Goal: Task Accomplishment & Management: Manage account settings

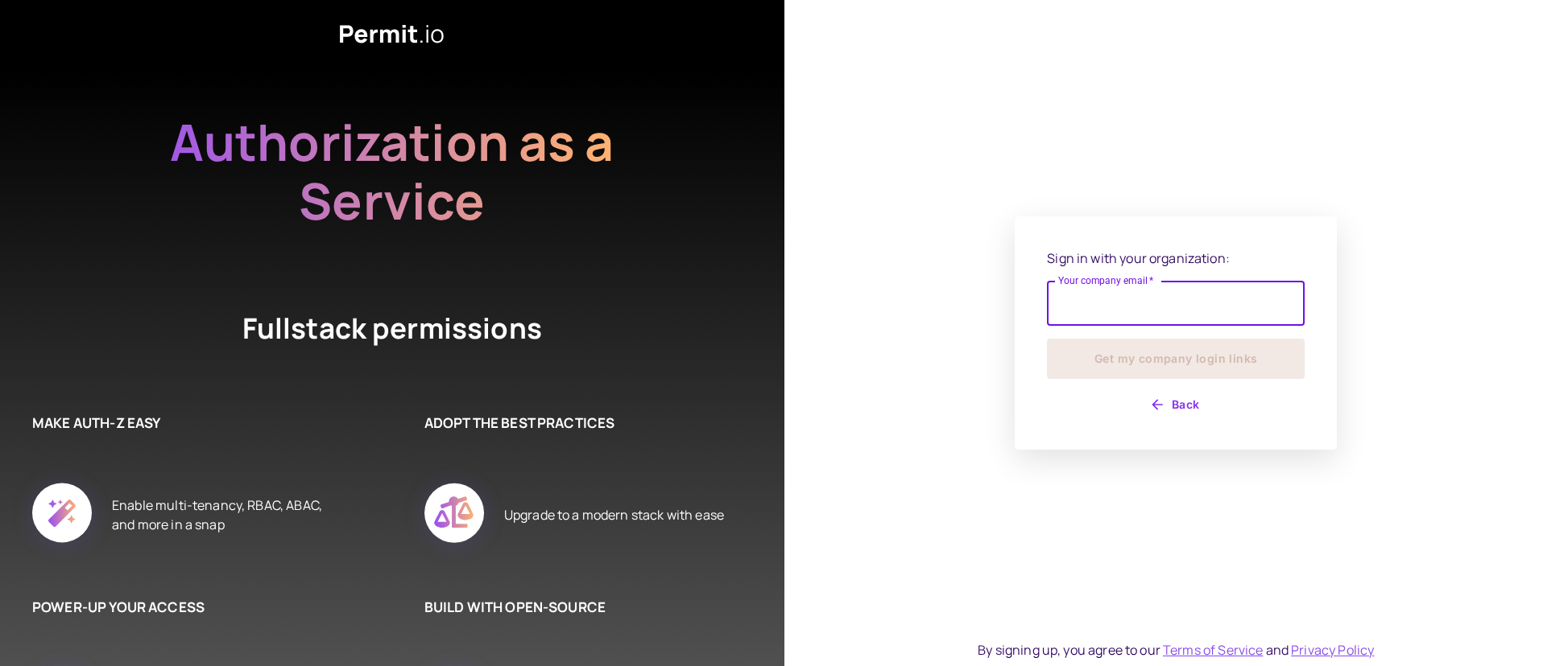
click at [1137, 309] on input "Your company email   *" at bounding box center [1175, 303] width 257 height 45
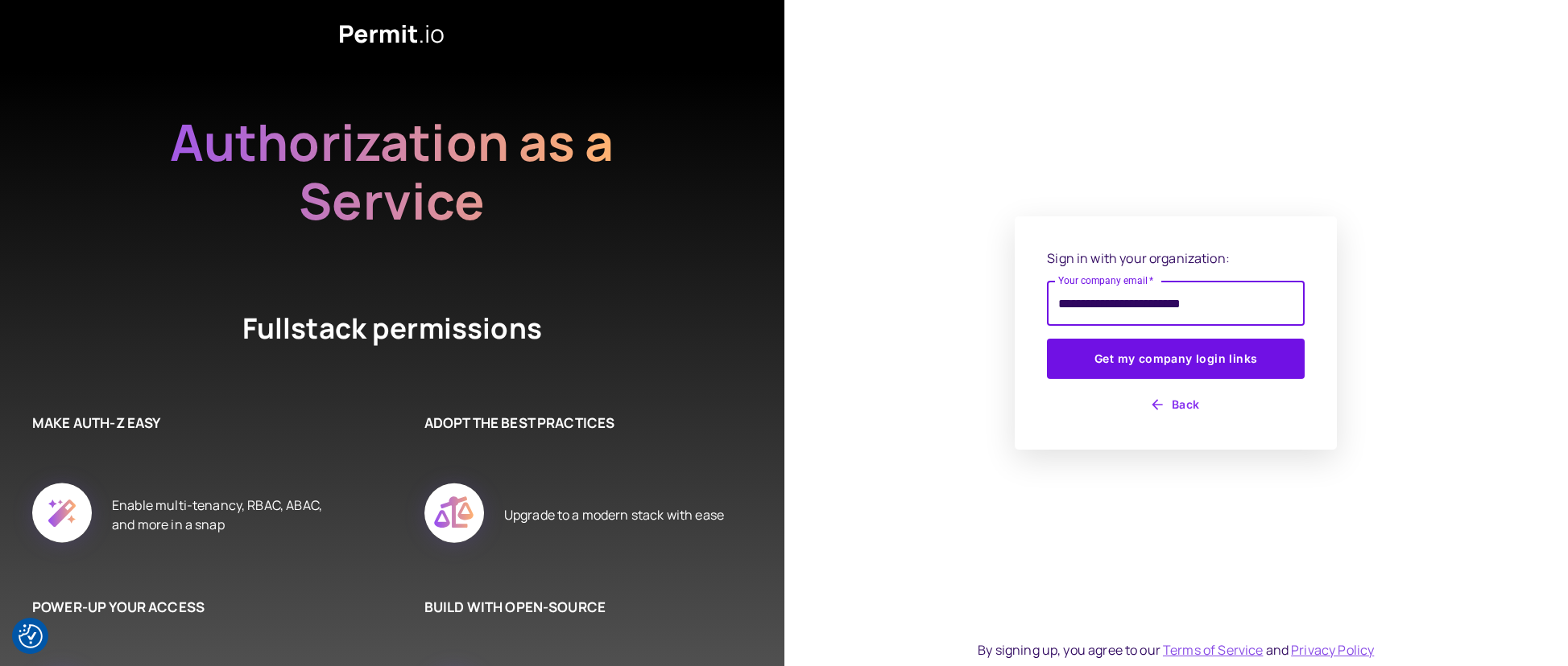
type input "**********"
click at [1046, 338] on button "Get my company login links" at bounding box center [1175, 358] width 257 height 41
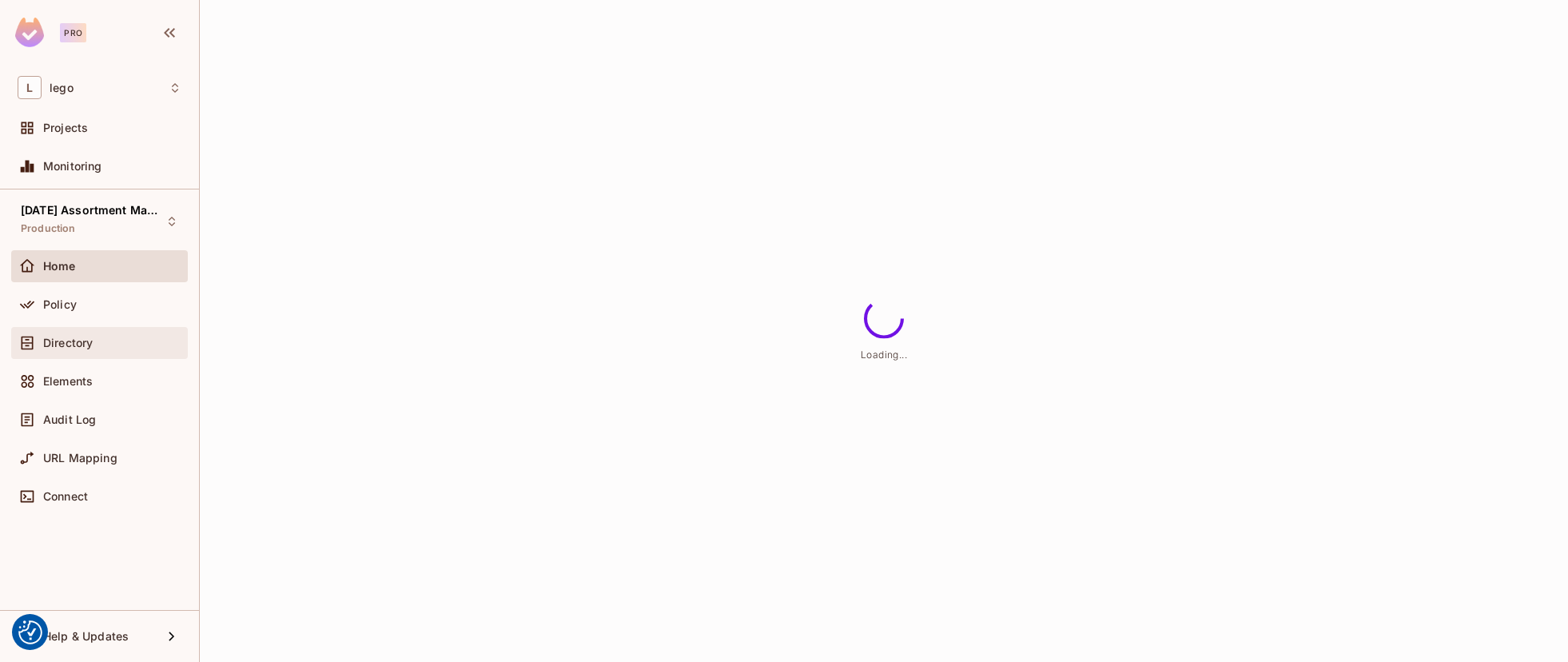
click at [67, 335] on div "Directory" at bounding box center [99, 343] width 164 height 19
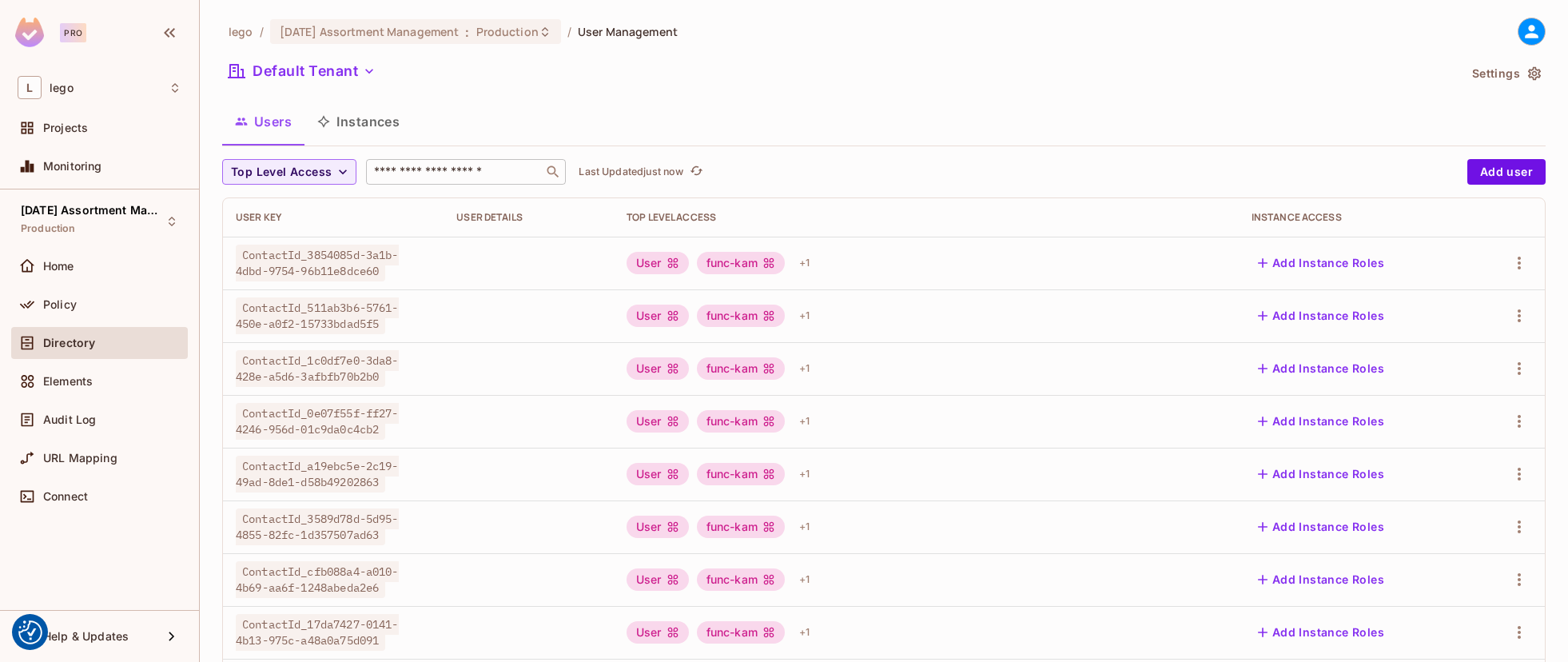
click at [446, 169] on input "text" at bounding box center [454, 171] width 168 height 16
click at [462, 175] on input "text" at bounding box center [454, 171] width 168 height 16
paste input "**********"
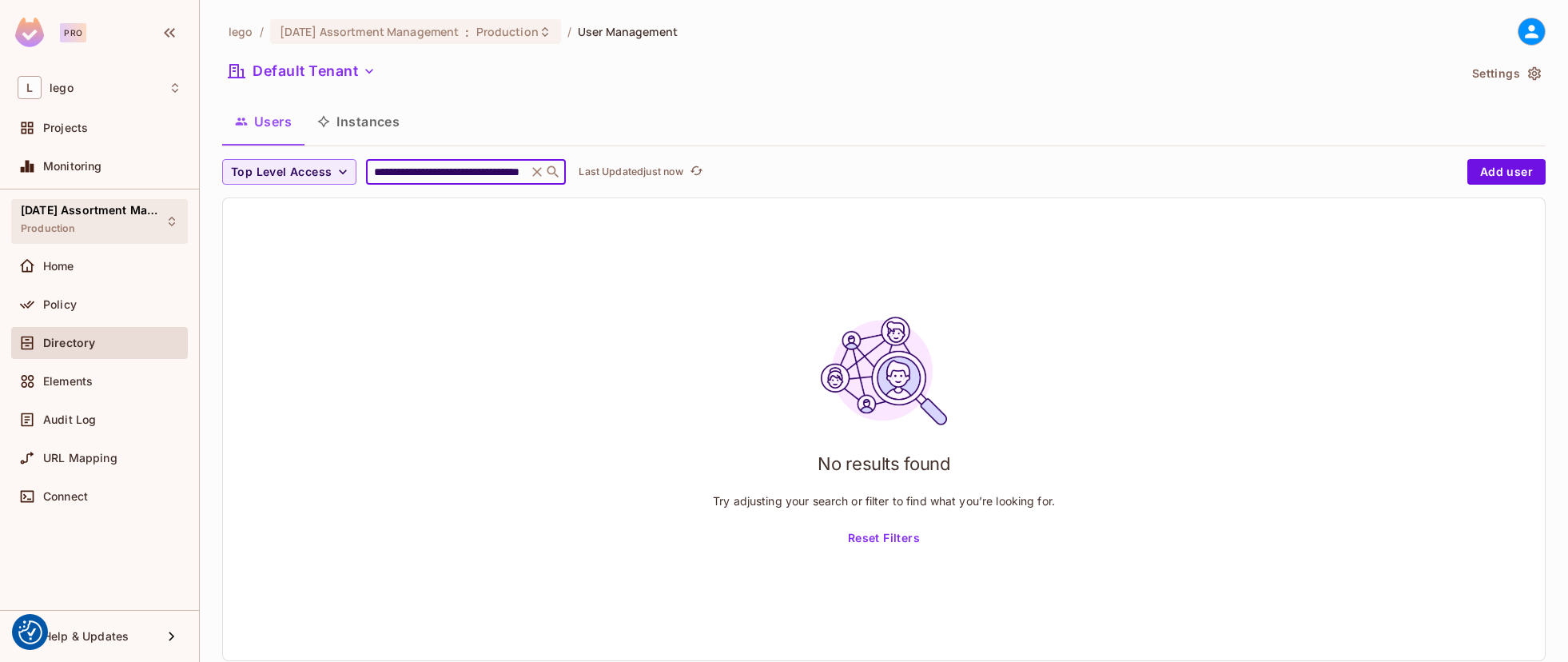
type input "**********"
click at [131, 217] on div "[DATE] Assortment Management Production" at bounding box center [90, 221] width 138 height 35
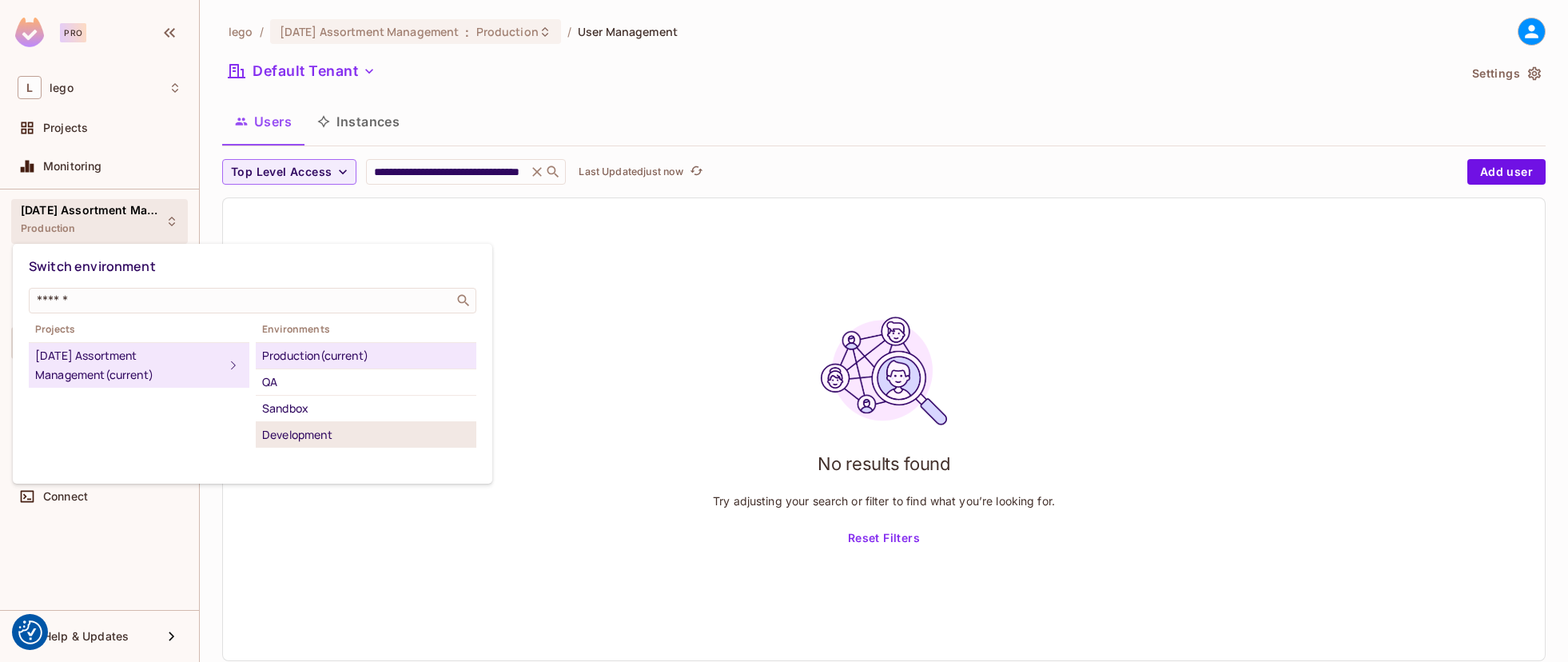
click at [321, 437] on div "Development" at bounding box center [366, 434] width 208 height 19
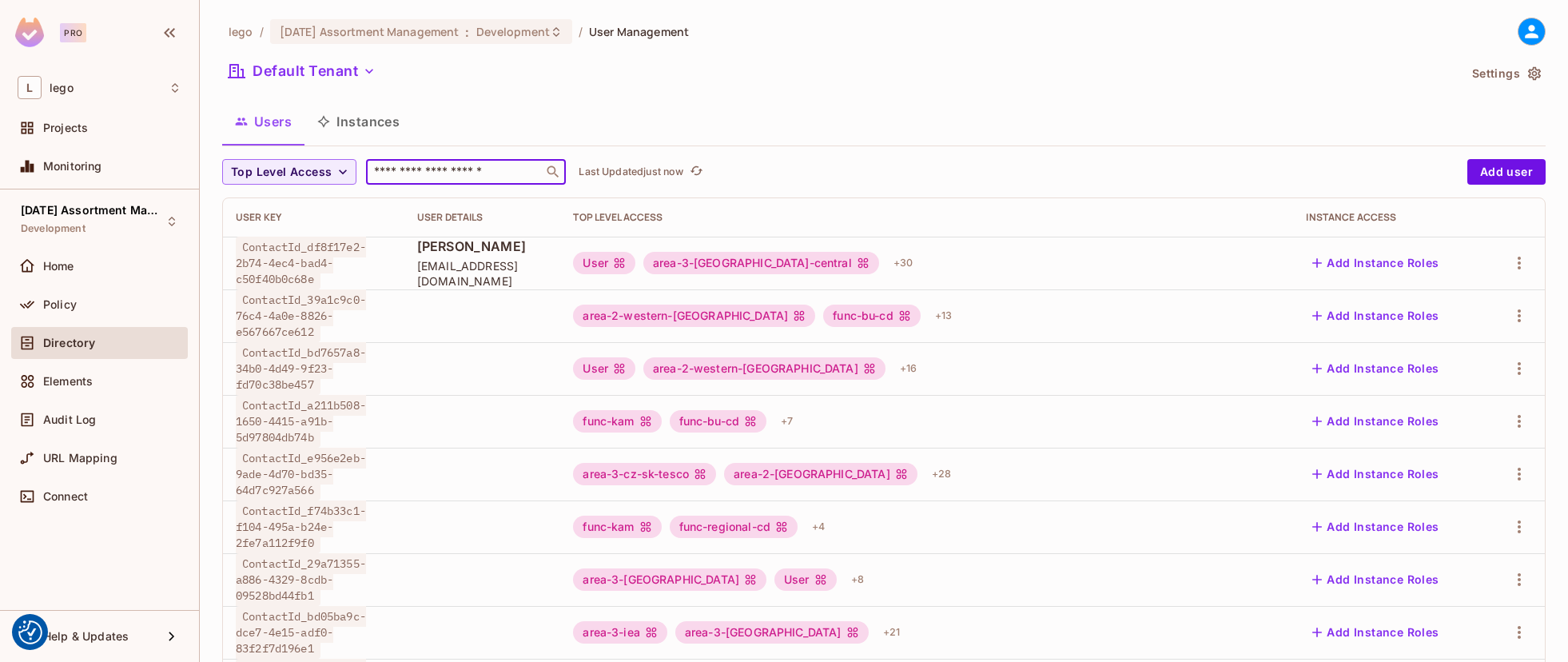
click at [437, 166] on input "text" at bounding box center [454, 171] width 168 height 16
paste input "**********"
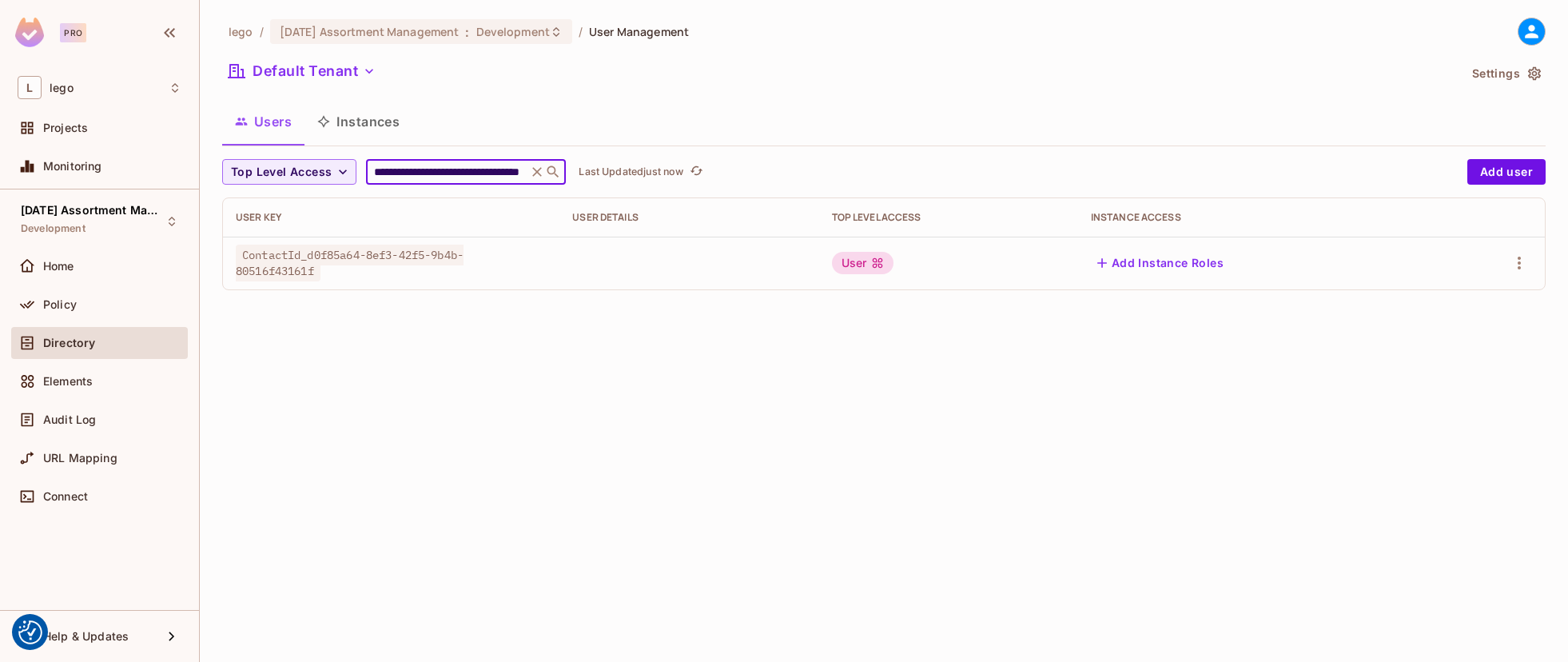
type input "**********"
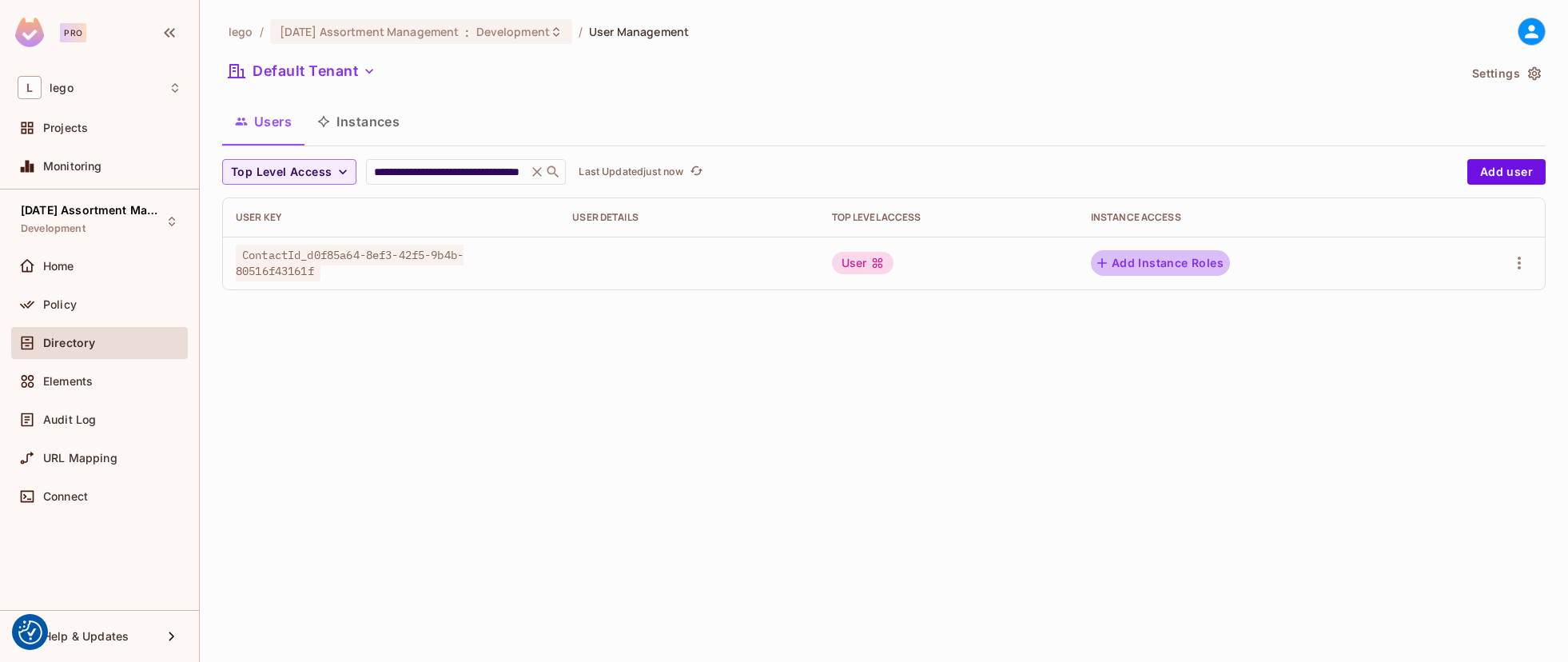
scroll to position [0, 0]
click at [1198, 263] on button "Add Instance Roles" at bounding box center [1160, 262] width 139 height 25
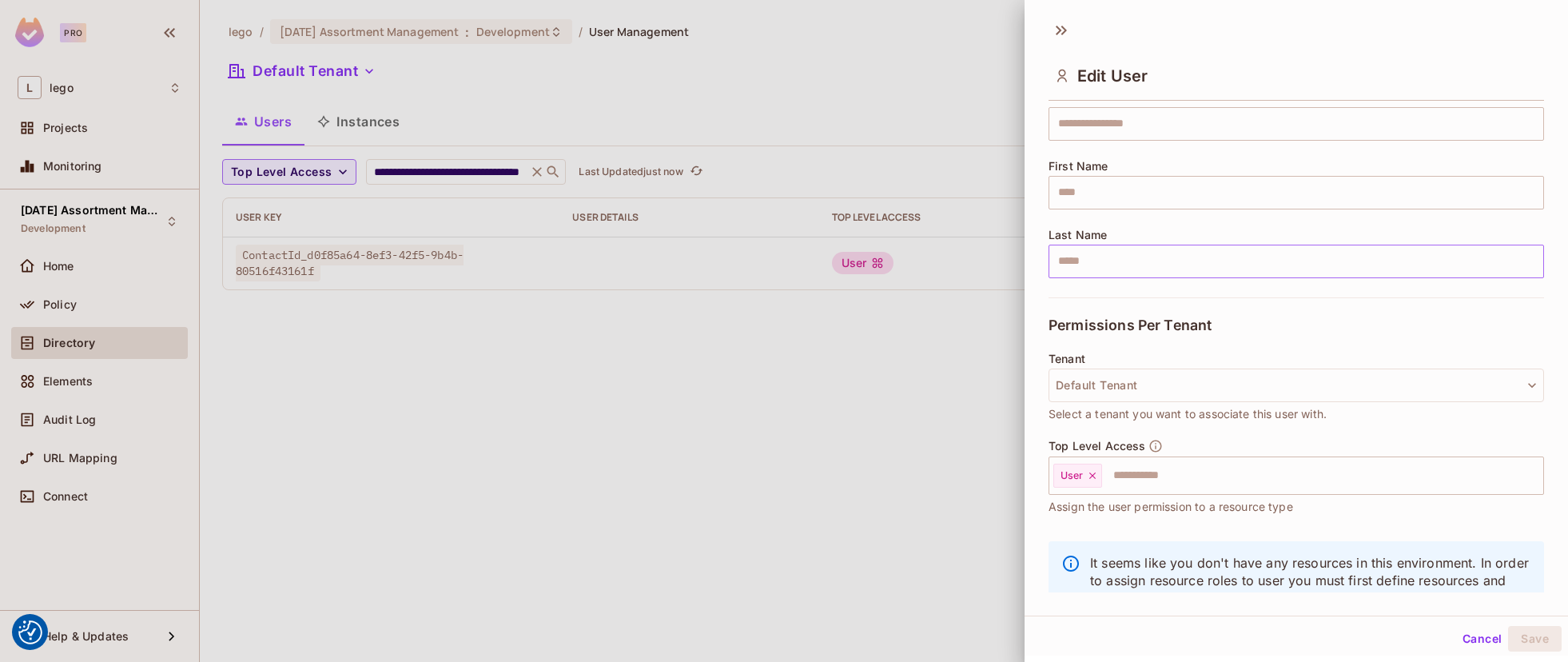
scroll to position [202, 0]
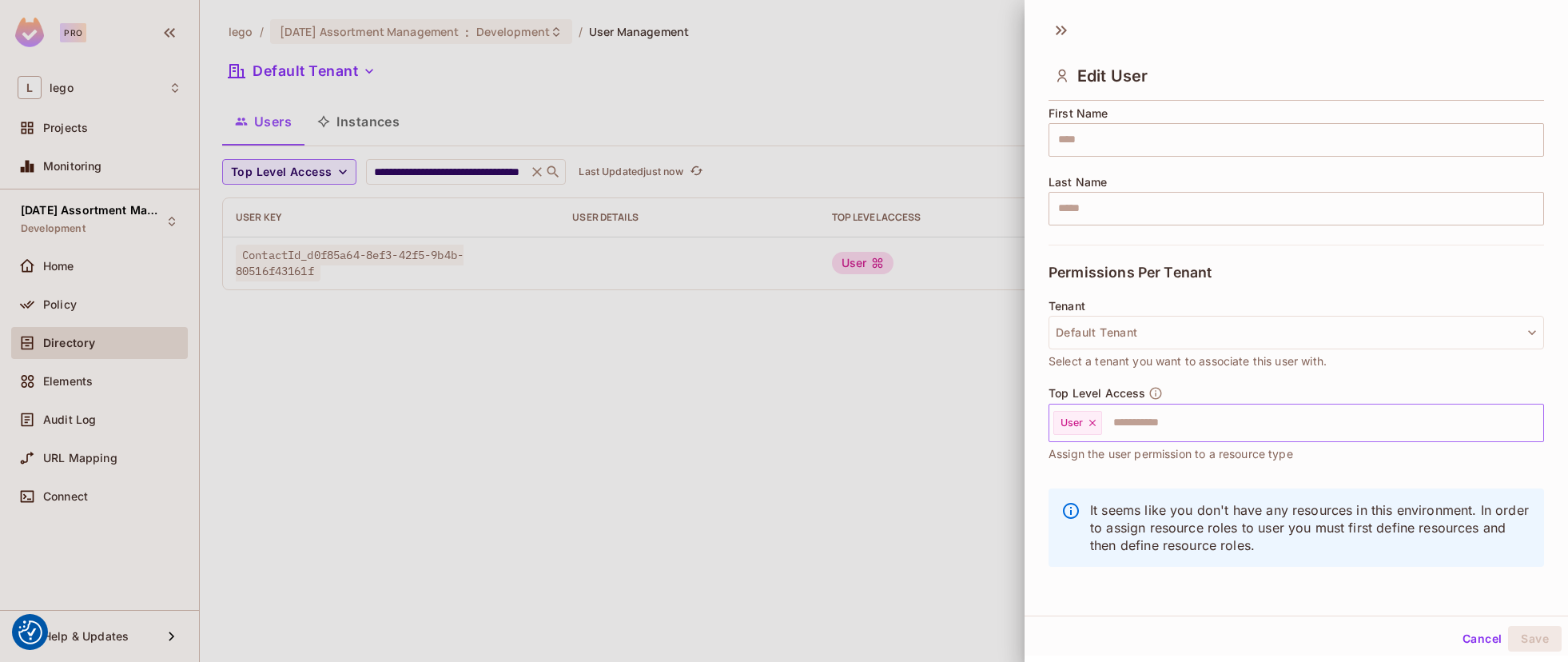
click at [1159, 410] on input "text" at bounding box center [1308, 423] width 409 height 32
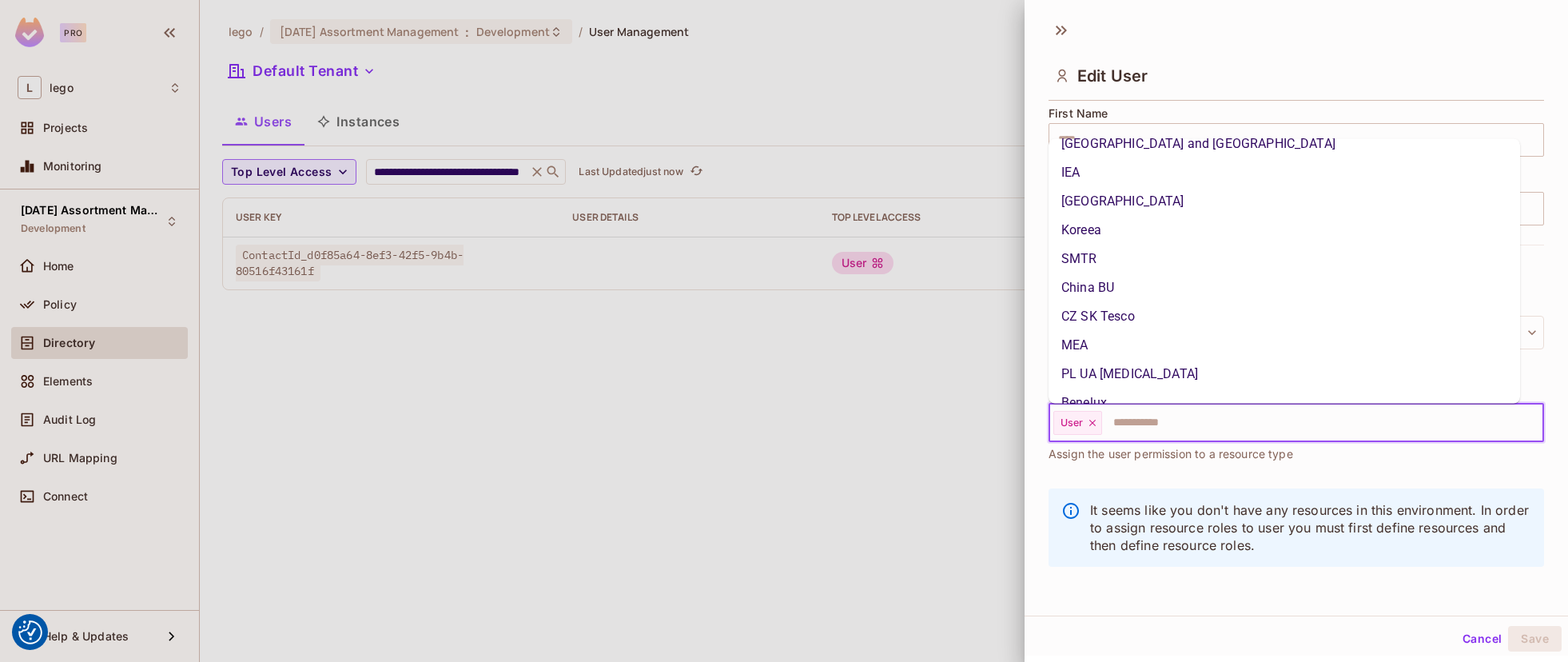
scroll to position [0, 0]
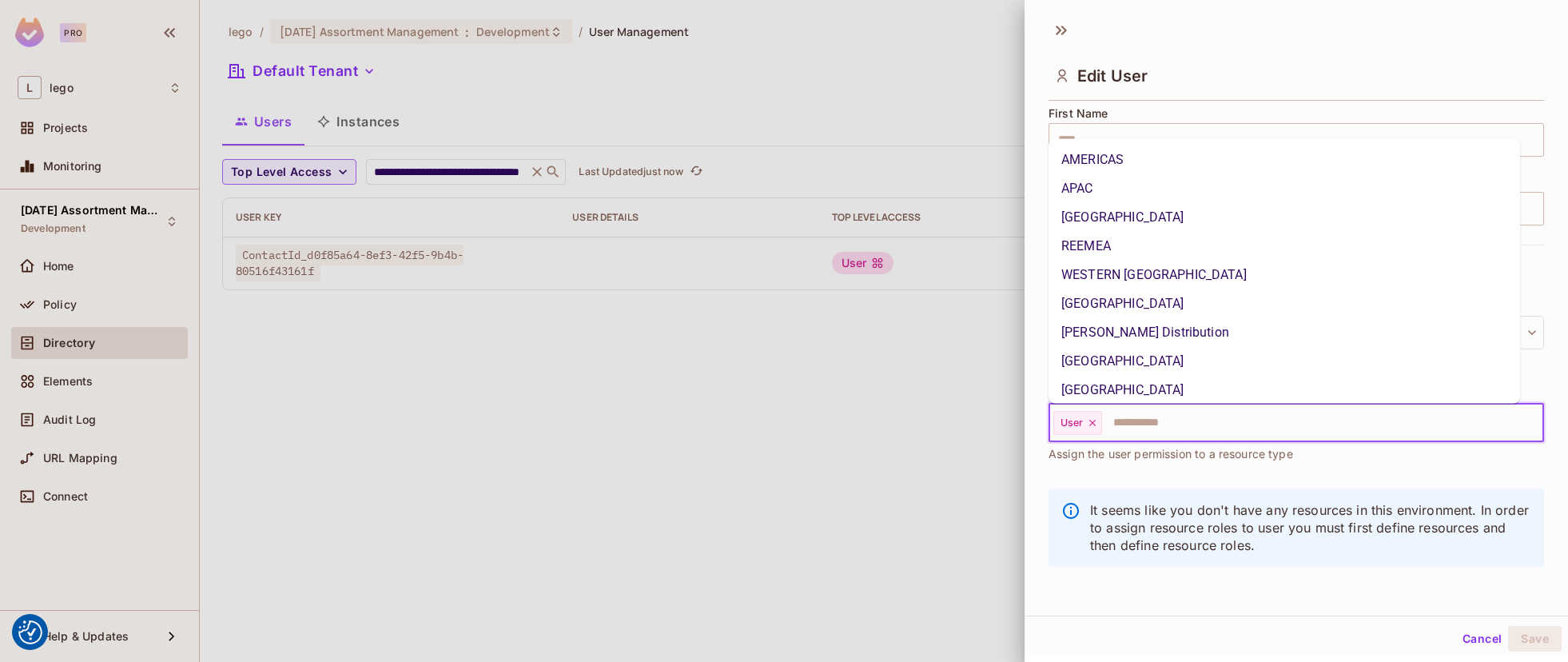
click at [799, 356] on div at bounding box center [784, 331] width 1568 height 662
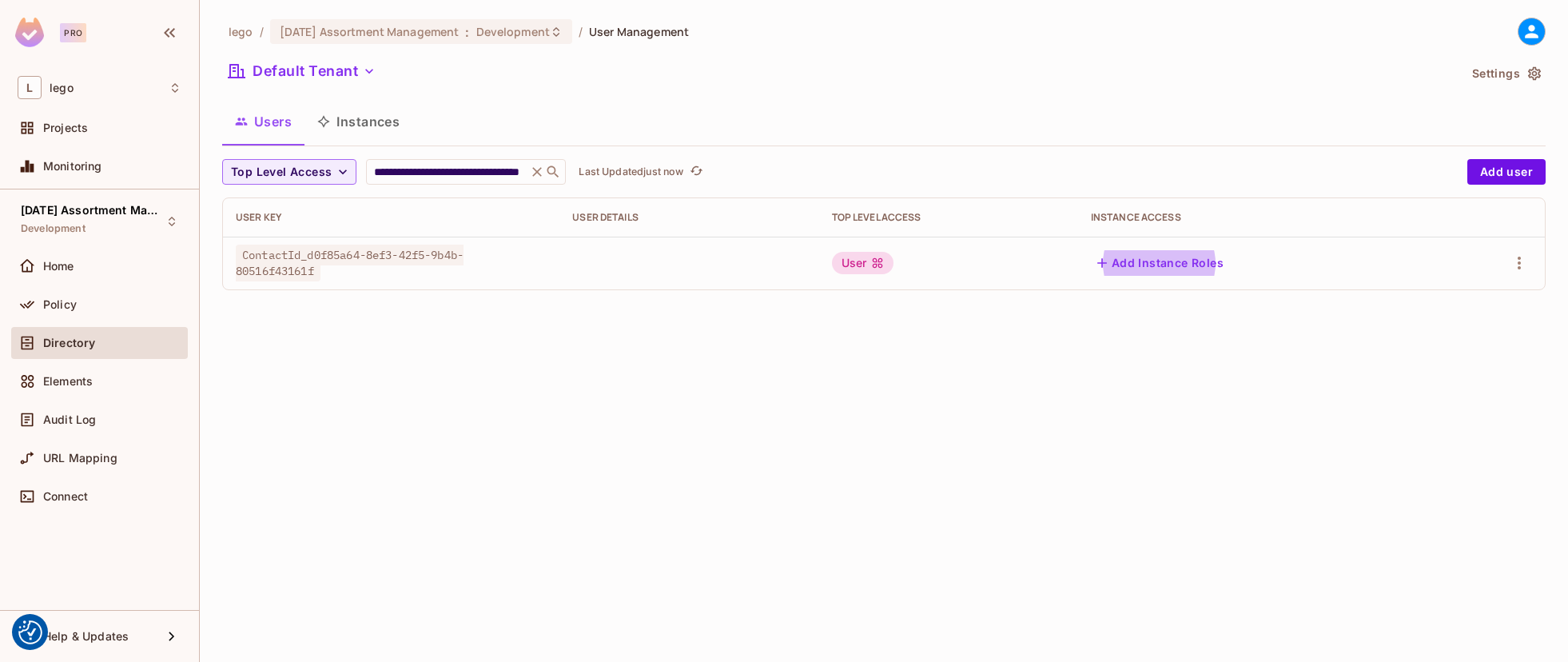
click at [879, 382] on div "**********" at bounding box center [883, 331] width 1368 height 662
click at [161, 226] on div "[DATE] Assortment Management Development" at bounding box center [99, 220] width 177 height 44
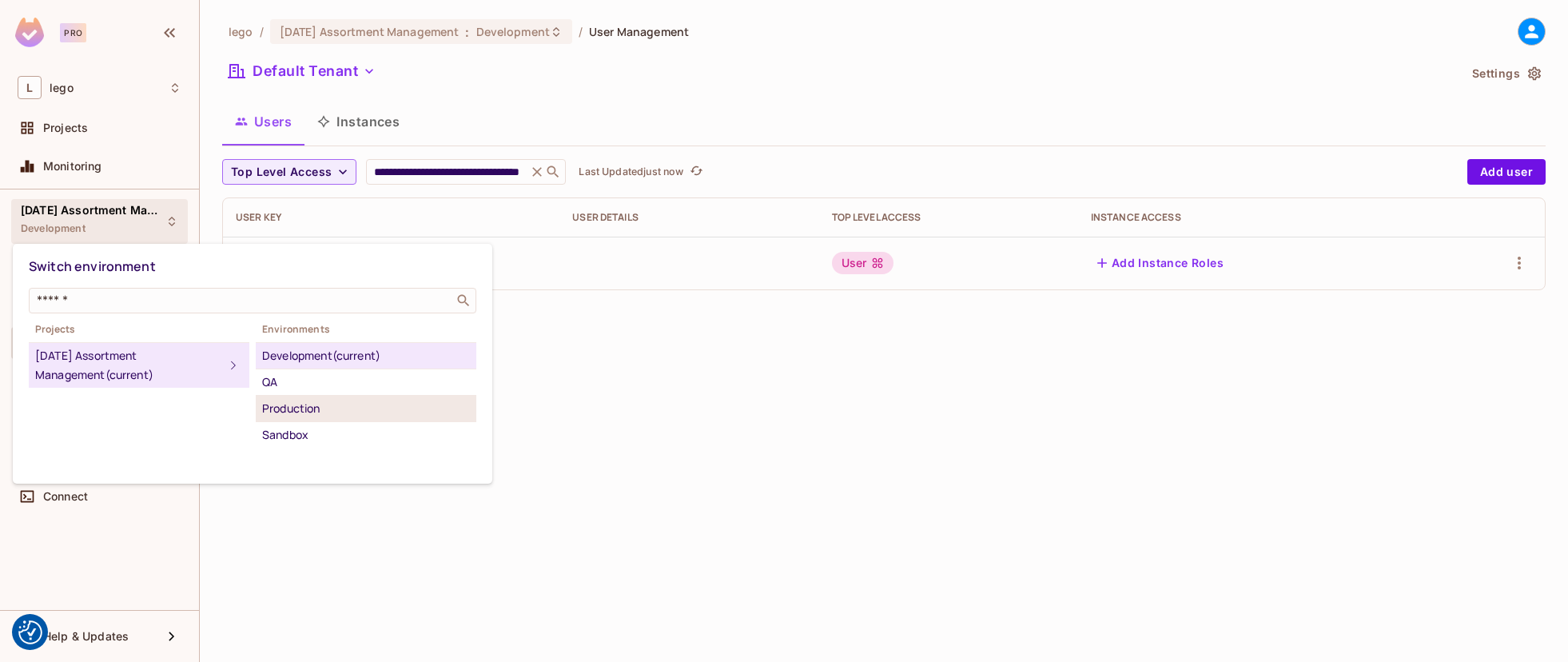
click at [312, 408] on div "Production" at bounding box center [366, 408] width 208 height 19
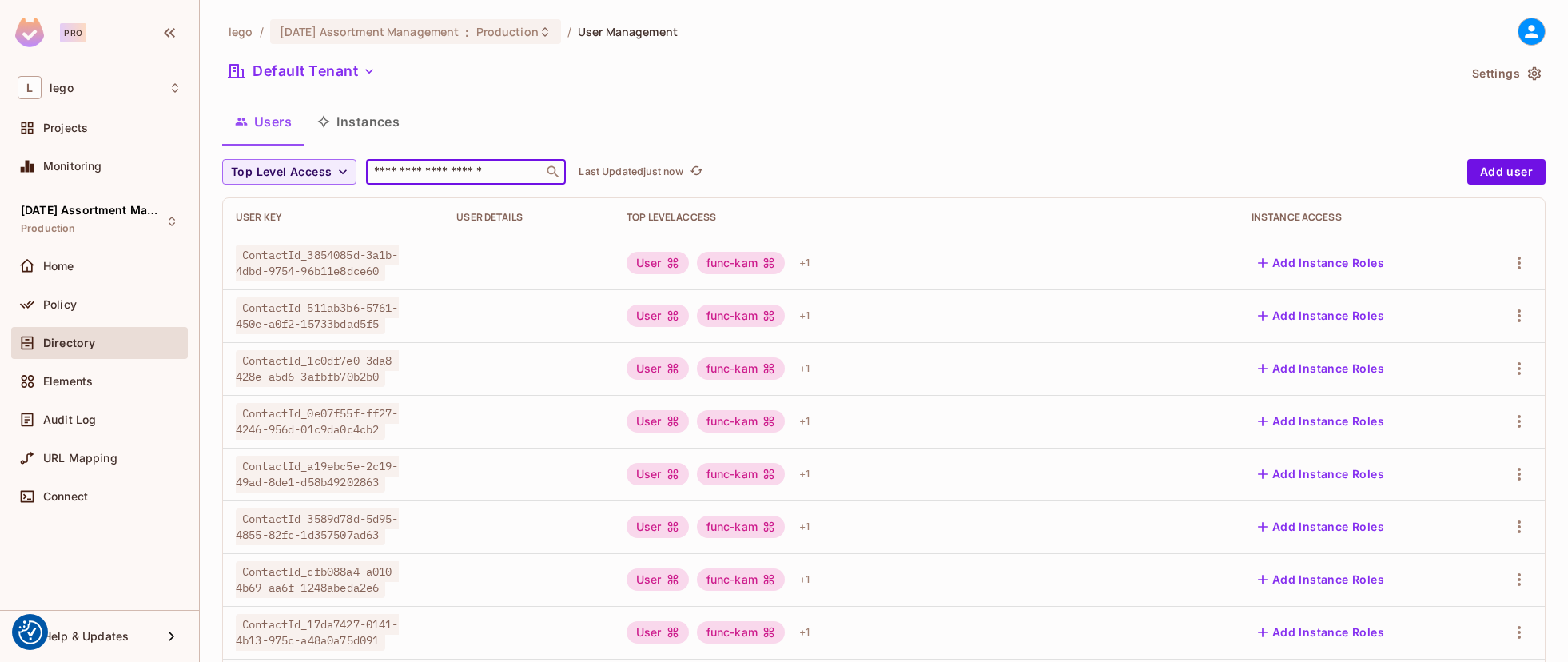
click at [497, 168] on input "text" at bounding box center [454, 171] width 168 height 16
paste input "**********"
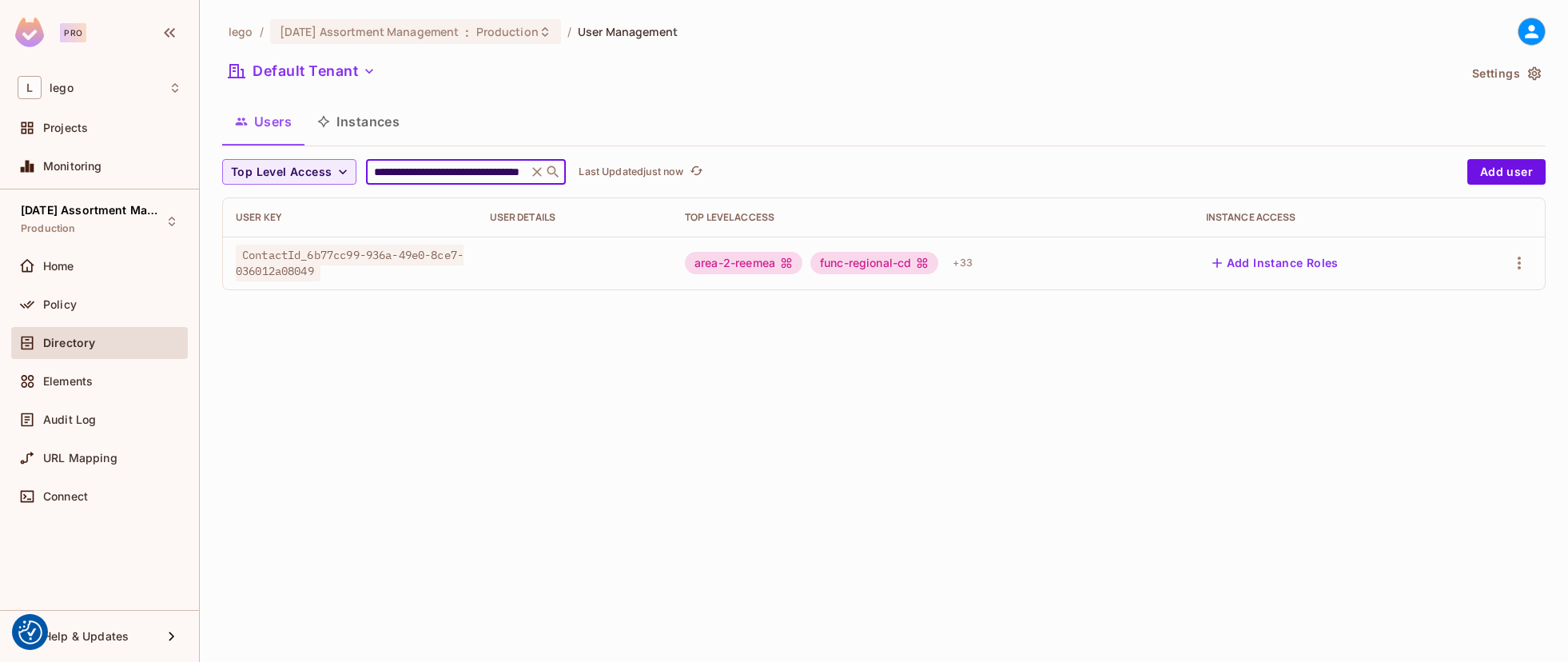
type input "**********"
click at [482, 365] on div "**********" at bounding box center [883, 331] width 1368 height 662
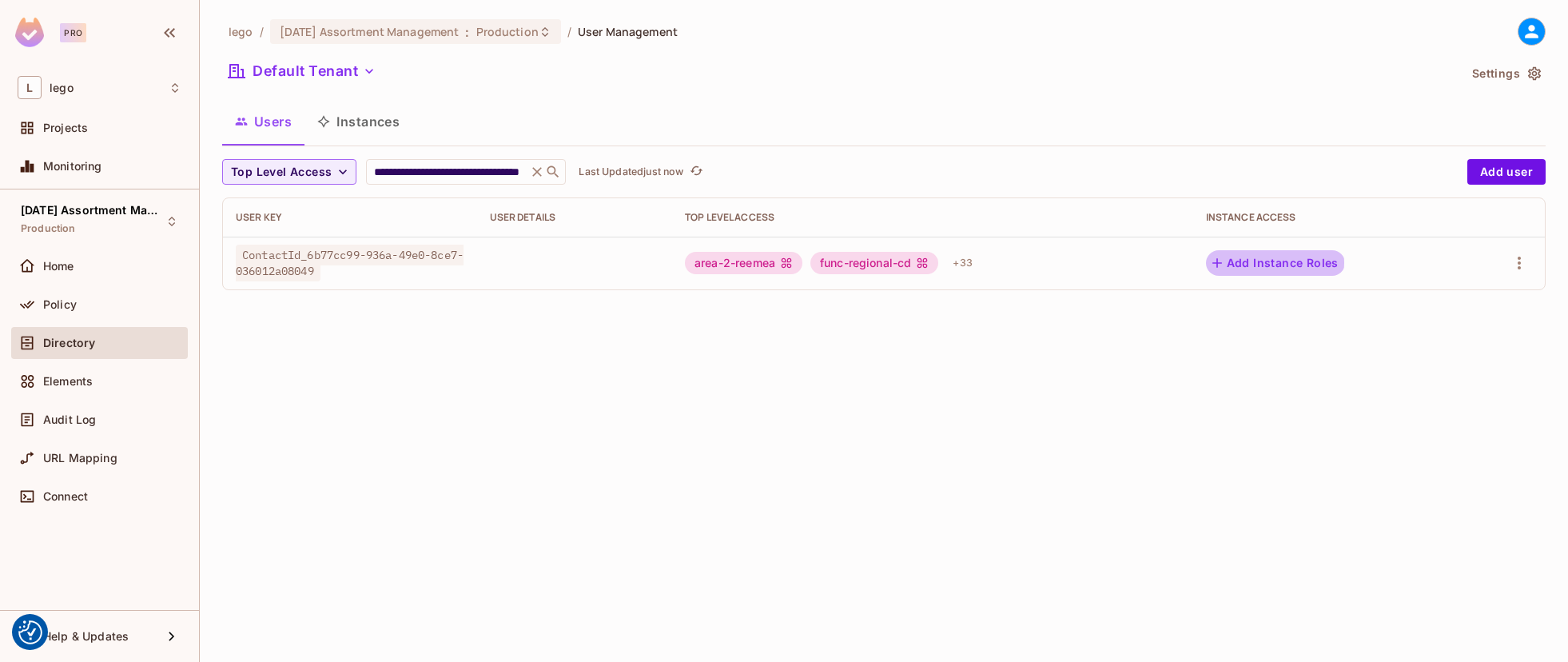
click at [1269, 262] on button "Add Instance Roles" at bounding box center [1275, 262] width 139 height 25
click at [1279, 261] on button "Add Instance Roles" at bounding box center [1275, 262] width 139 height 25
click at [315, 255] on span "ContactId_6b77cc99-936a-49e0-8ce7-036012a08049" at bounding box center [349, 263] width 228 height 37
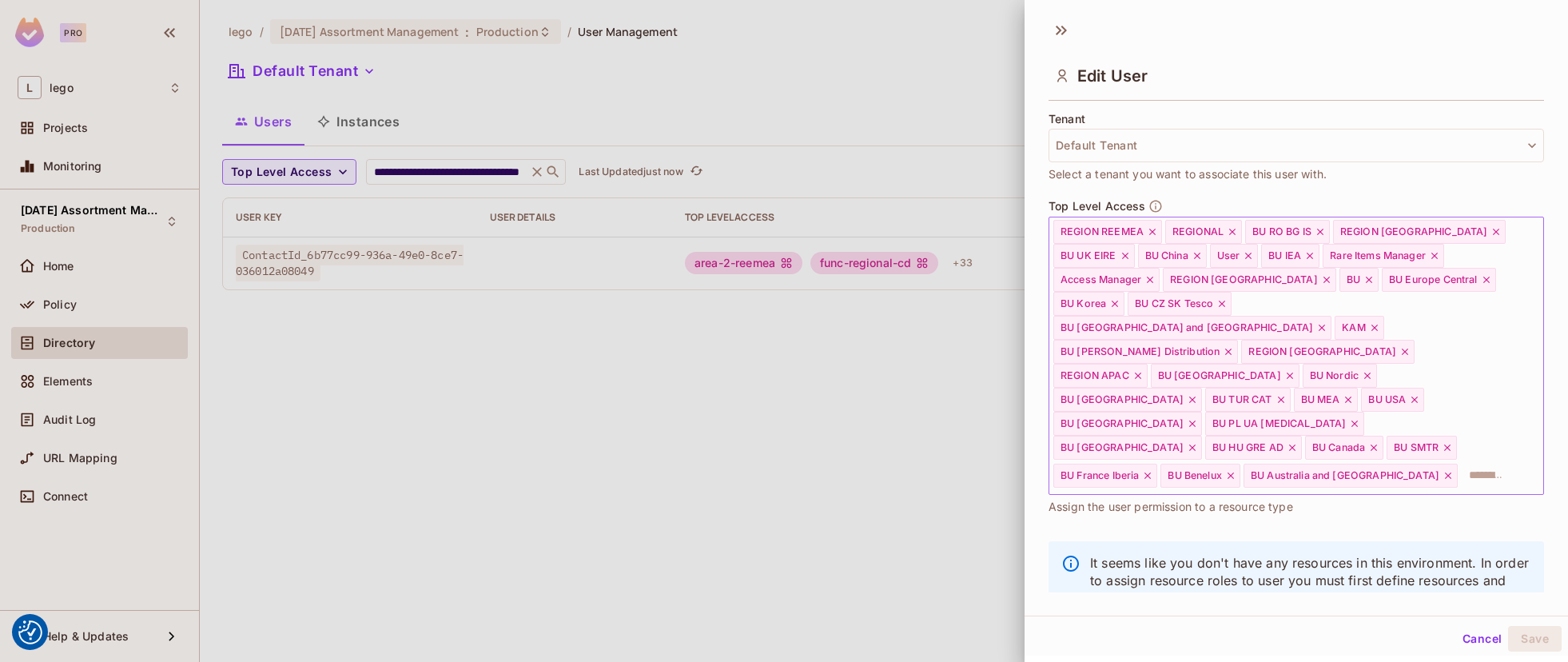
scroll to position [394, 0]
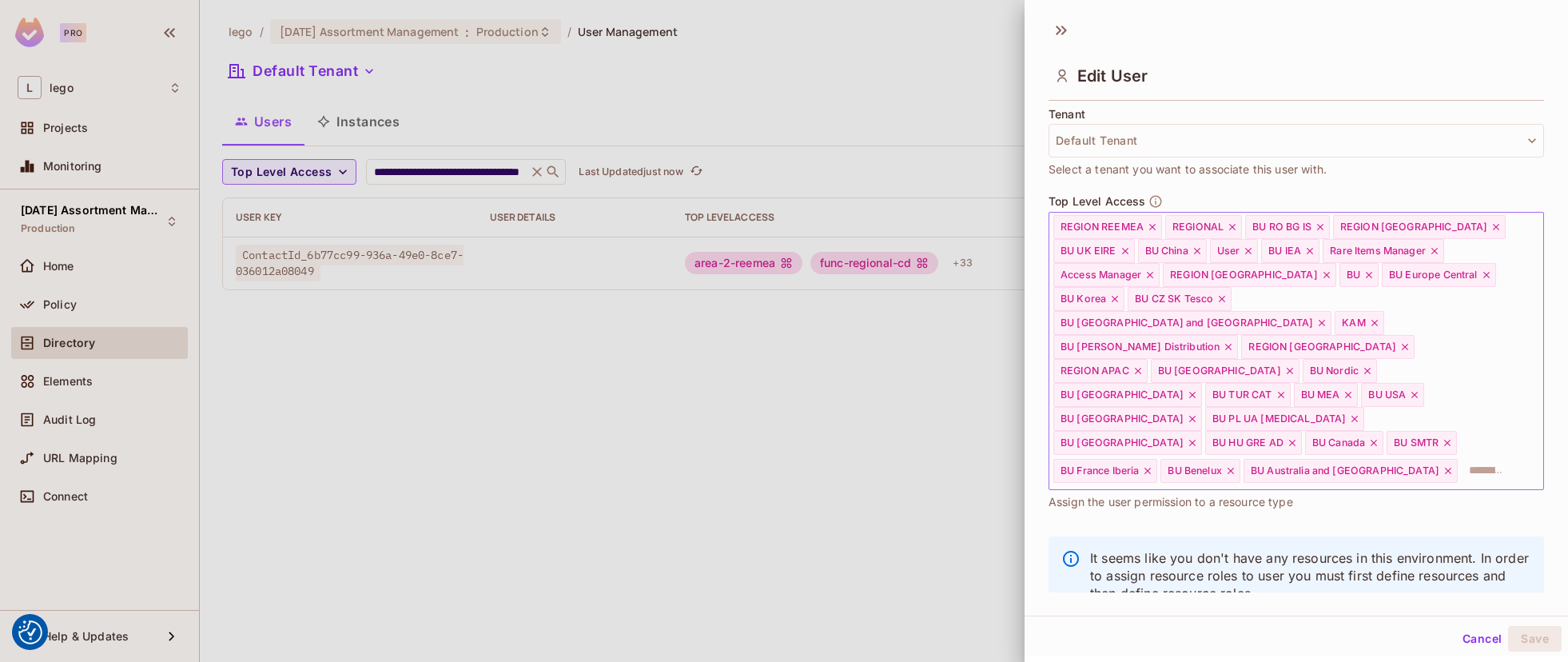
click at [1460, 455] on input "text" at bounding box center [1486, 470] width 53 height 32
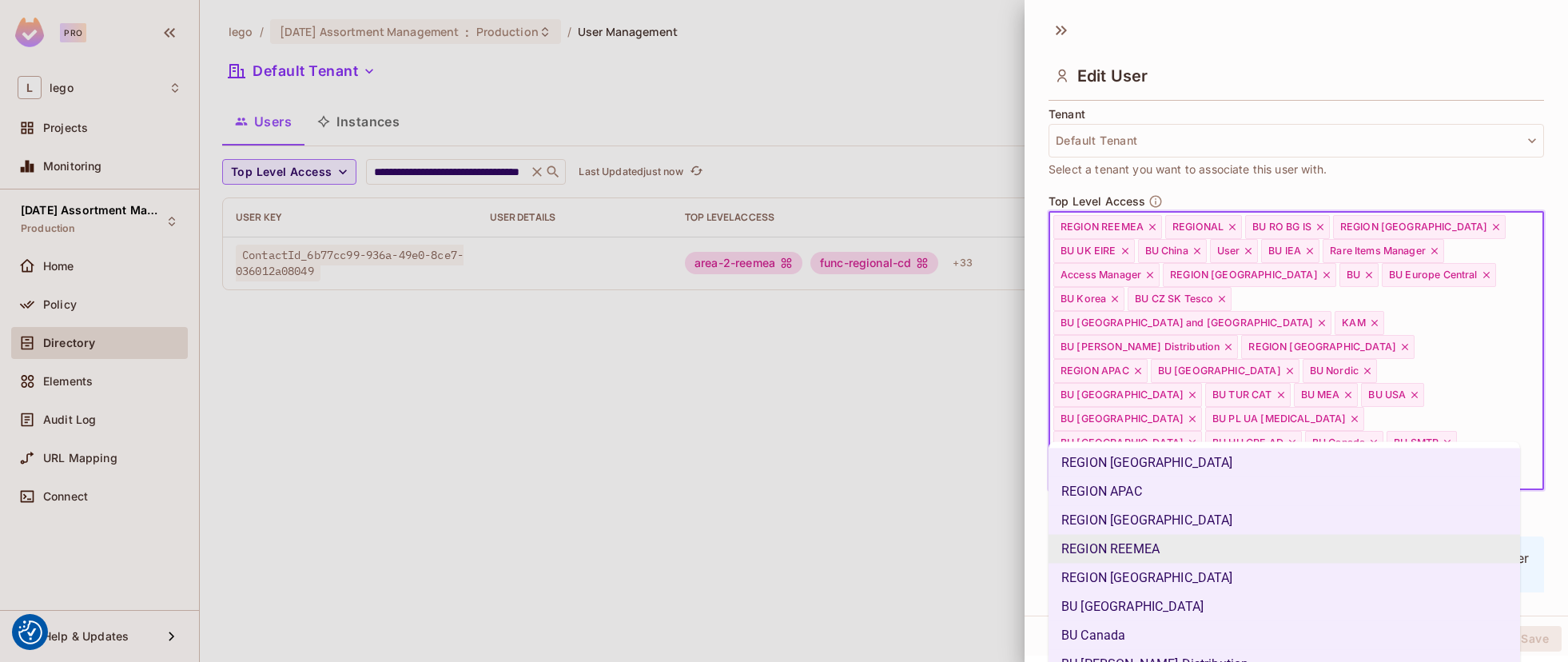
click at [1460, 455] on input "text" at bounding box center [1486, 470] width 53 height 32
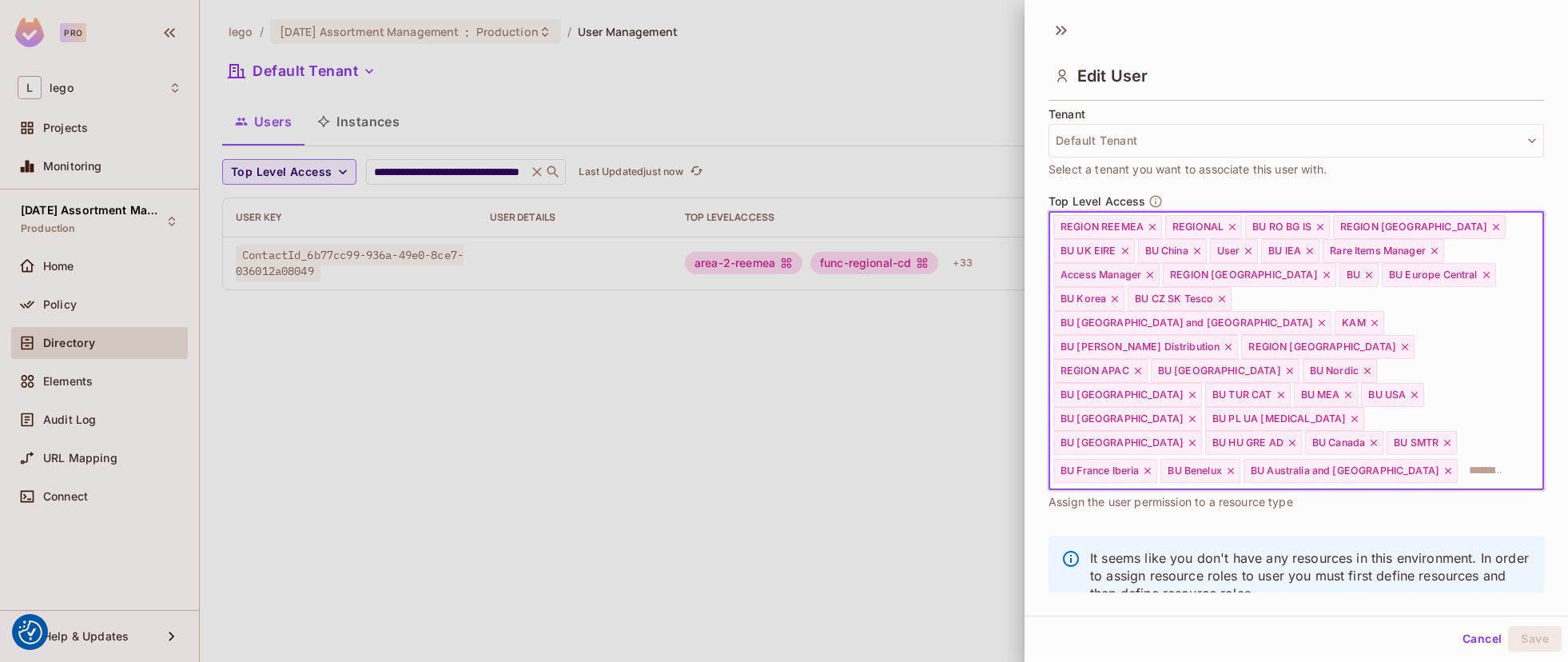
click at [1460, 455] on input "text" at bounding box center [1486, 470] width 53 height 32
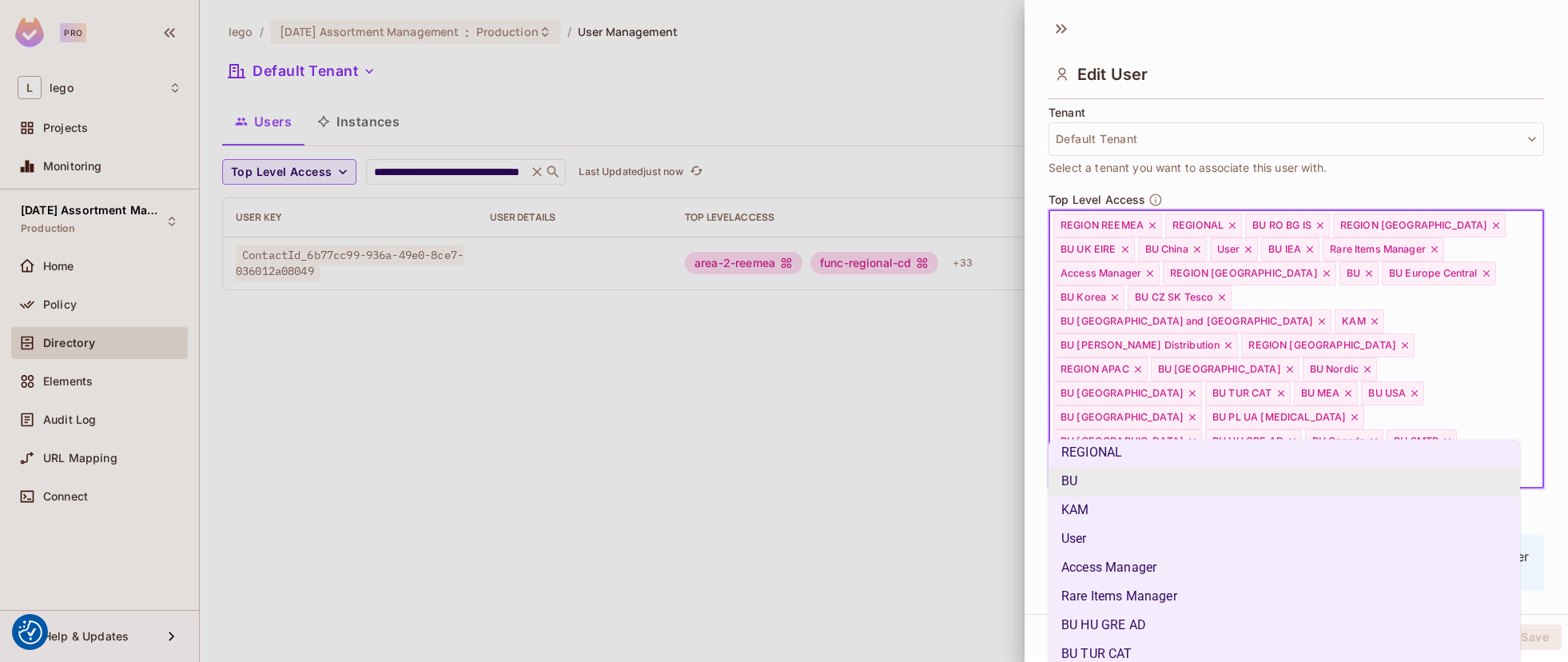
scroll to position [2, 0]
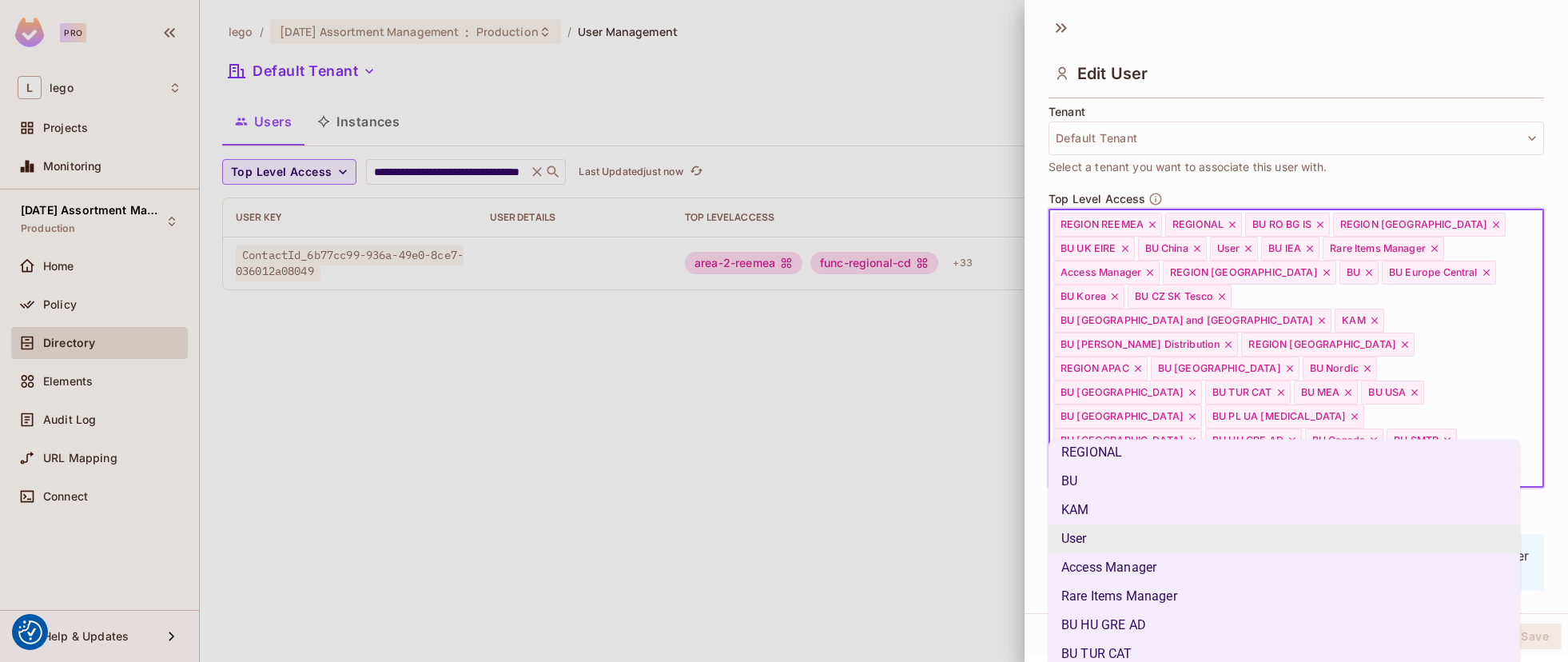
click at [1113, 538] on li "User" at bounding box center [1284, 539] width 472 height 29
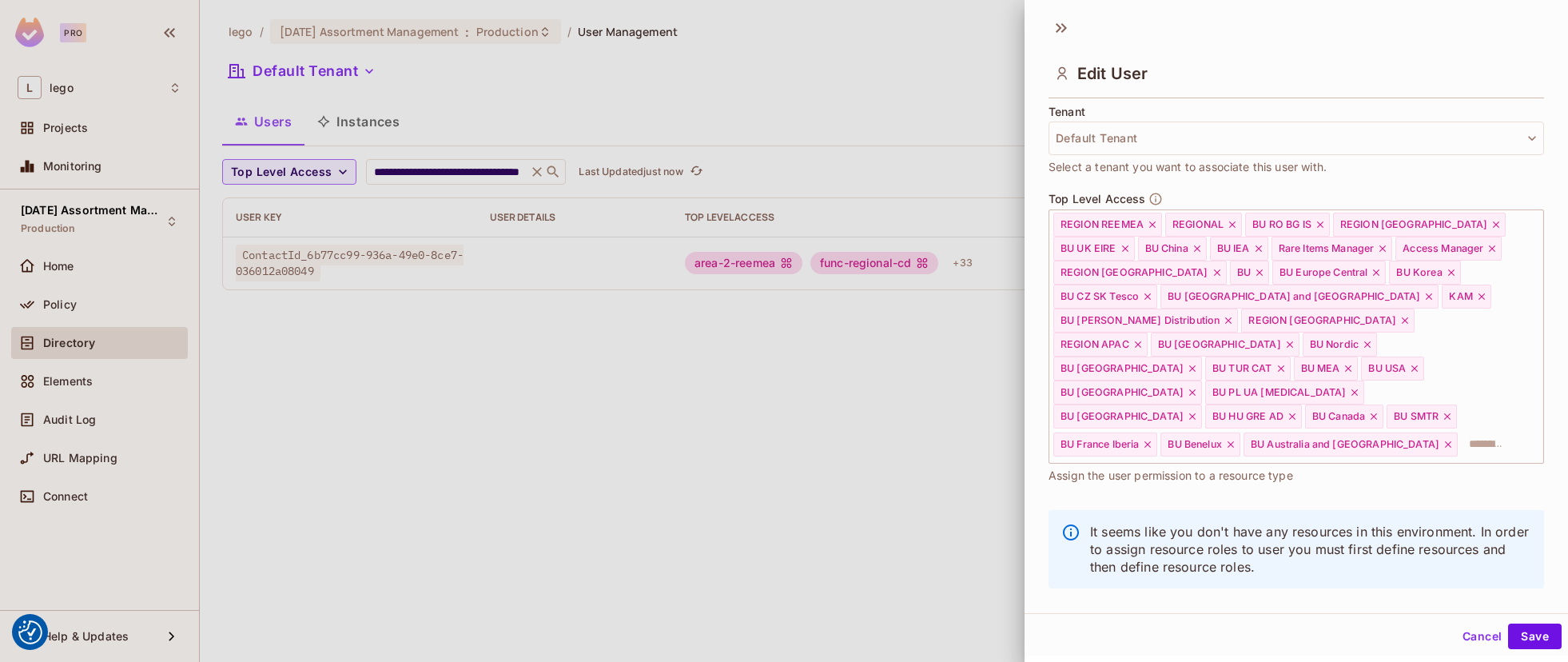
click at [1285, 464] on div "Top Level Access REGION REEMEA REGIONAL BU RO BG IS REGION [GEOGRAPHIC_DATA] BU…" at bounding box center [1296, 345] width 496 height 308
click at [1460, 428] on input "text" at bounding box center [1486, 444] width 53 height 32
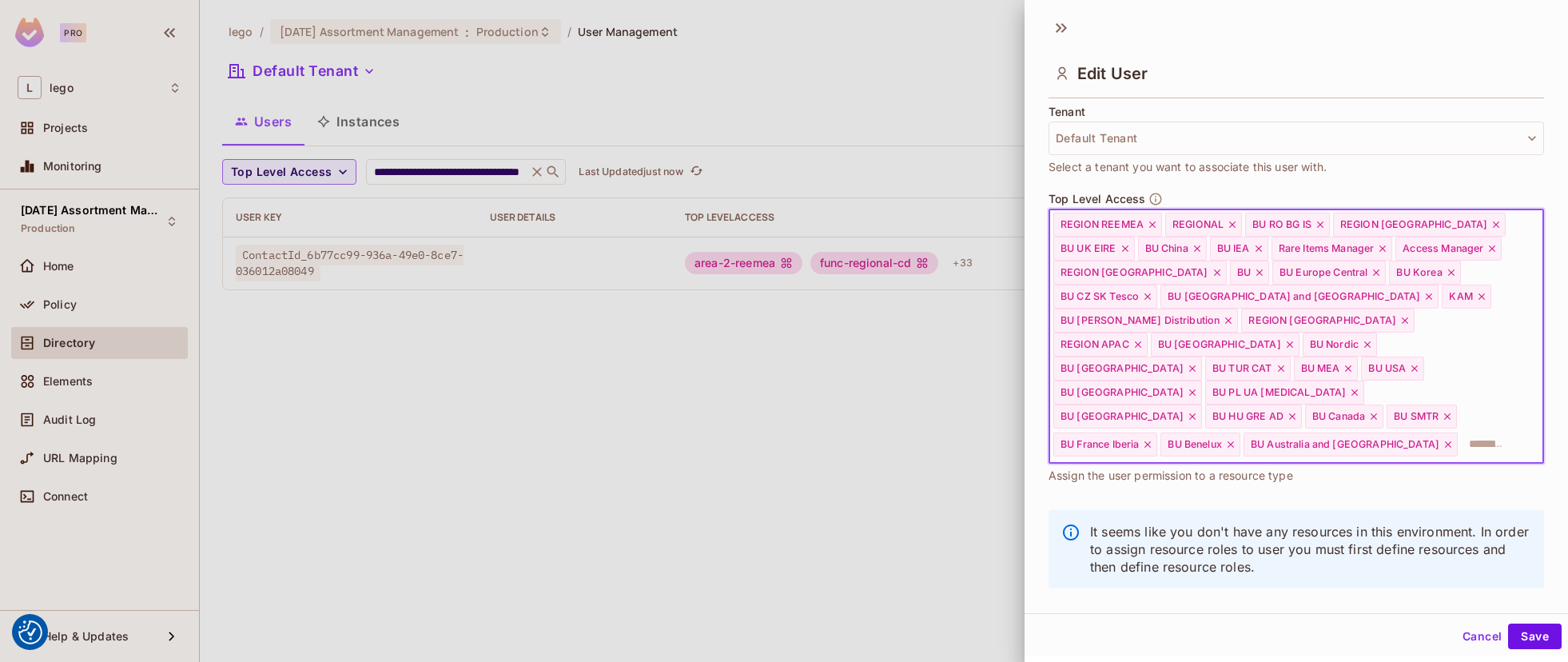
drag, startPoint x: 1269, startPoint y: 424, endPoint x: 946, endPoint y: 158, distance: 418.4
click at [946, 158] on div "**********" at bounding box center [784, 331] width 1568 height 662
click at [1460, 428] on input "text" at bounding box center [1486, 444] width 53 height 32
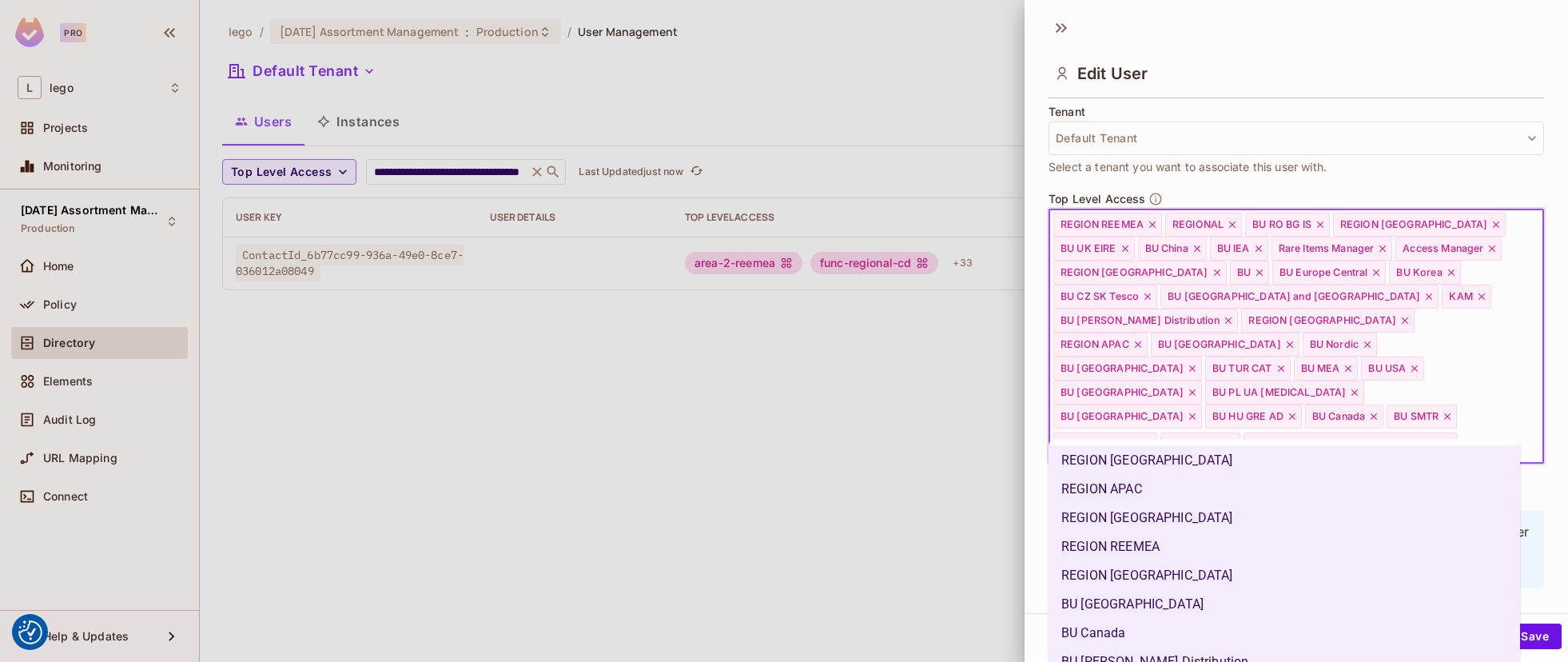
click at [1251, 438] on span "BU Australia and [GEOGRAPHIC_DATA]" at bounding box center [1345, 445] width 189 height 13
drag, startPoint x: 1174, startPoint y: 421, endPoint x: 1095, endPoint y: 245, distance: 192.9
click at [1095, 245] on div "REGION REEMEA REGIONAL BU RO BG IS REGION [GEOGRAPHIC_DATA] BU [GEOGRAPHIC_DATA…" at bounding box center [1296, 336] width 496 height 254
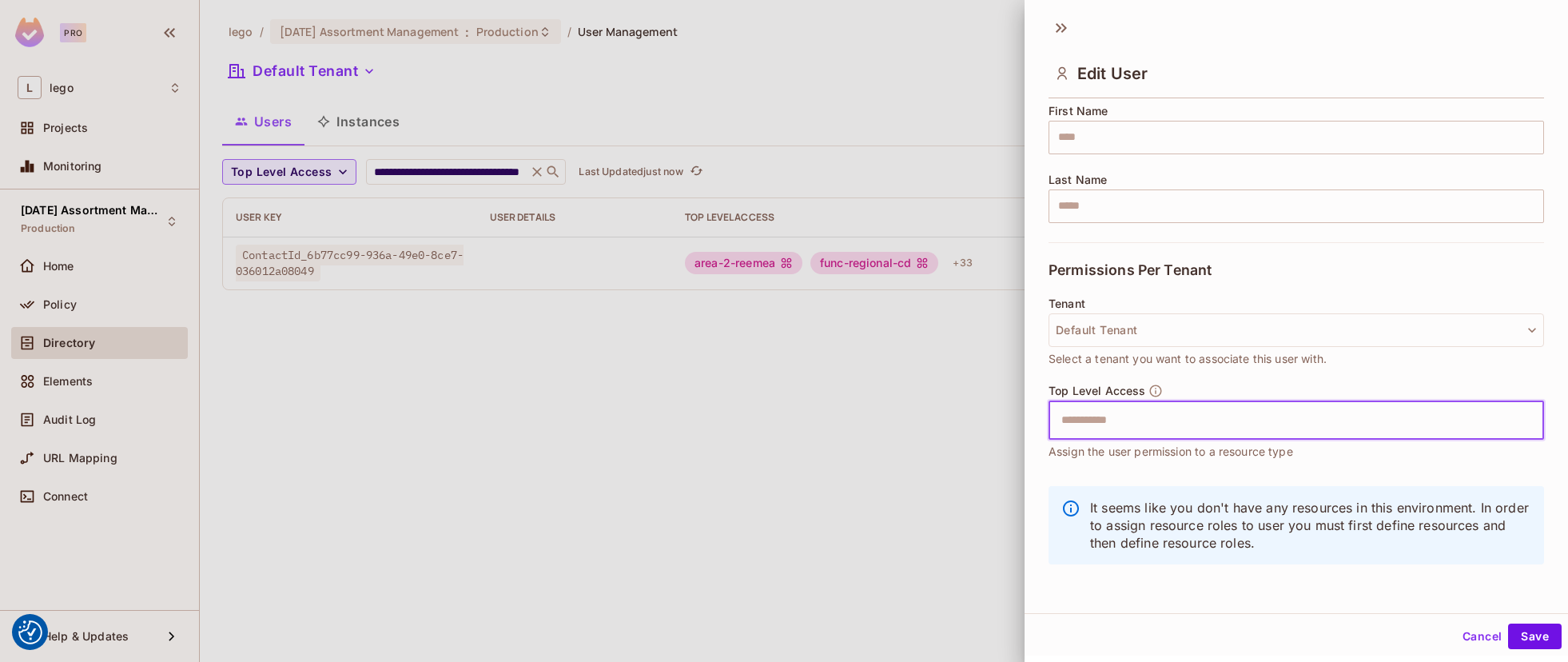
scroll to position [202, 0]
click at [1324, 574] on div "It seems like you don't have any resources in this environment. In order to ass…" at bounding box center [1296, 534] width 496 height 113
click at [1465, 634] on button "Cancel" at bounding box center [1482, 637] width 52 height 25
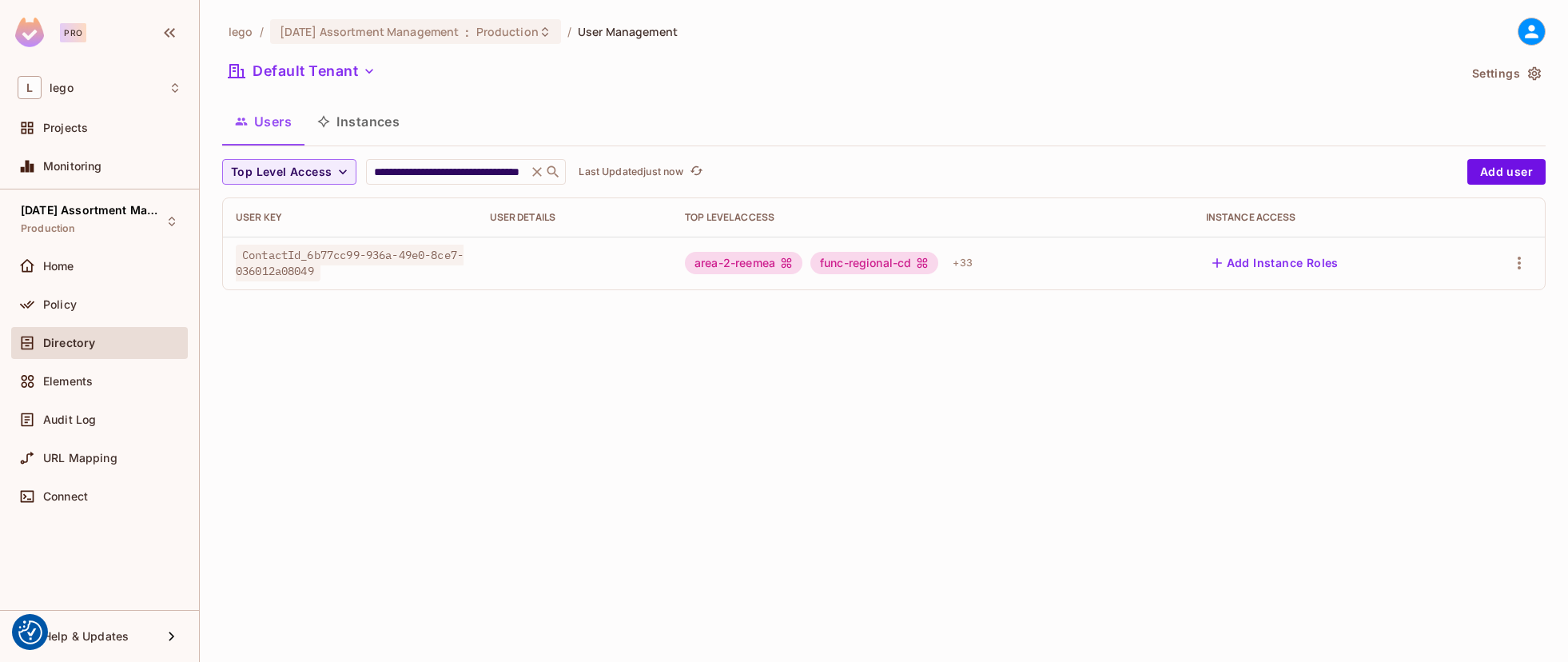
click at [1258, 263] on button "Add Instance Roles" at bounding box center [1275, 262] width 139 height 25
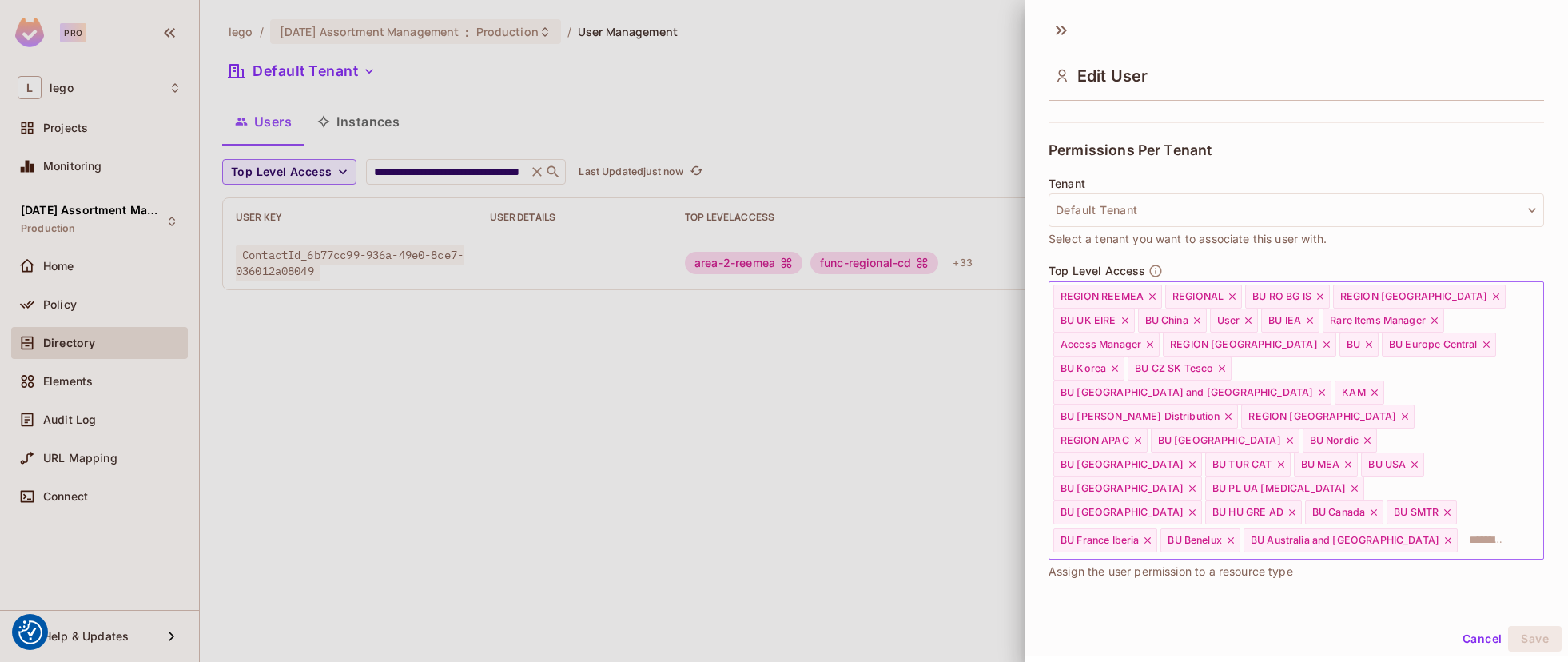
scroll to position [394, 0]
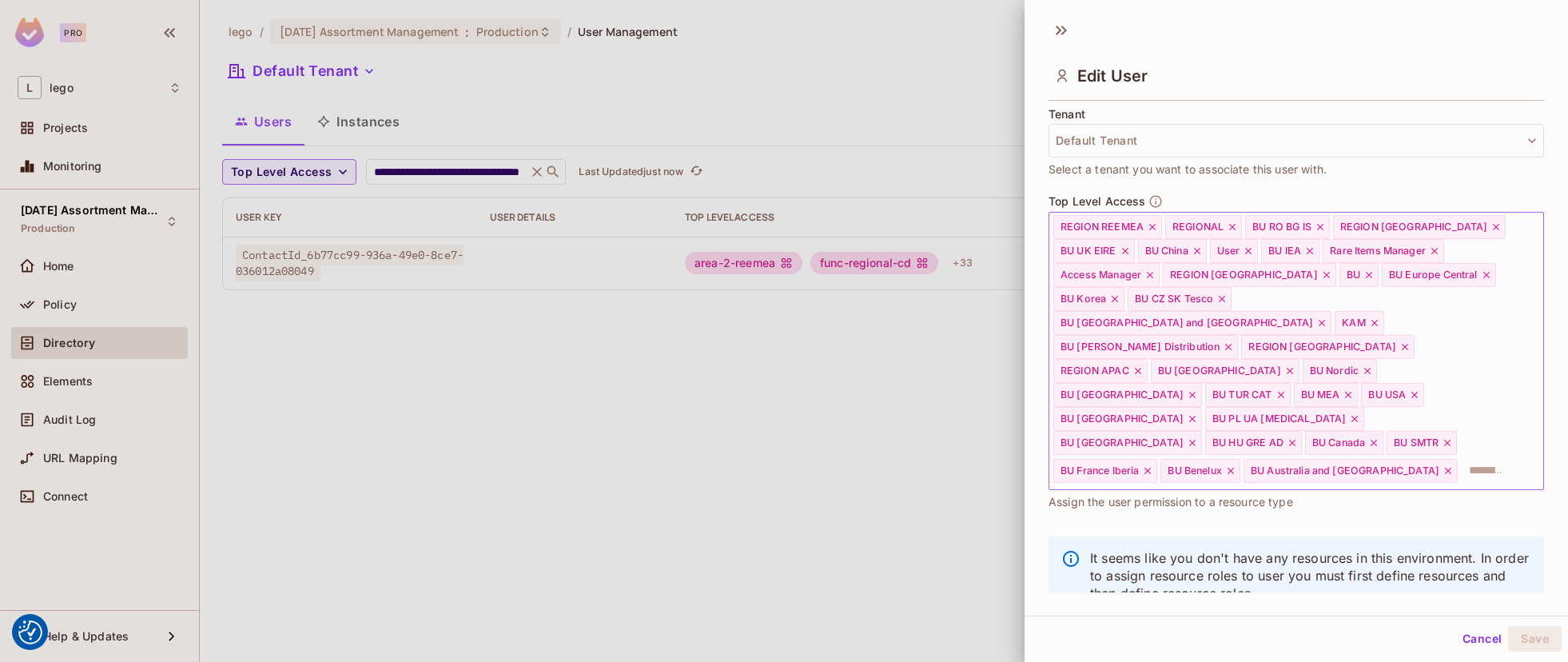
click at [1460, 455] on input "text" at bounding box center [1486, 470] width 53 height 32
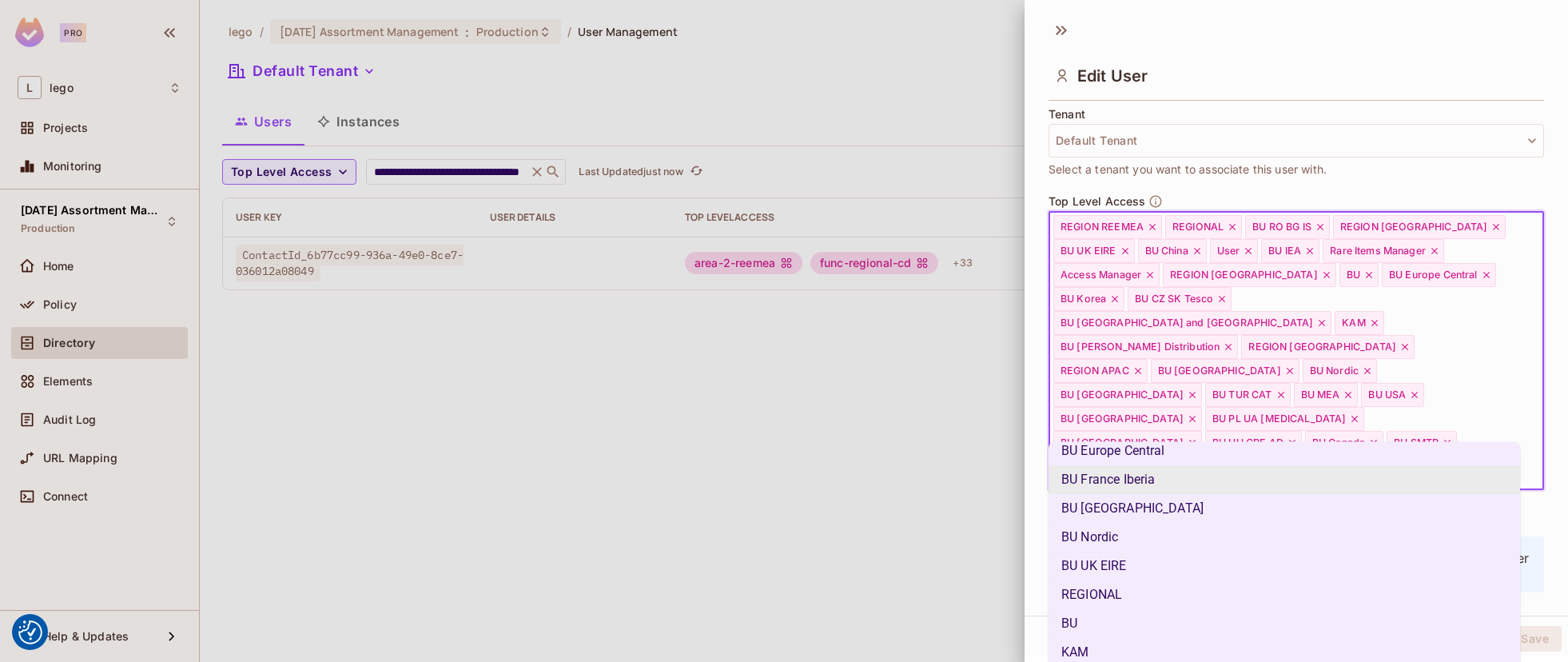
scroll to position [756, 0]
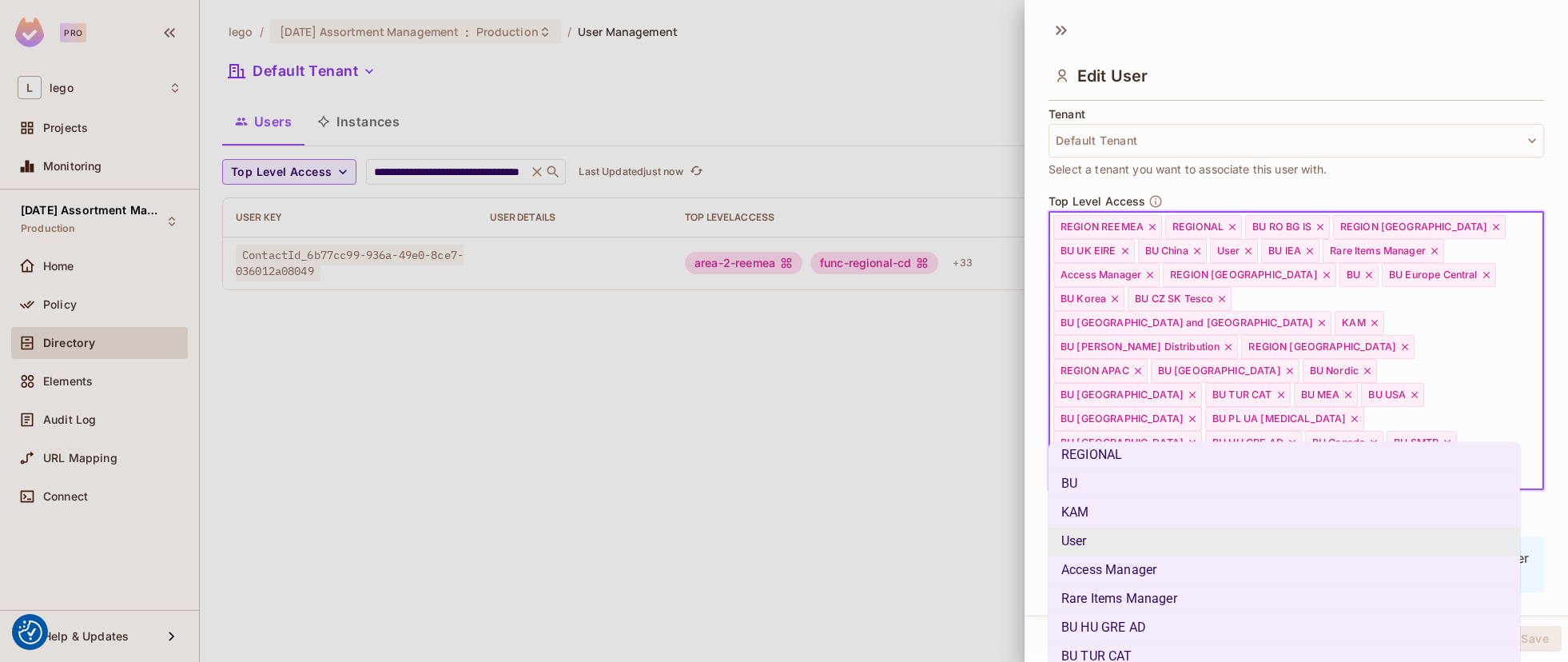
click at [1116, 542] on li "User" at bounding box center [1284, 542] width 472 height 29
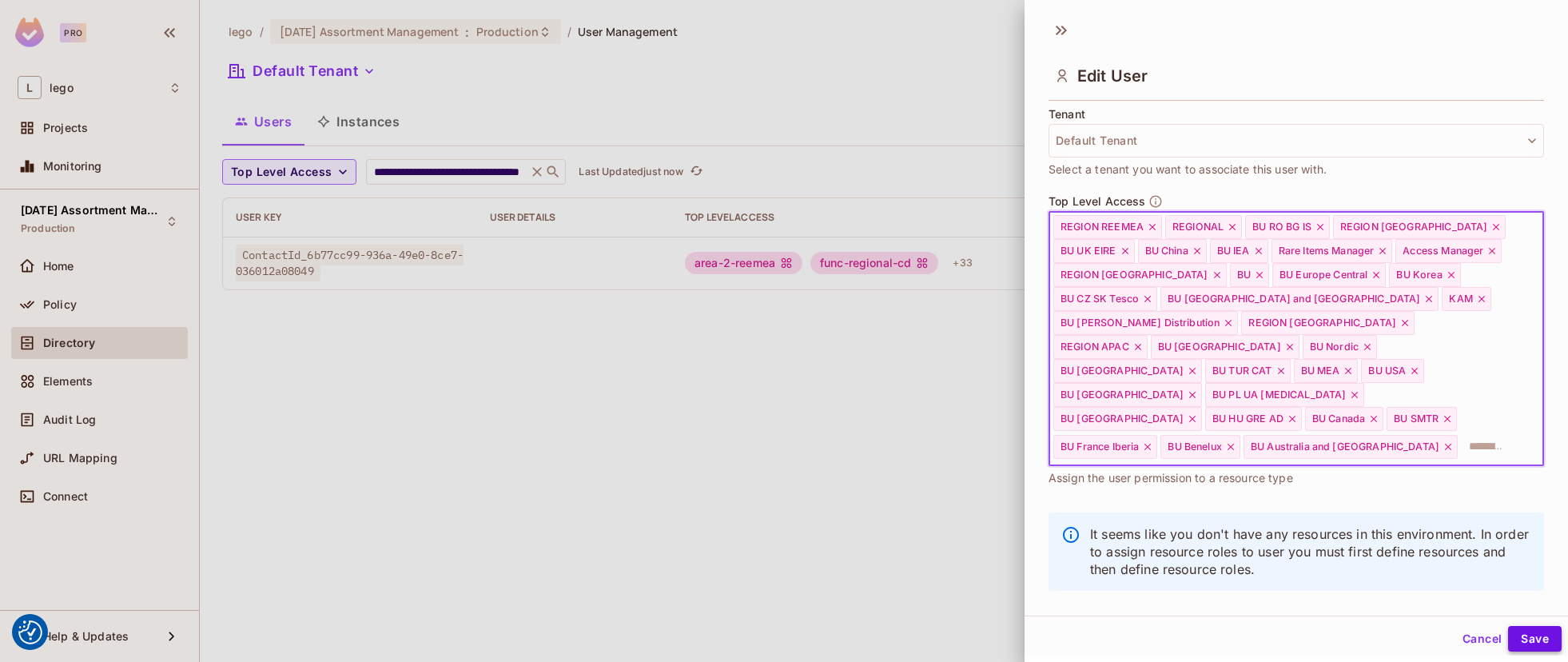
click at [1520, 641] on button "Save" at bounding box center [1534, 639] width 53 height 25
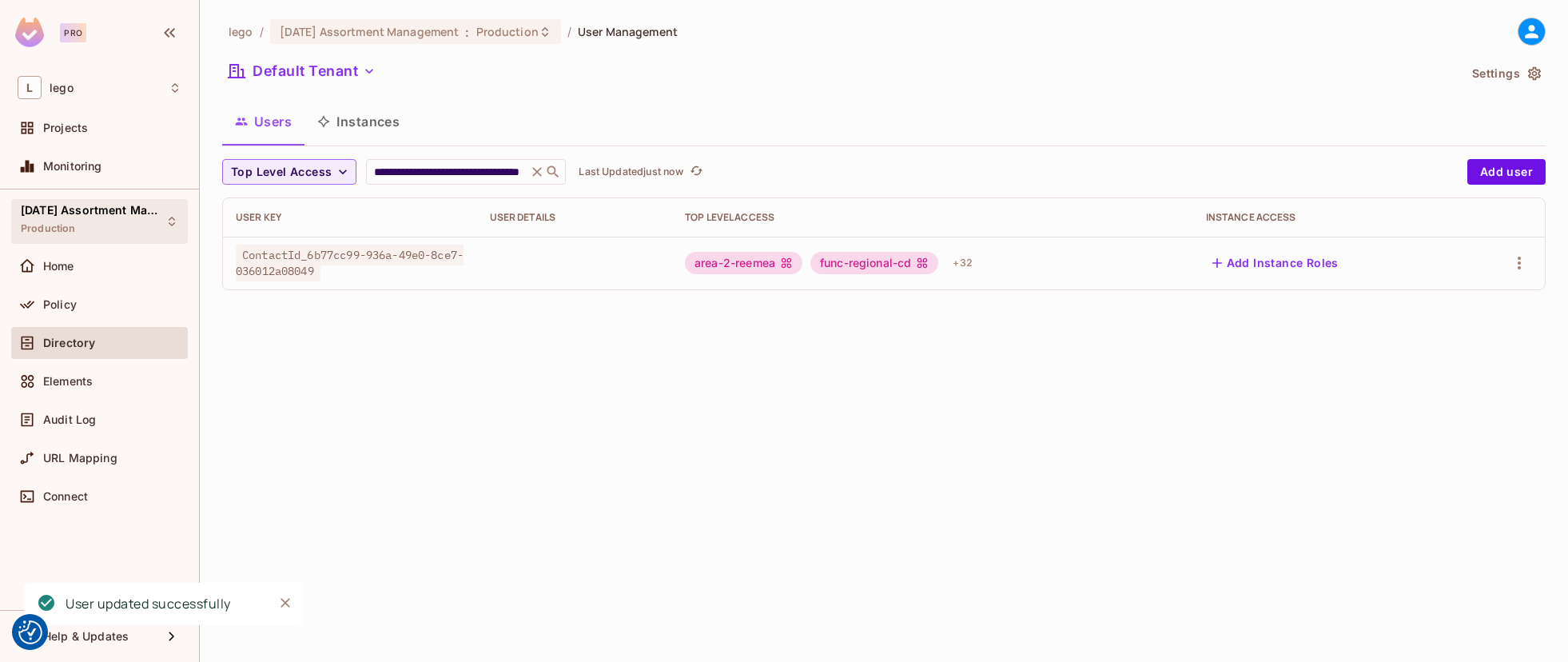
click at [135, 228] on div "[DATE] Assortment Management Production" at bounding box center [90, 221] width 138 height 35
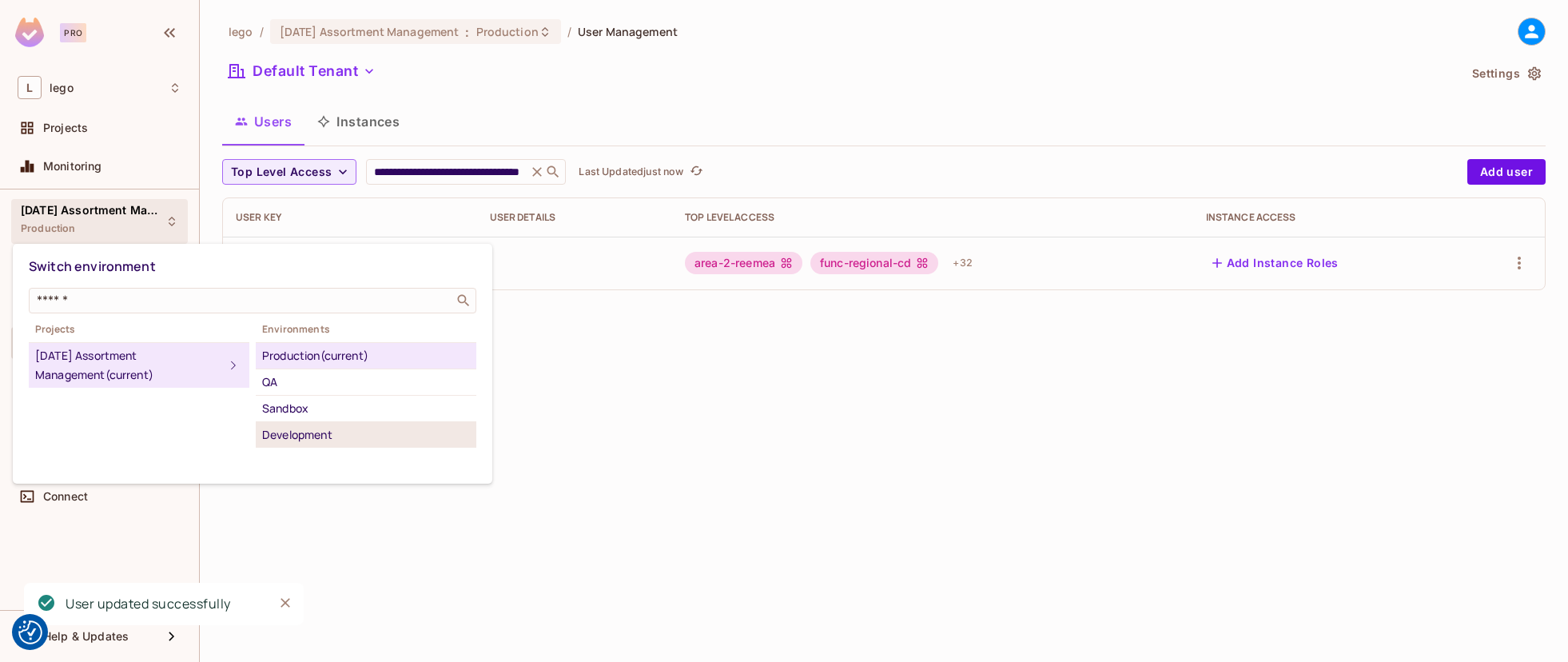
click at [297, 433] on div "Development" at bounding box center [366, 434] width 208 height 19
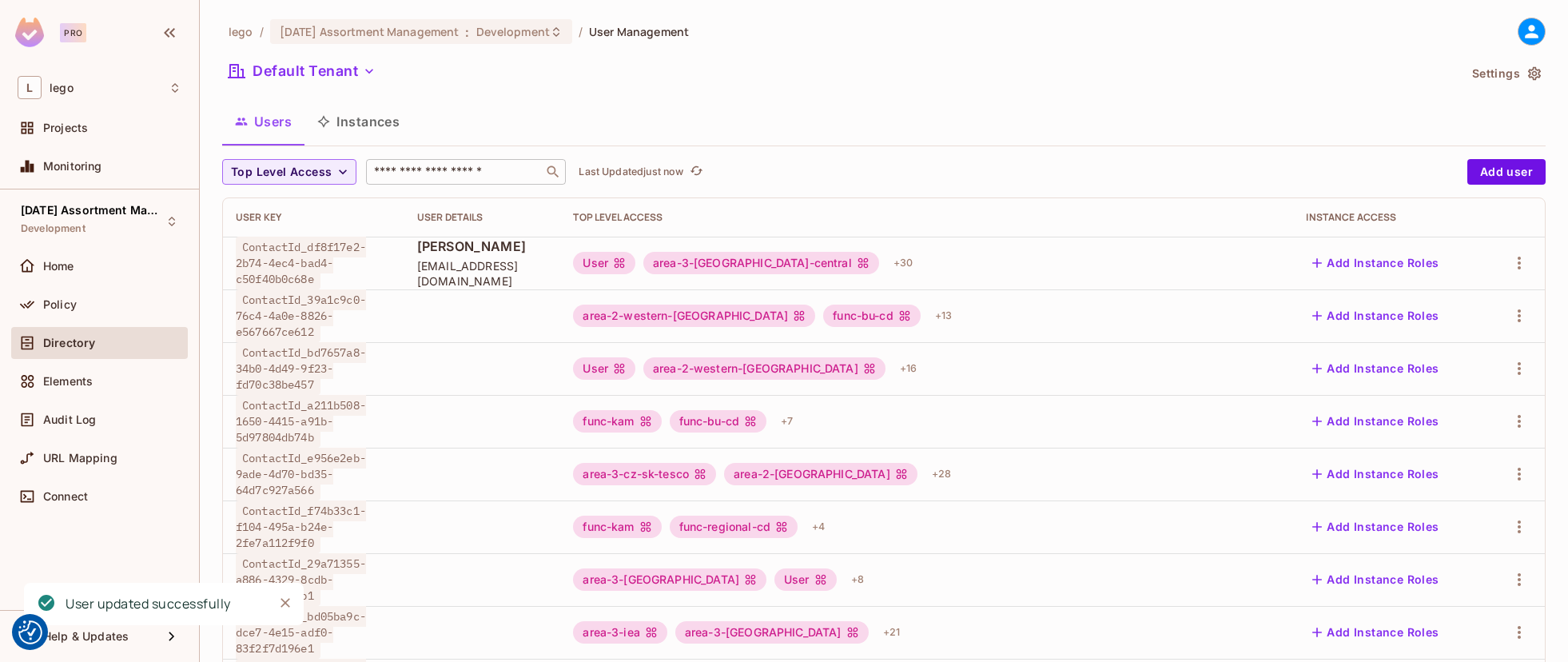
click at [431, 178] on input "text" at bounding box center [454, 171] width 168 height 16
paste input "**********"
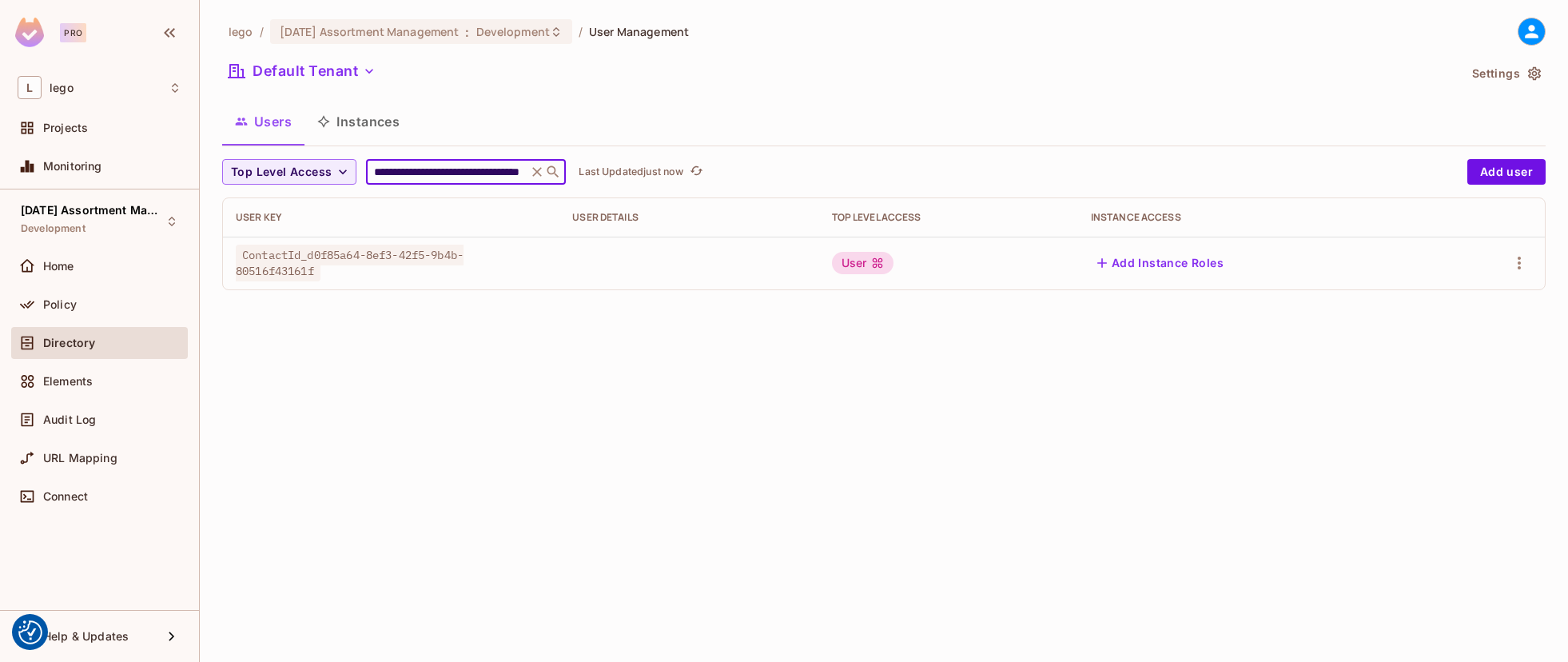
type input "**********"
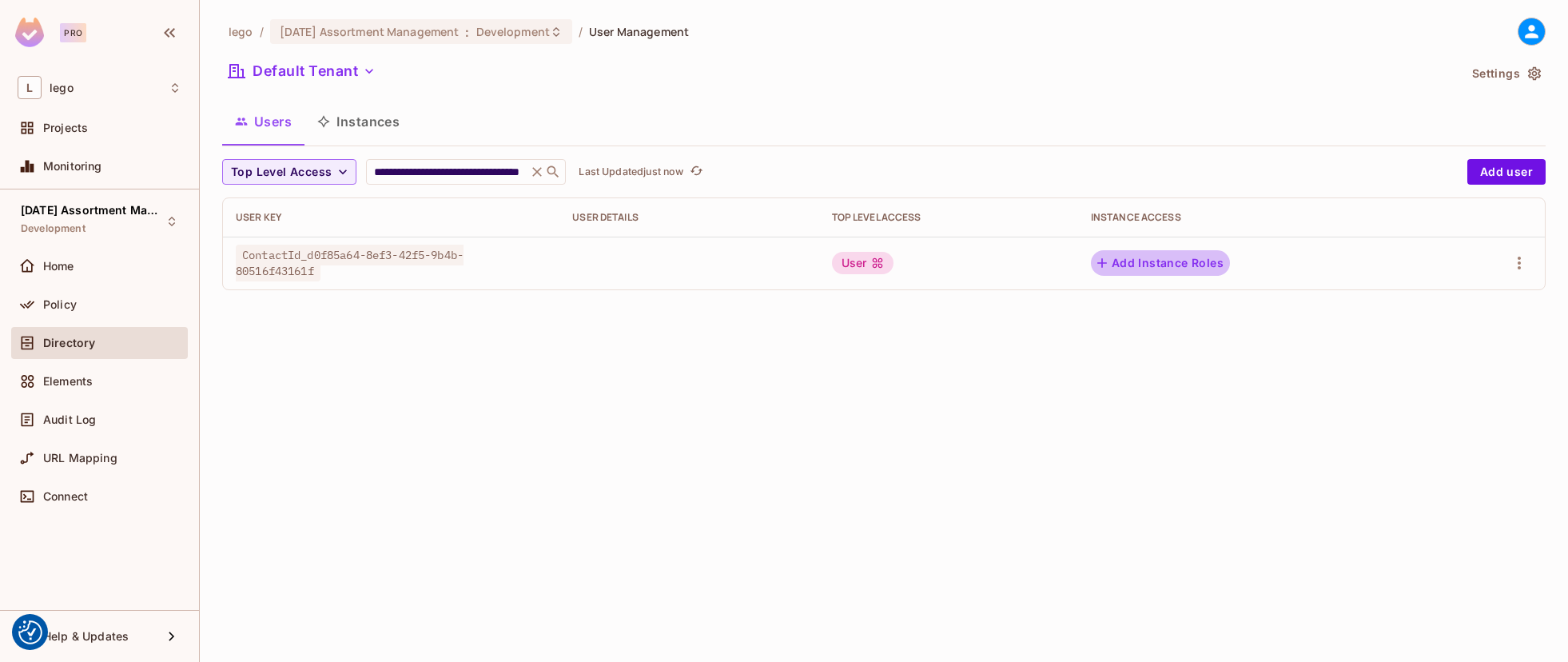
click at [1154, 269] on button "Add Instance Roles" at bounding box center [1160, 262] width 139 height 25
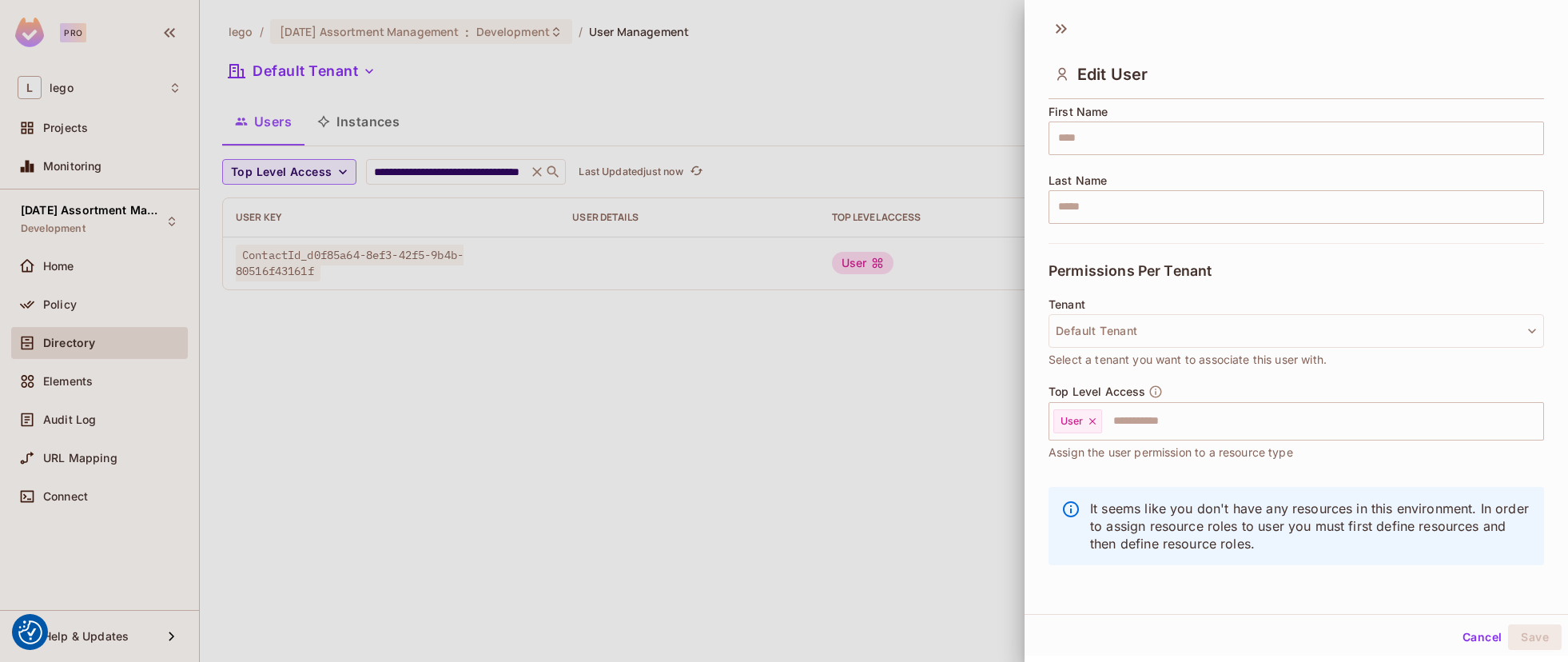
scroll to position [2, 0]
click at [1095, 416] on icon at bounding box center [1093, 421] width 12 height 12
click at [1094, 424] on input "text" at bounding box center [1282, 420] width 461 height 32
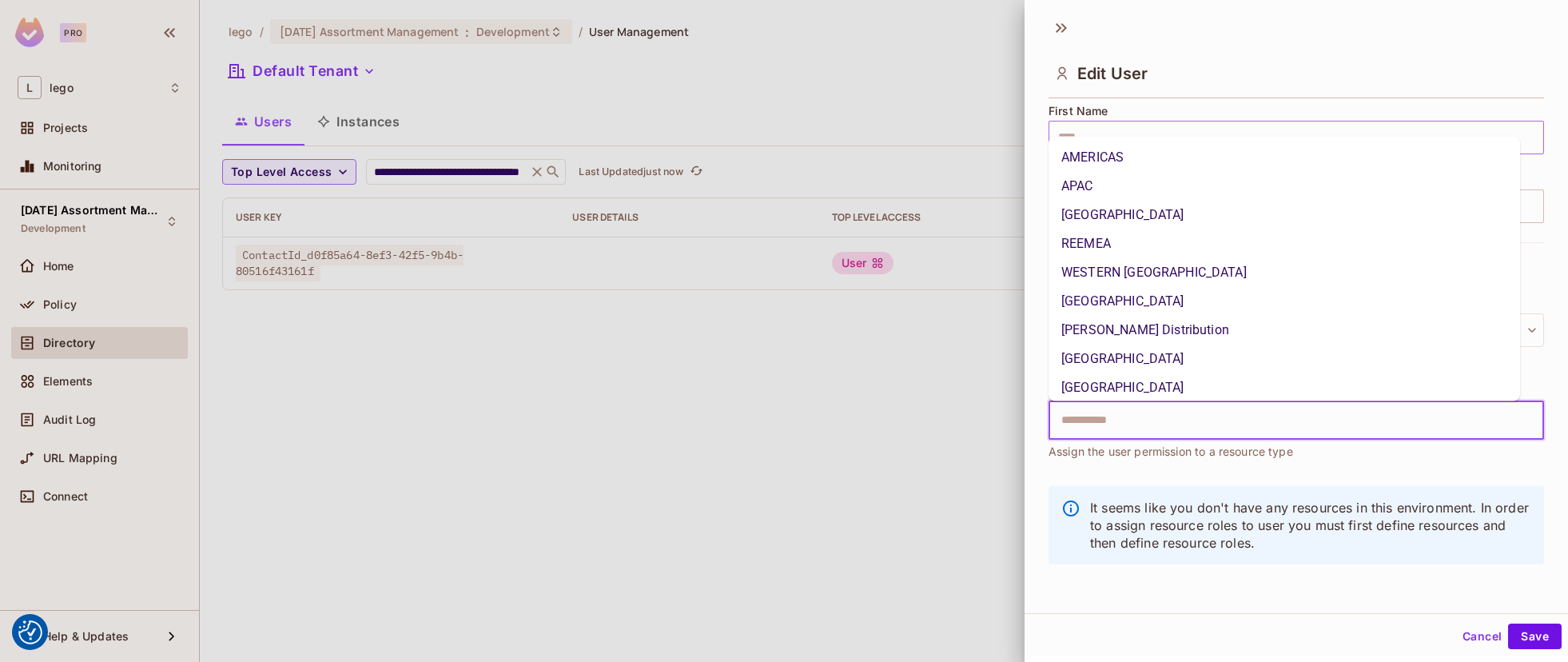
click at [1101, 151] on li "AMERICAS" at bounding box center [1284, 156] width 472 height 29
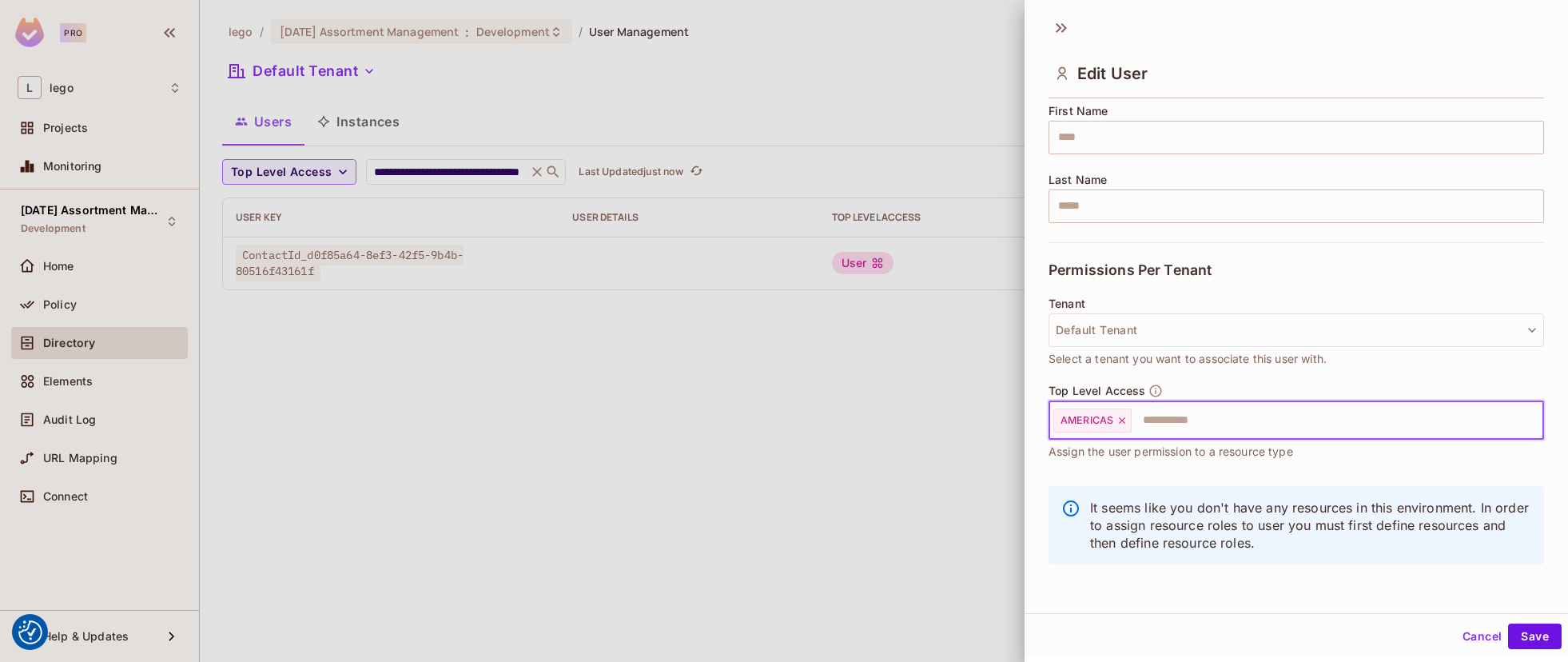
click at [1169, 415] on input "text" at bounding box center [1323, 420] width 380 height 32
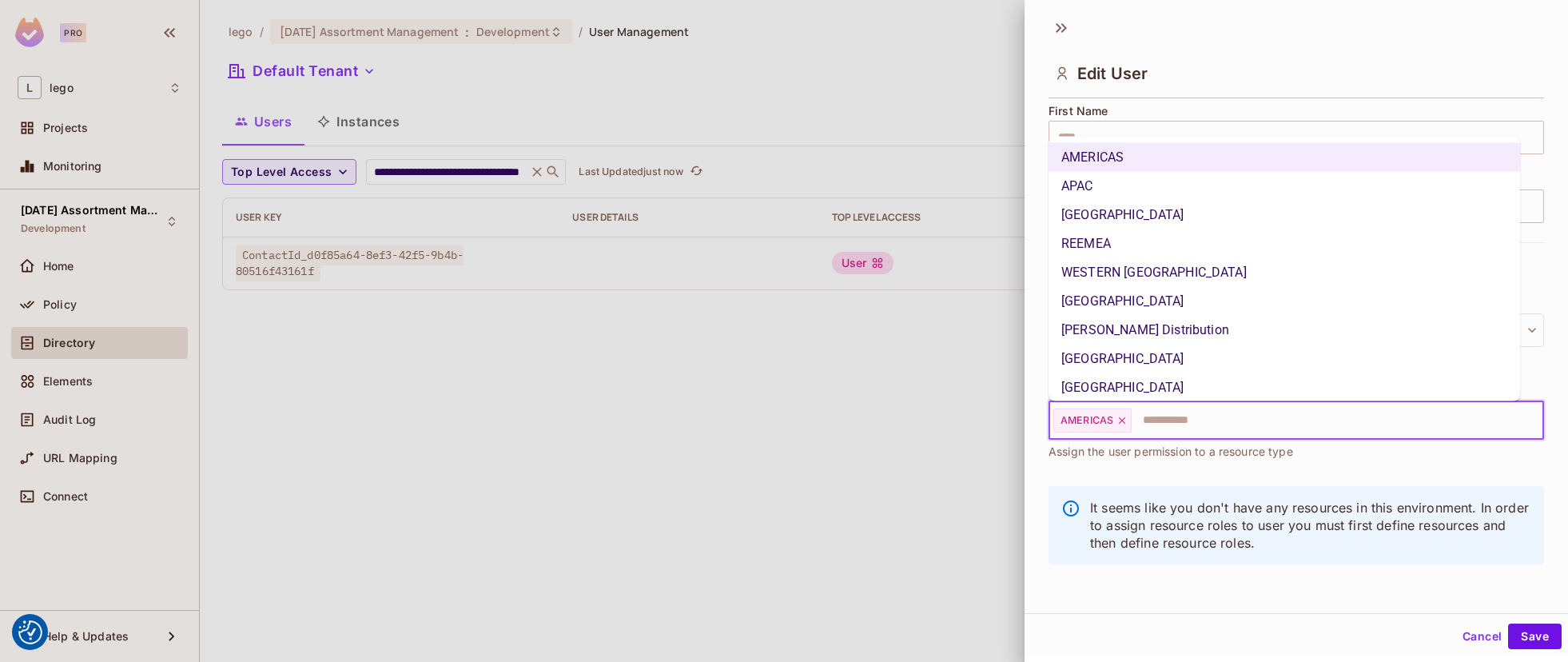
click at [1124, 182] on li "APAC" at bounding box center [1284, 185] width 472 height 29
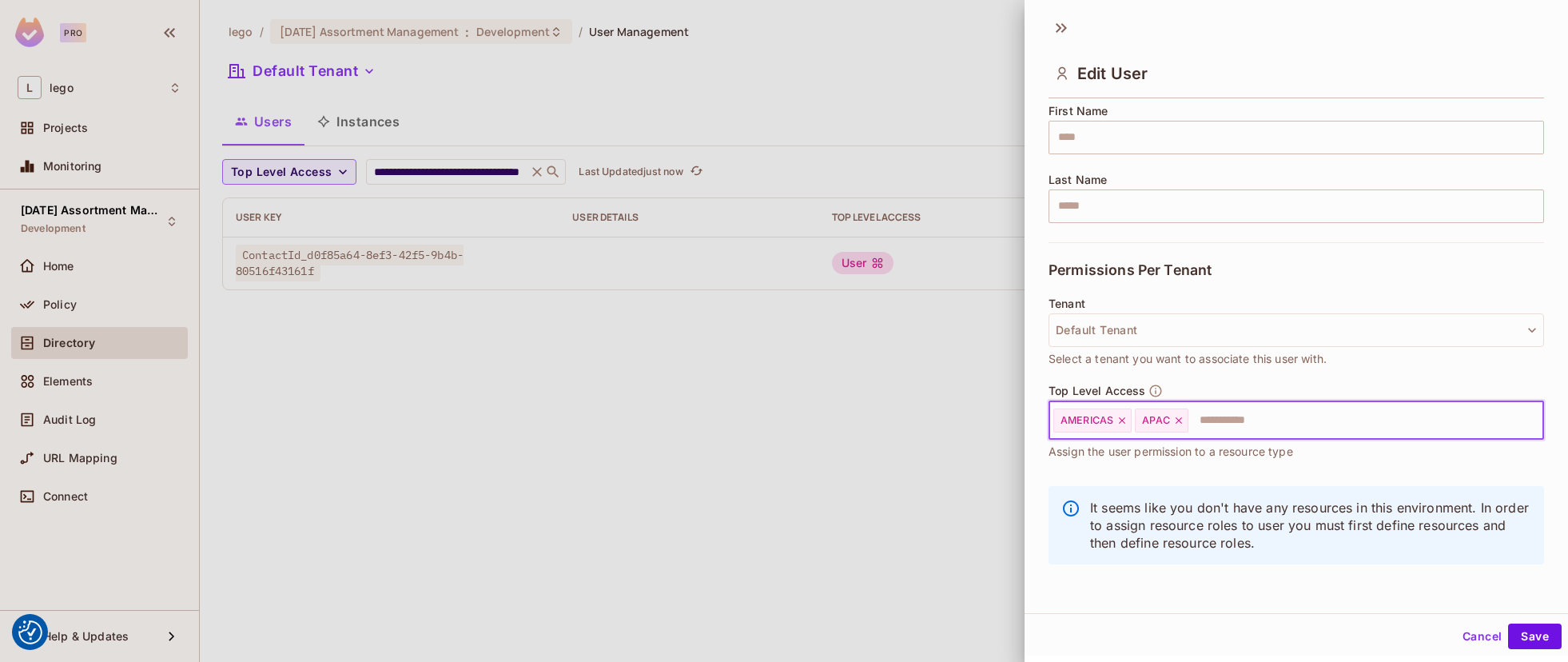
click at [1231, 432] on input "text" at bounding box center [1351, 420] width 323 height 32
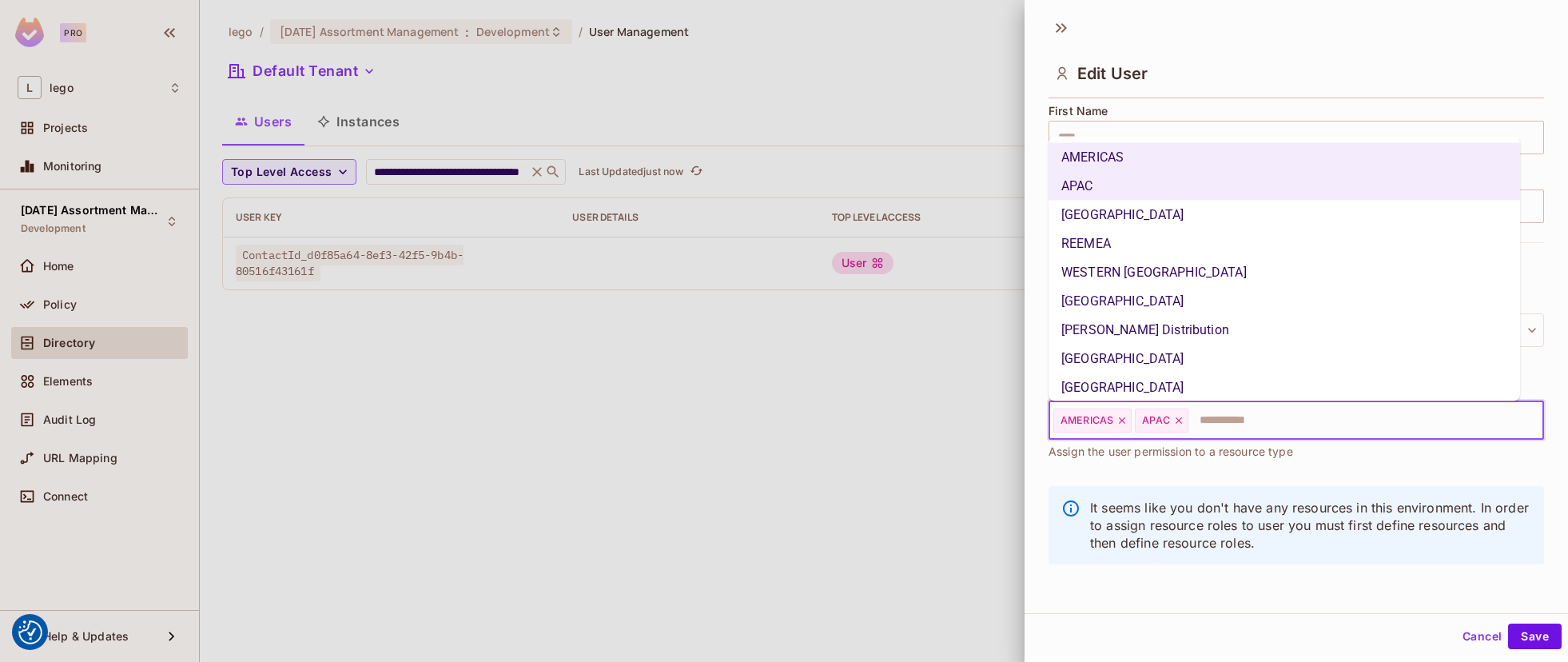
click at [1198, 222] on li "[GEOGRAPHIC_DATA]" at bounding box center [1284, 214] width 472 height 29
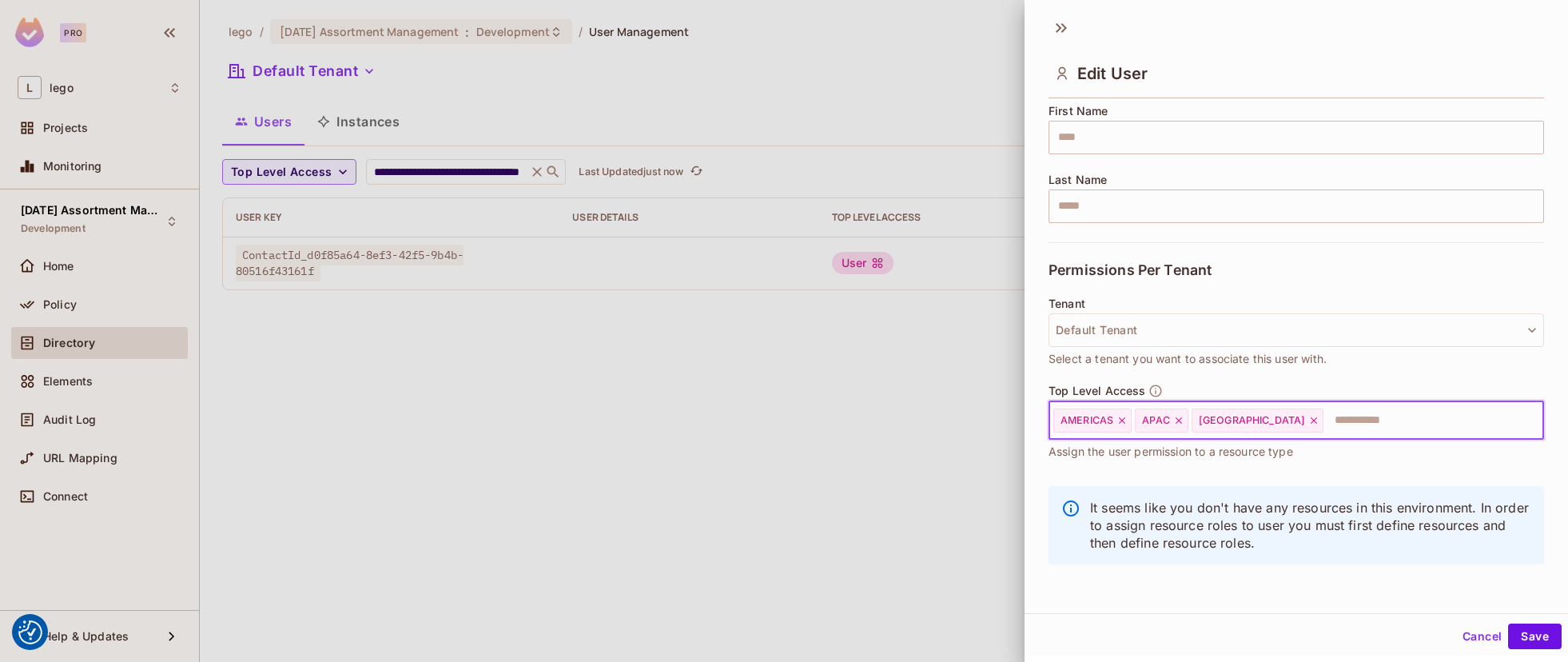
click at [1326, 426] on input "text" at bounding box center [1419, 420] width 188 height 32
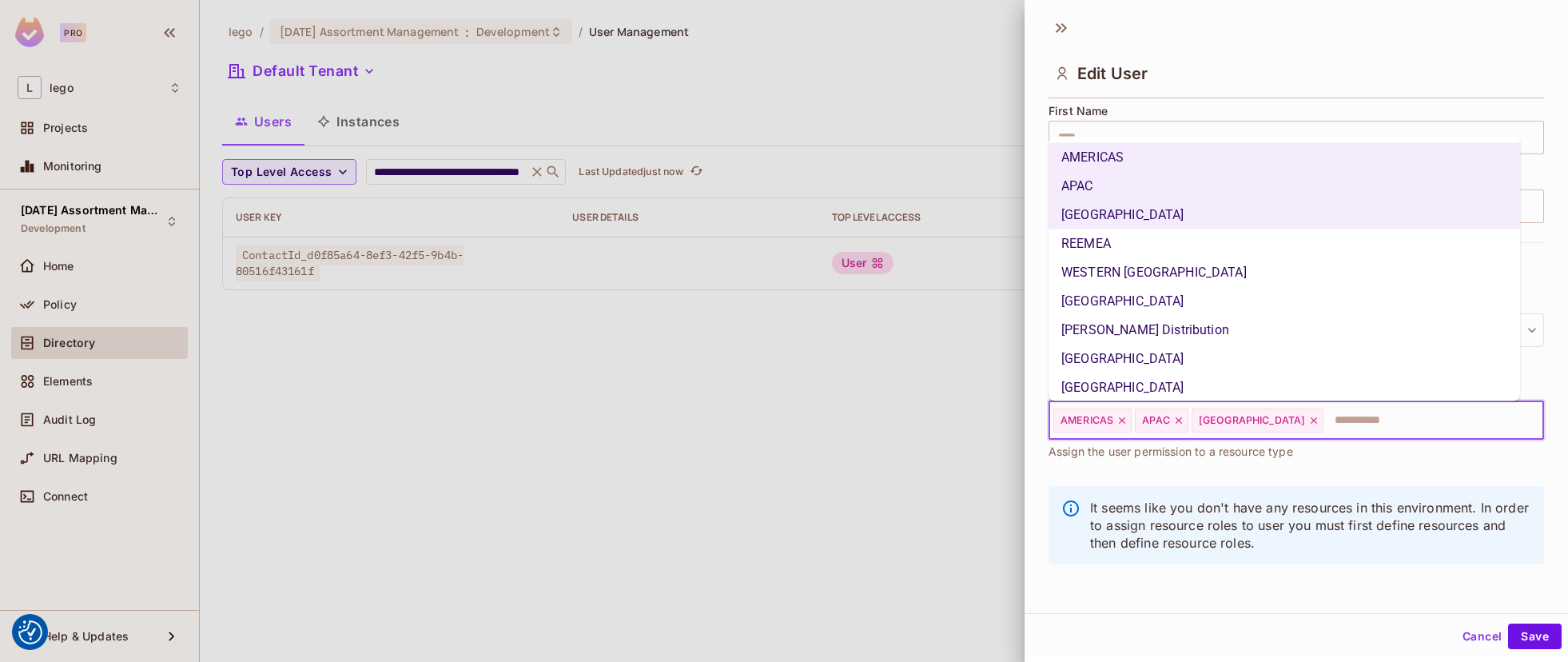
click at [1192, 241] on li "REEMEA" at bounding box center [1284, 243] width 472 height 29
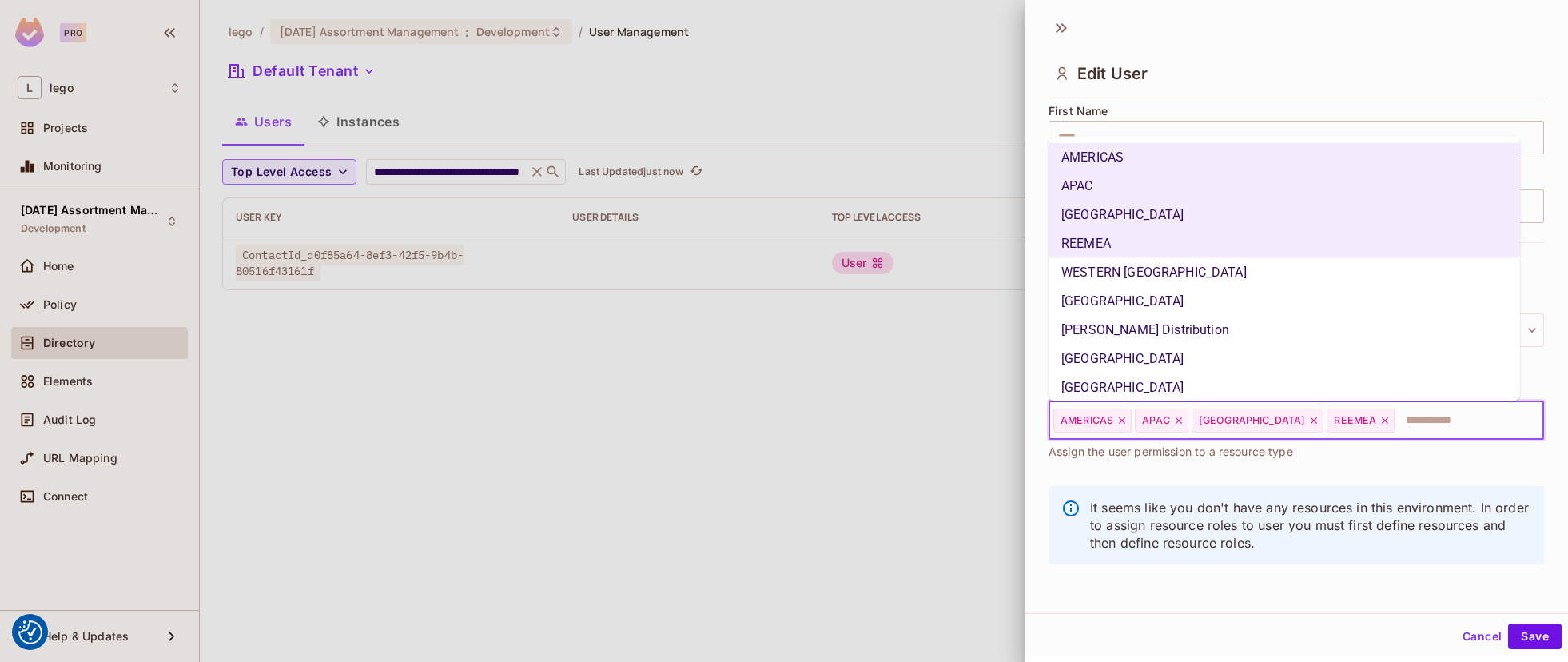
click at [1182, 273] on li "WESTERN [GEOGRAPHIC_DATA]" at bounding box center [1284, 271] width 472 height 29
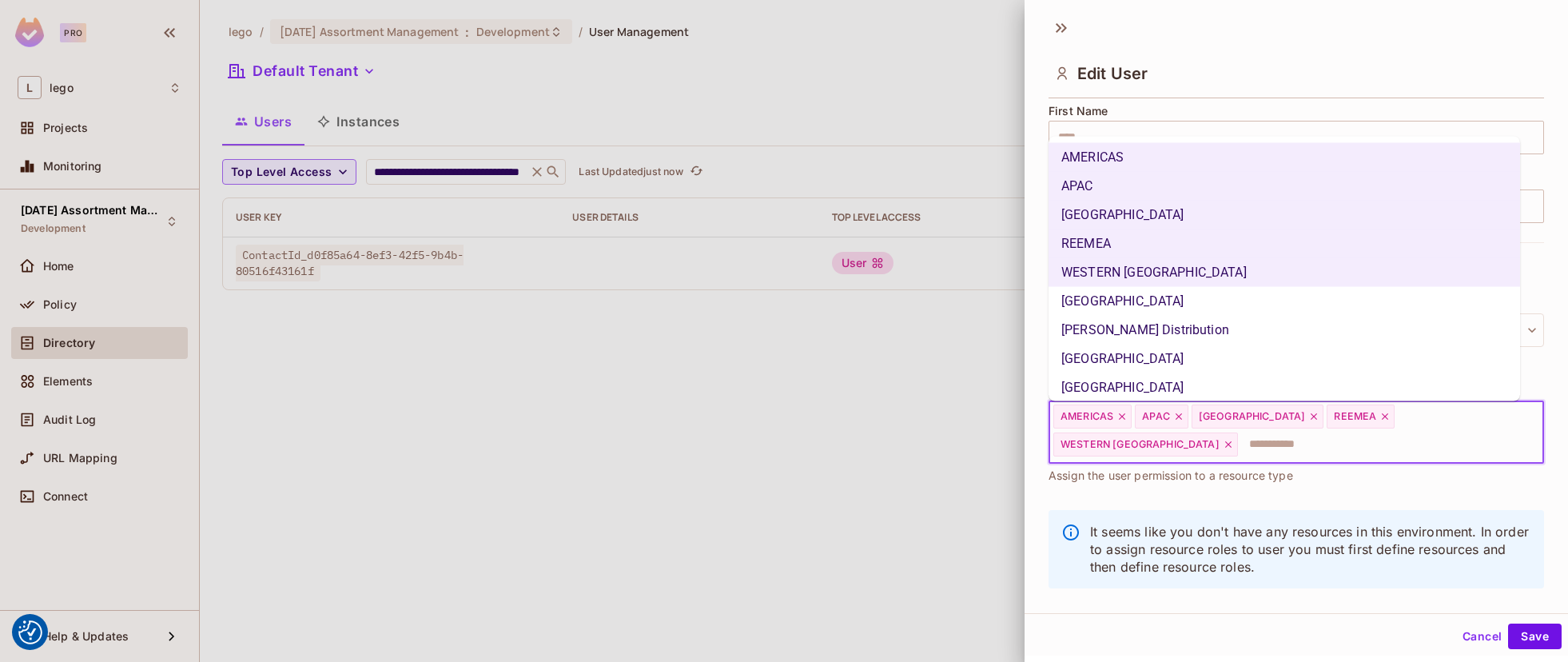
click at [1165, 305] on li "[GEOGRAPHIC_DATA]" at bounding box center [1284, 300] width 472 height 29
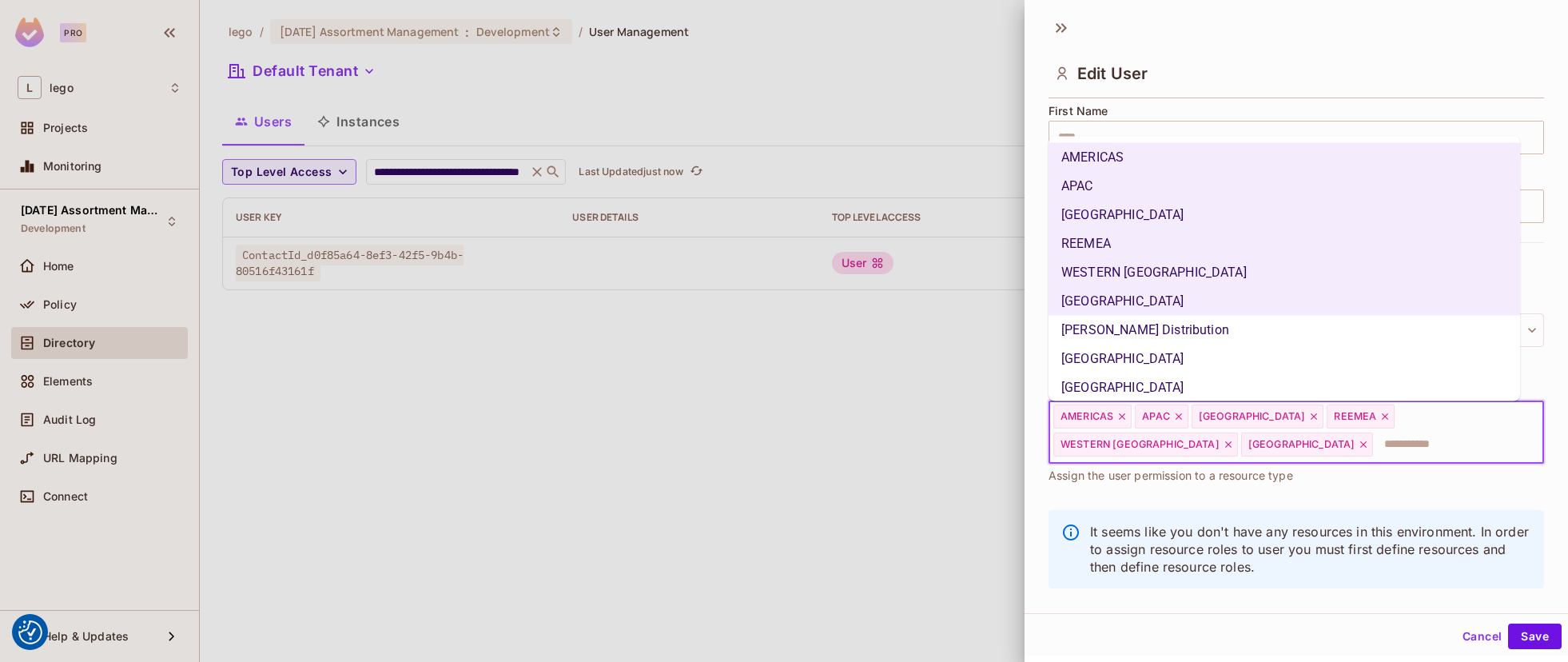
click at [1152, 340] on li "[PERSON_NAME] Distribution" at bounding box center [1284, 329] width 472 height 29
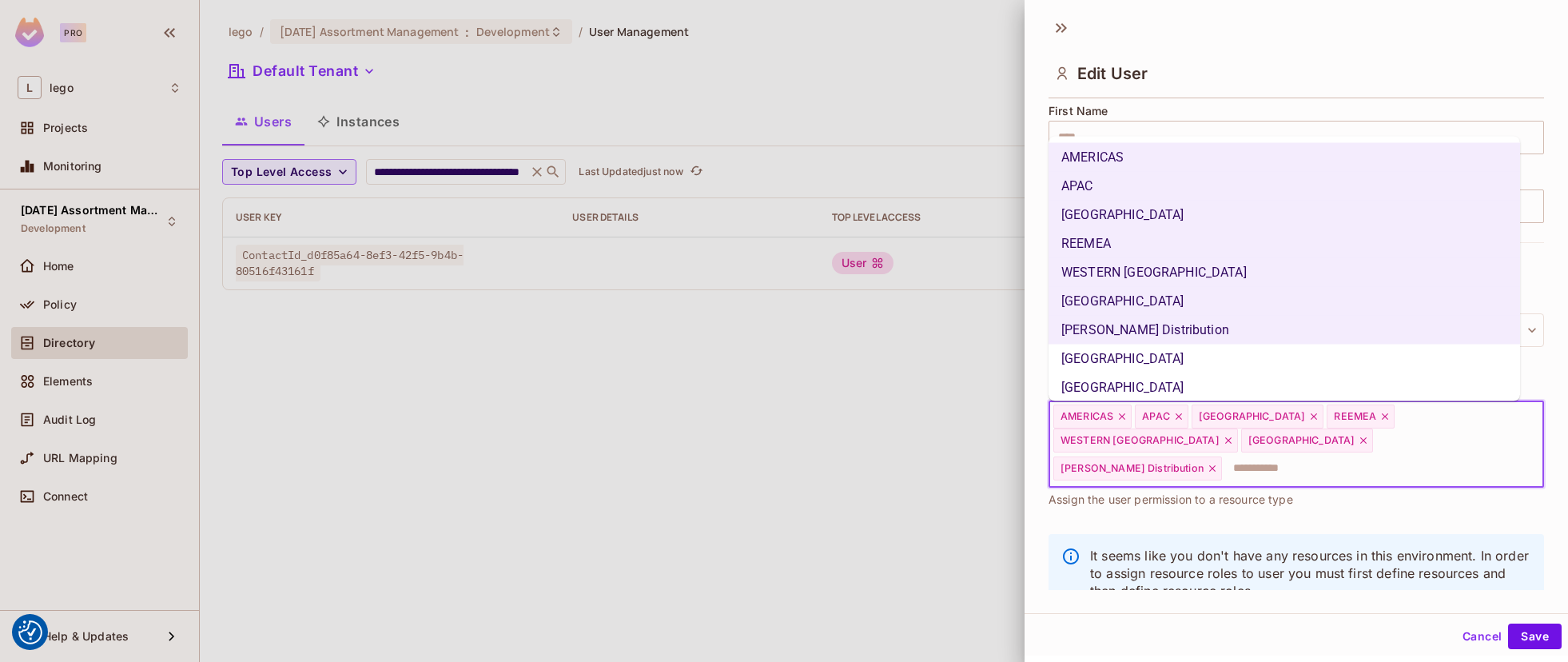
click at [1140, 367] on li "[GEOGRAPHIC_DATA]" at bounding box center [1284, 358] width 472 height 29
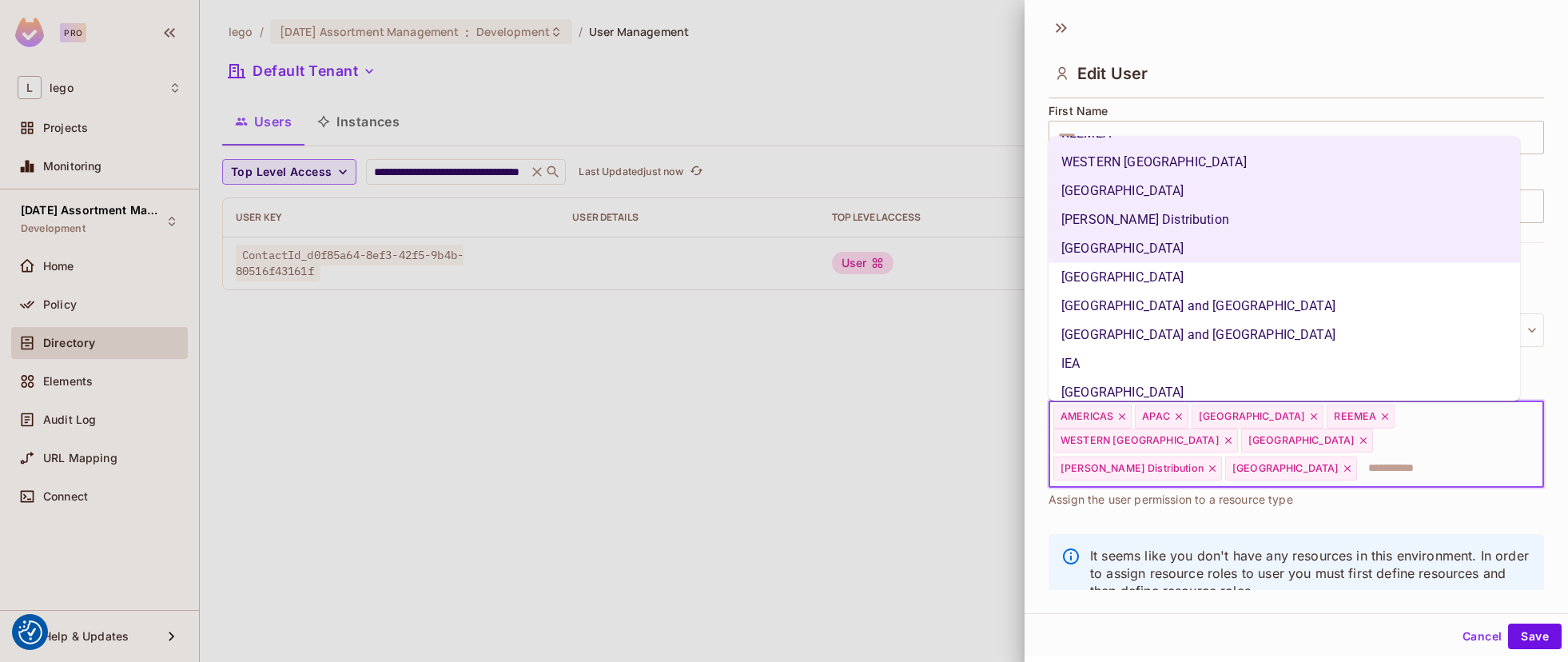
scroll to position [117, 0]
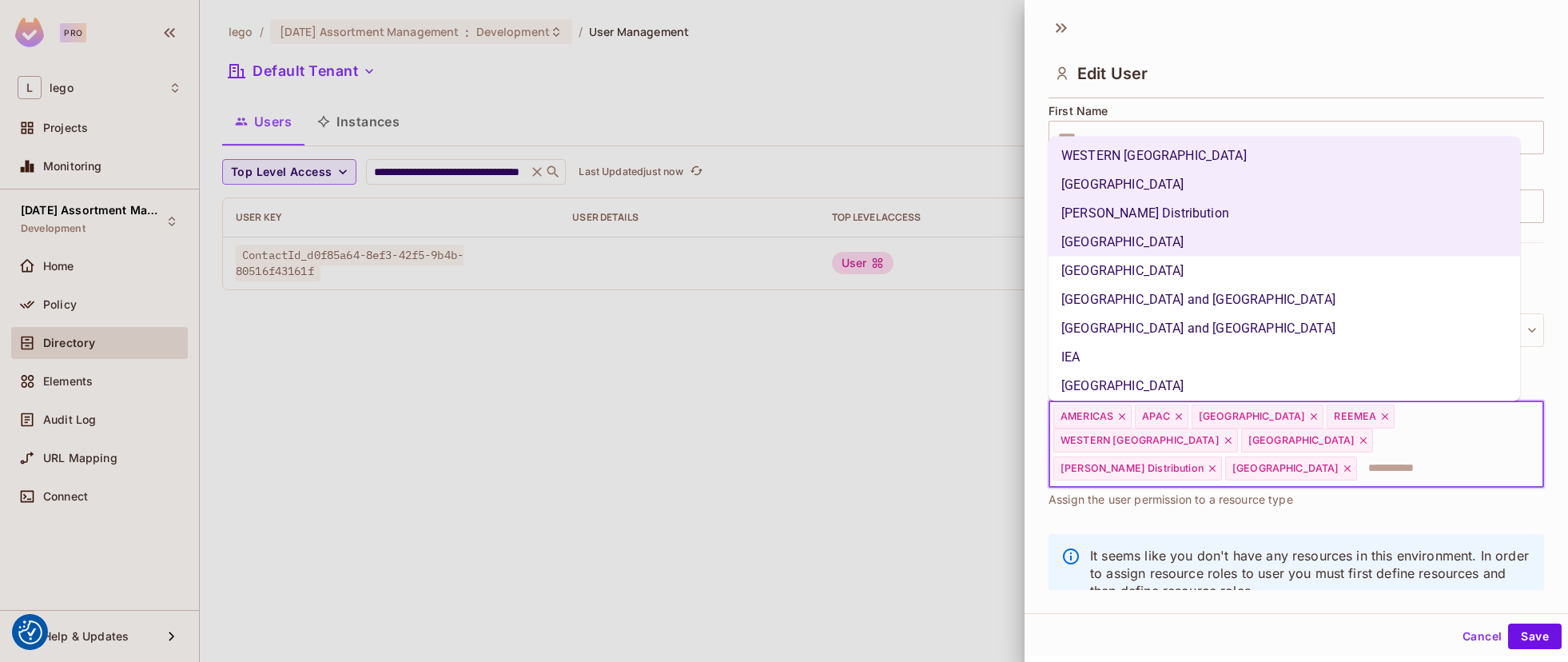
click at [1152, 275] on li "[GEOGRAPHIC_DATA]" at bounding box center [1284, 270] width 472 height 29
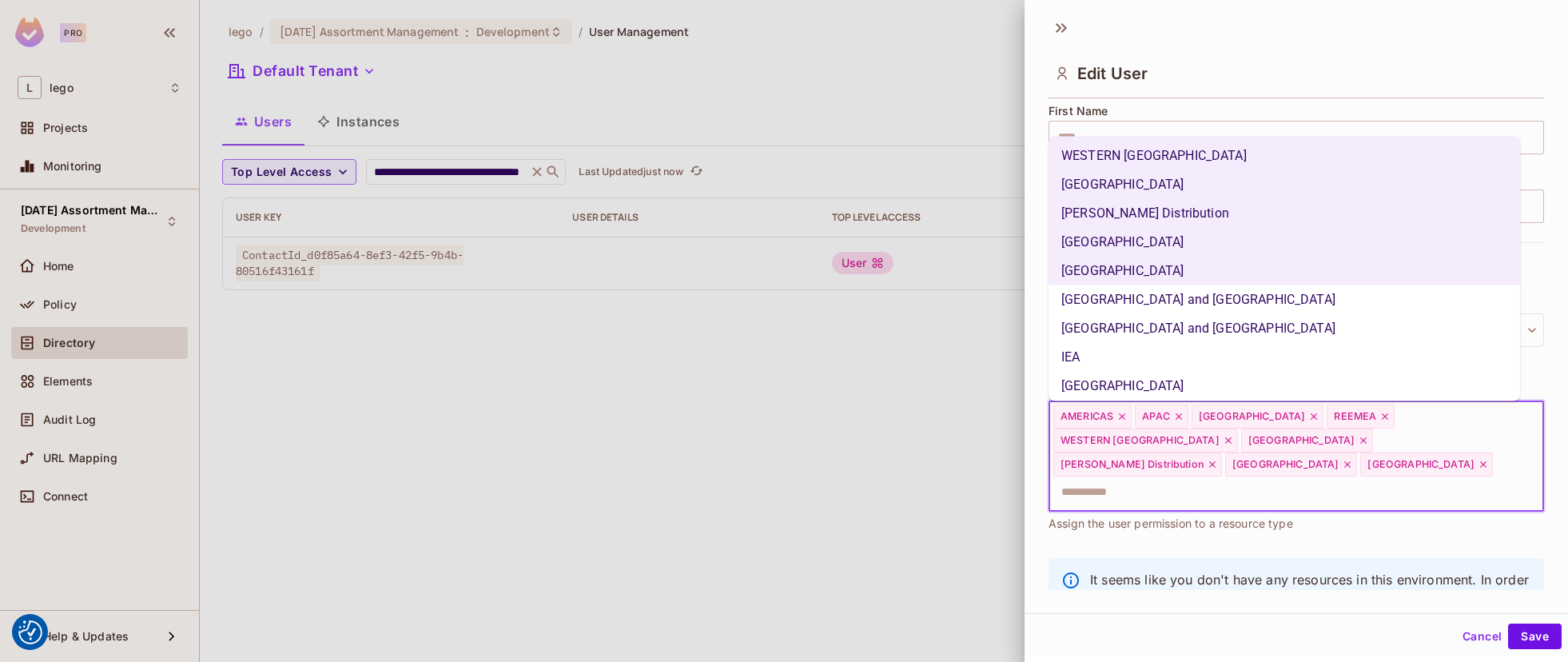
drag, startPoint x: 1145, startPoint y: 312, endPoint x: 1139, endPoint y: 331, distance: 19.9
click at [1145, 312] on li "[GEOGRAPHIC_DATA] and [GEOGRAPHIC_DATA]" at bounding box center [1284, 299] width 472 height 29
click at [1137, 337] on li "[GEOGRAPHIC_DATA] and [GEOGRAPHIC_DATA]" at bounding box center [1284, 327] width 472 height 29
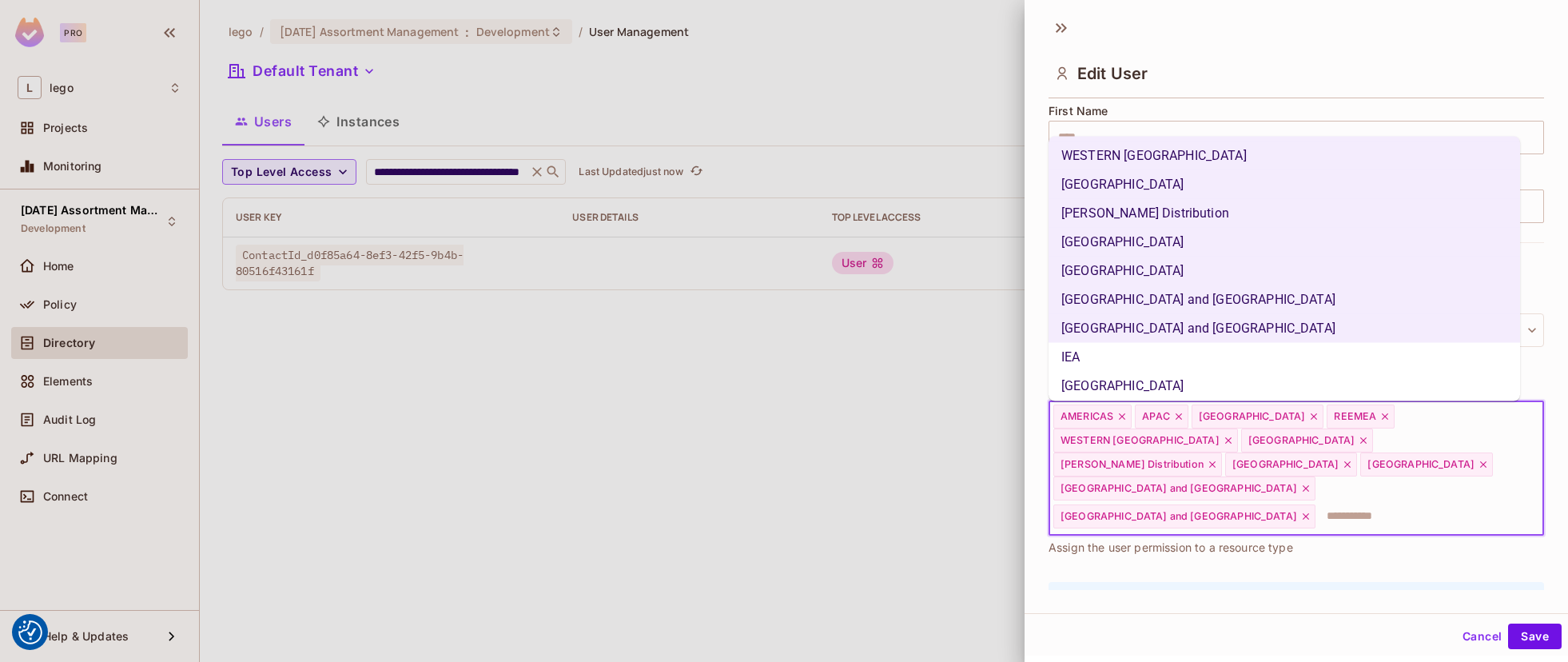
click at [1102, 369] on li "IEA" at bounding box center [1284, 356] width 472 height 29
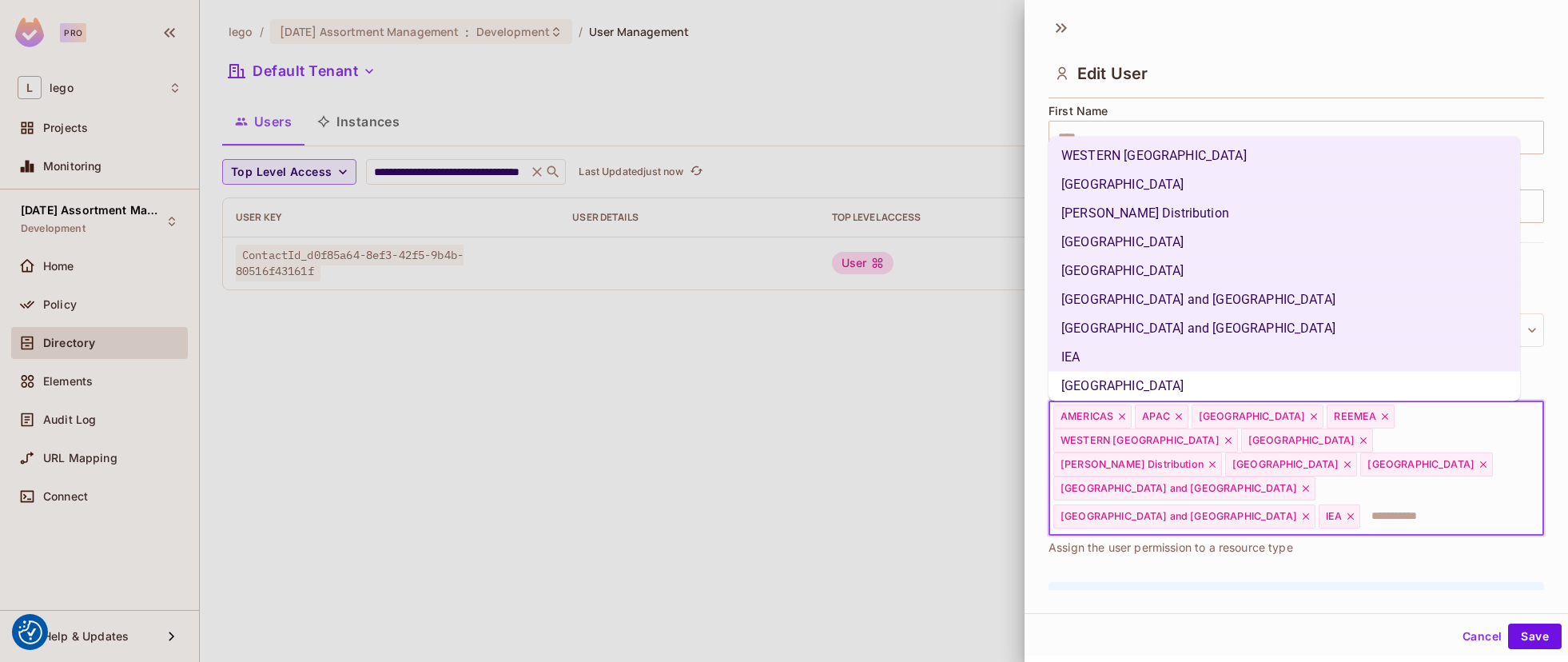
click at [1103, 397] on li "[GEOGRAPHIC_DATA]" at bounding box center [1284, 385] width 472 height 29
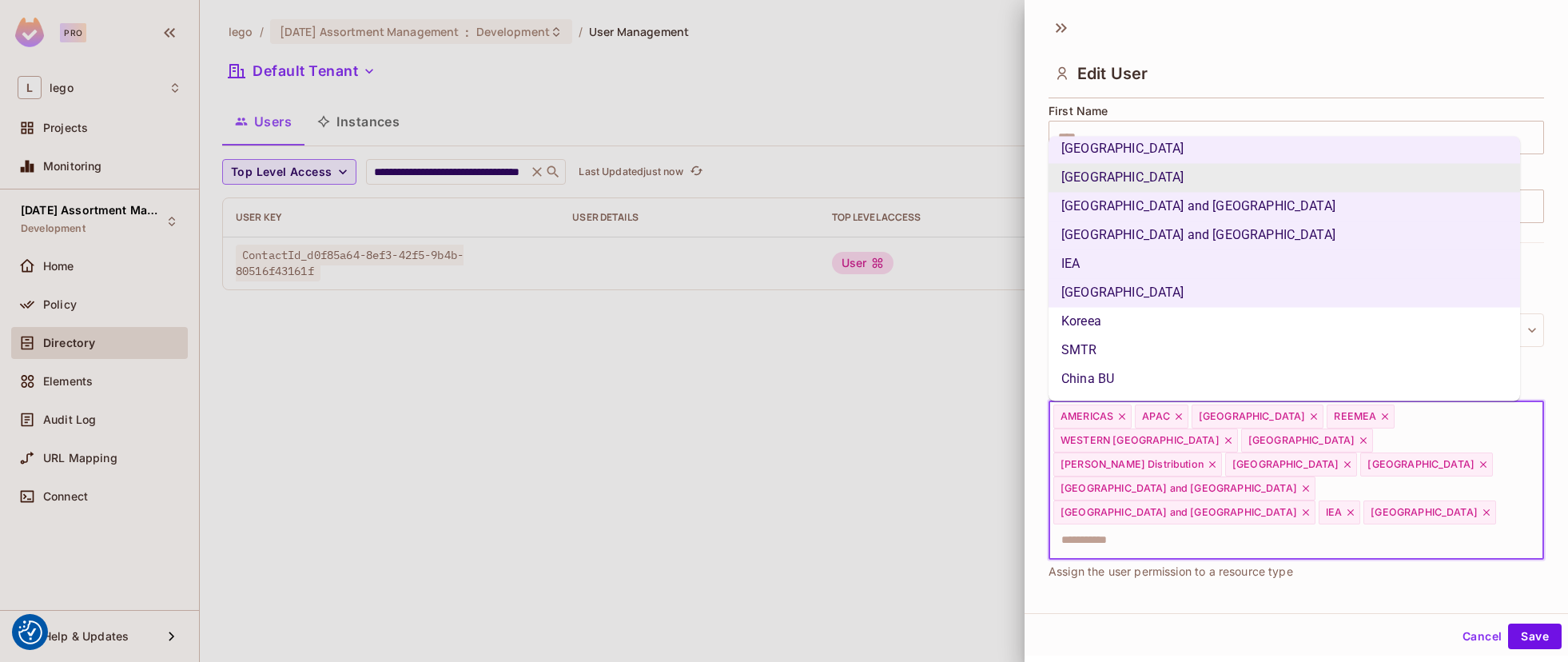
scroll to position [273, 0]
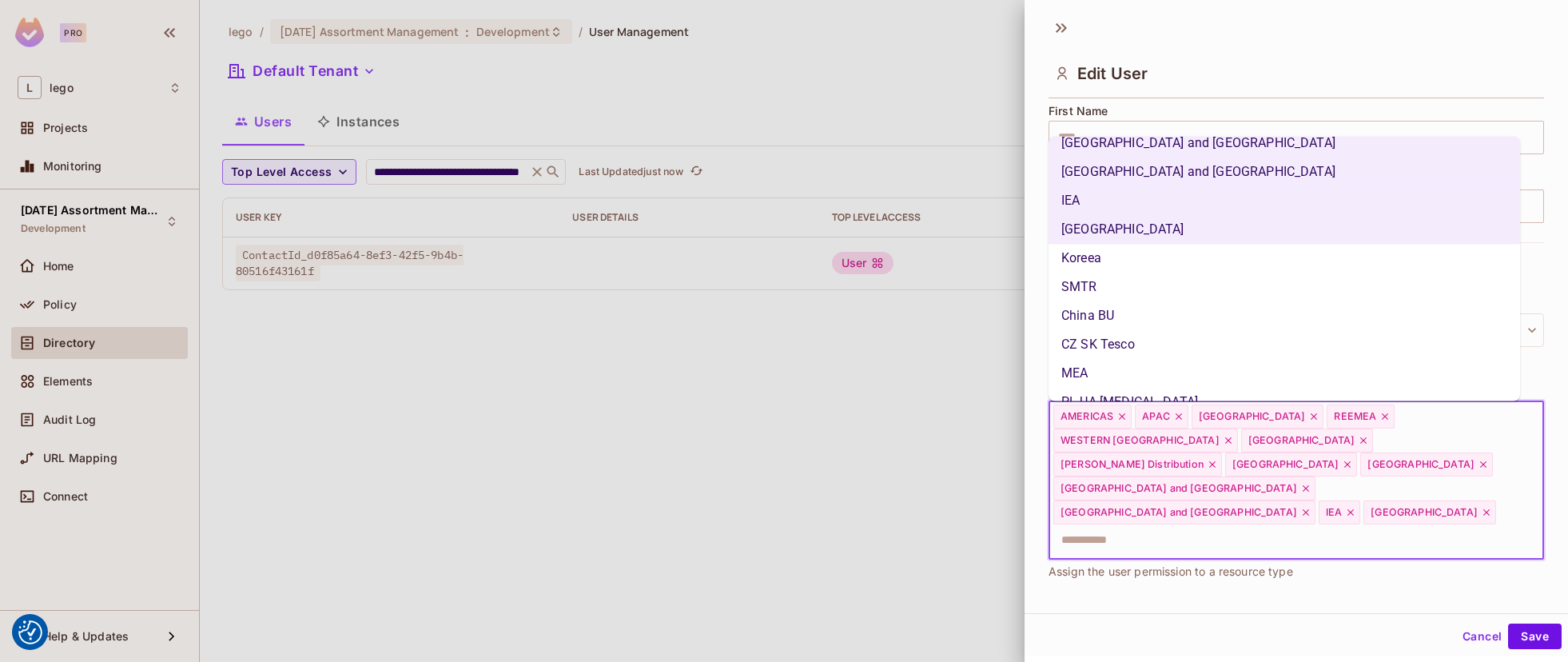
click at [1141, 257] on li "Koreea" at bounding box center [1284, 258] width 472 height 29
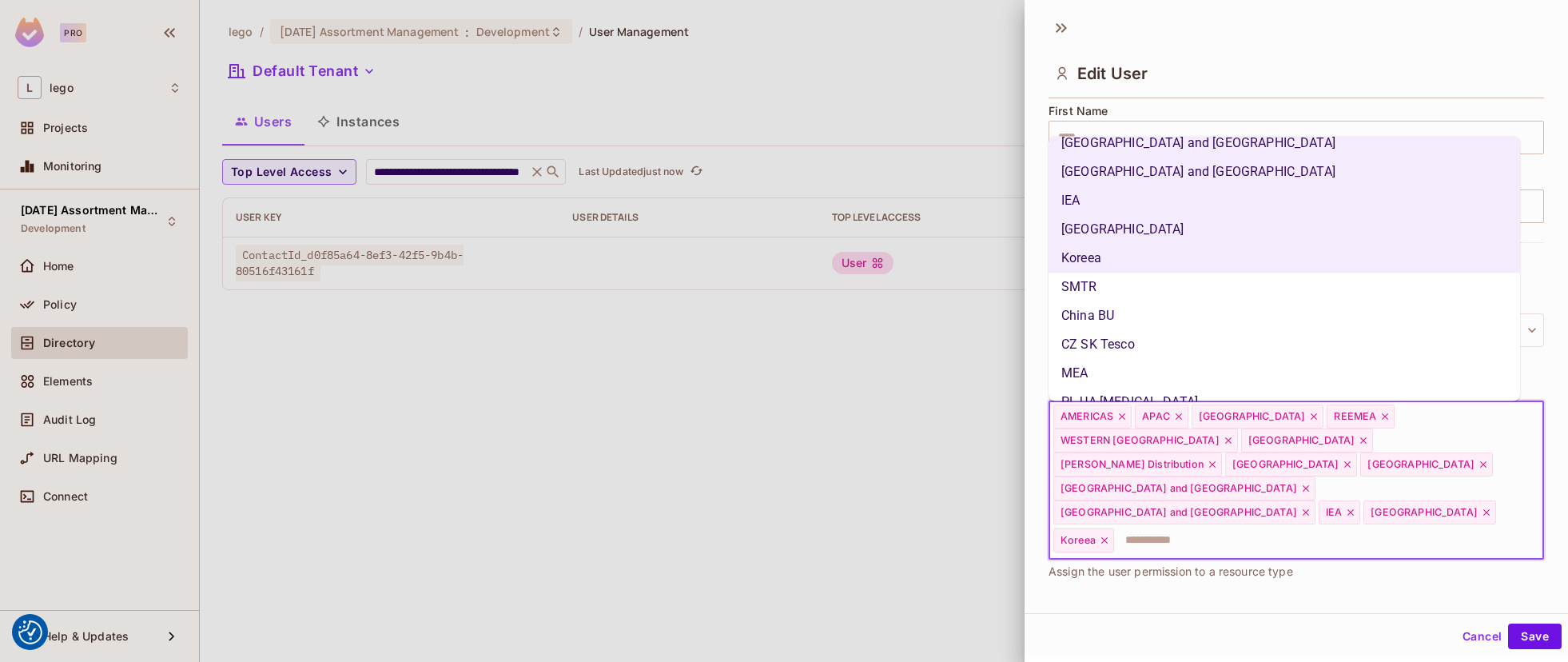
click at [1116, 293] on li "SMTR" at bounding box center [1284, 287] width 472 height 29
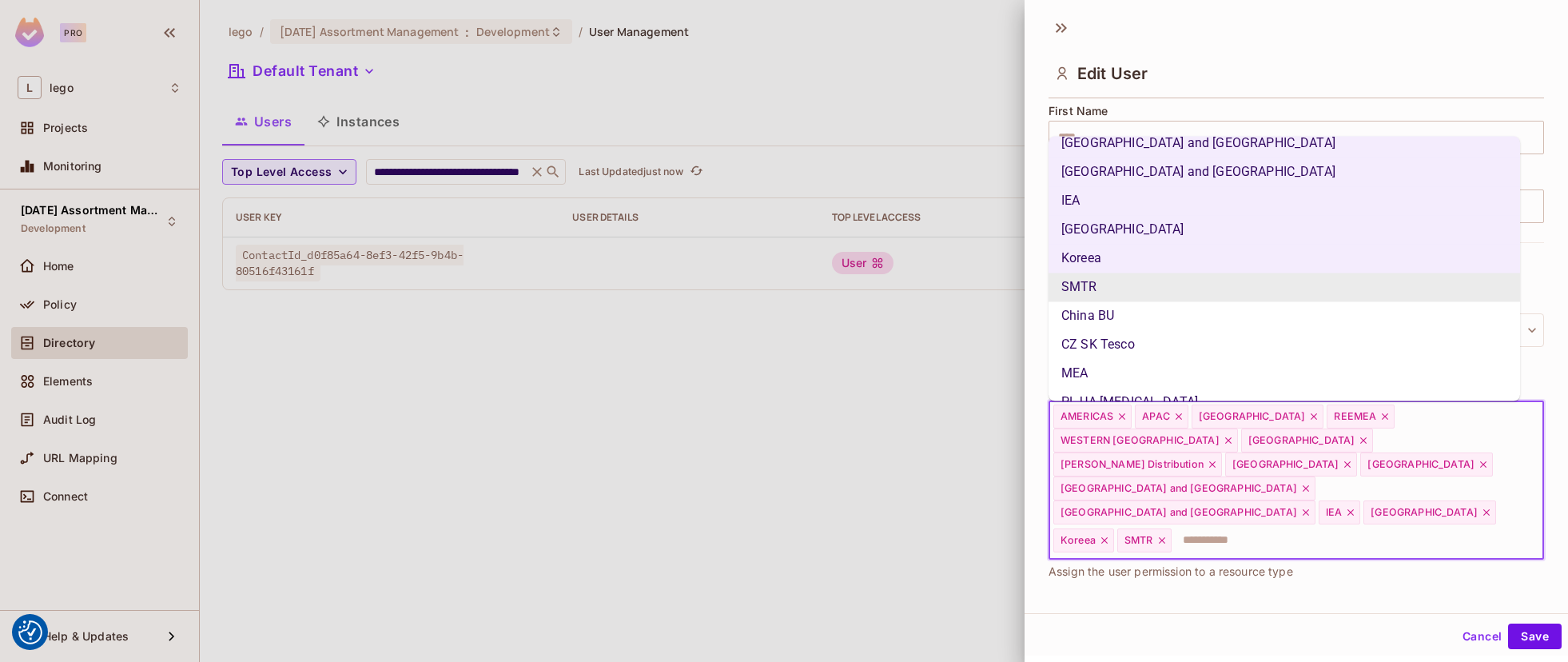
click at [1114, 312] on li "China BU" at bounding box center [1284, 316] width 472 height 29
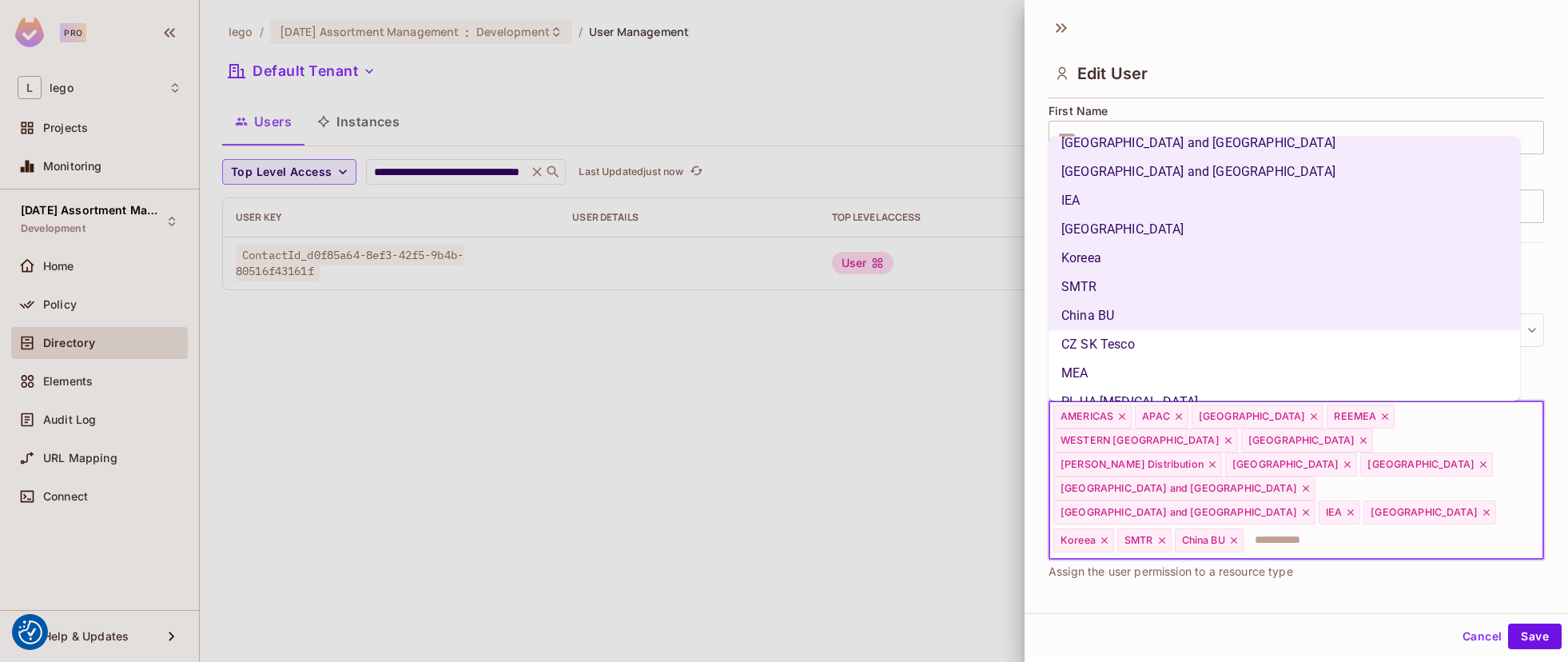
click at [1097, 339] on li "CZ SK Tesco" at bounding box center [1284, 345] width 472 height 29
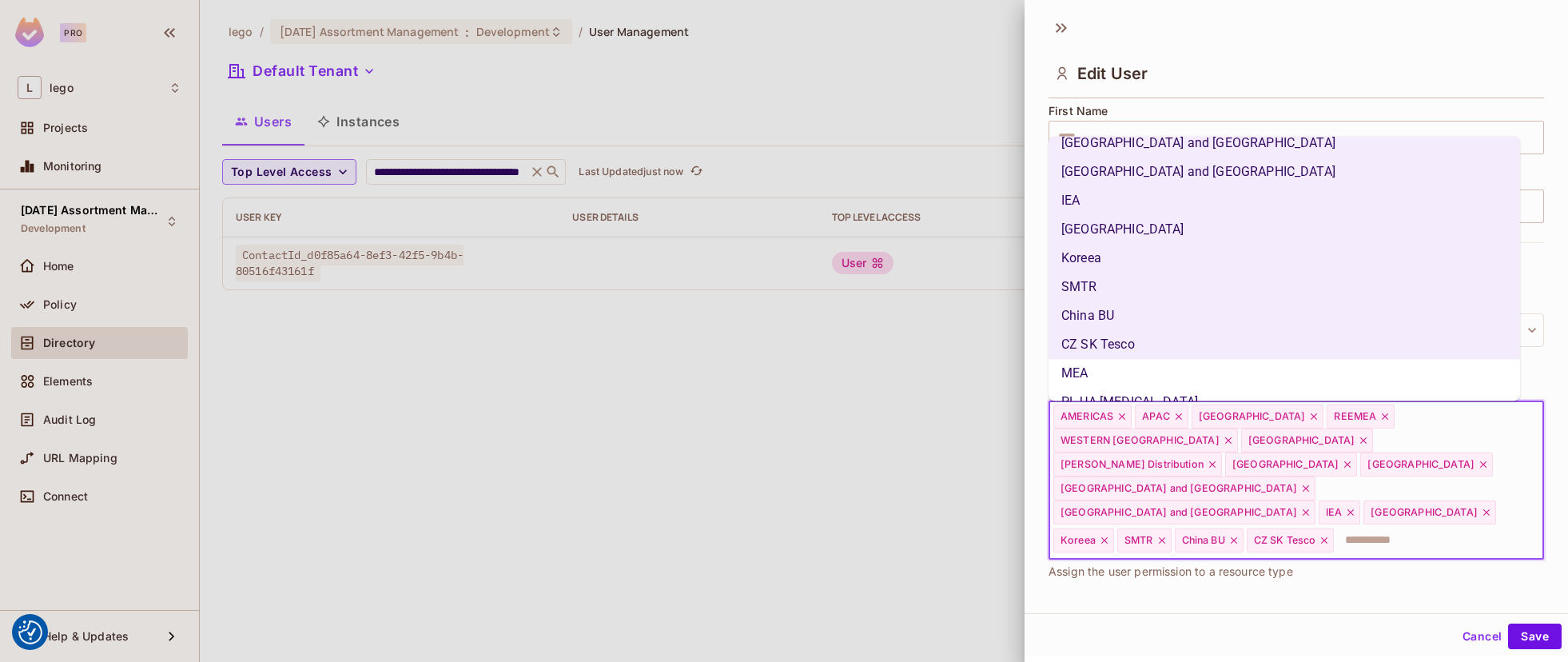
click at [1093, 373] on li "MEA" at bounding box center [1284, 373] width 472 height 29
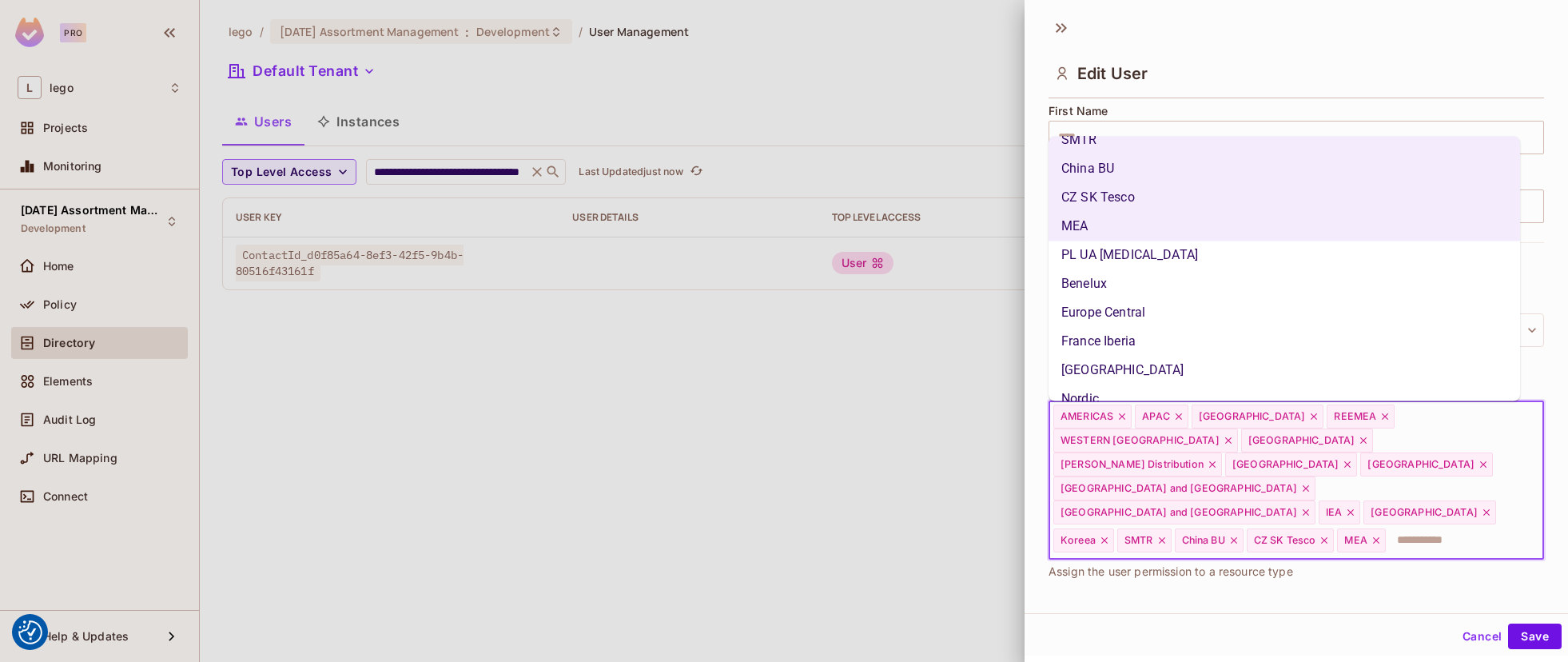
scroll to position [430, 0]
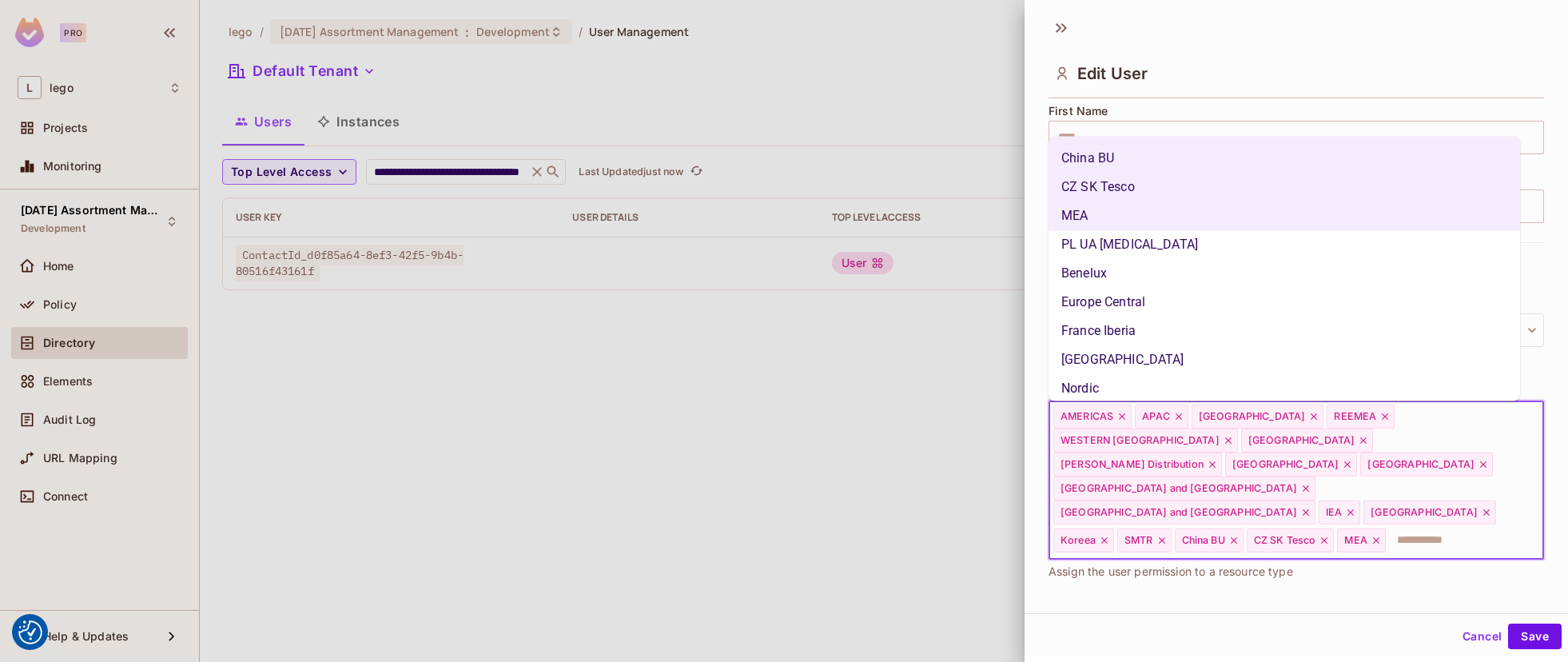
click at [1109, 238] on li "PL UA [MEDICAL_DATA]" at bounding box center [1284, 244] width 472 height 29
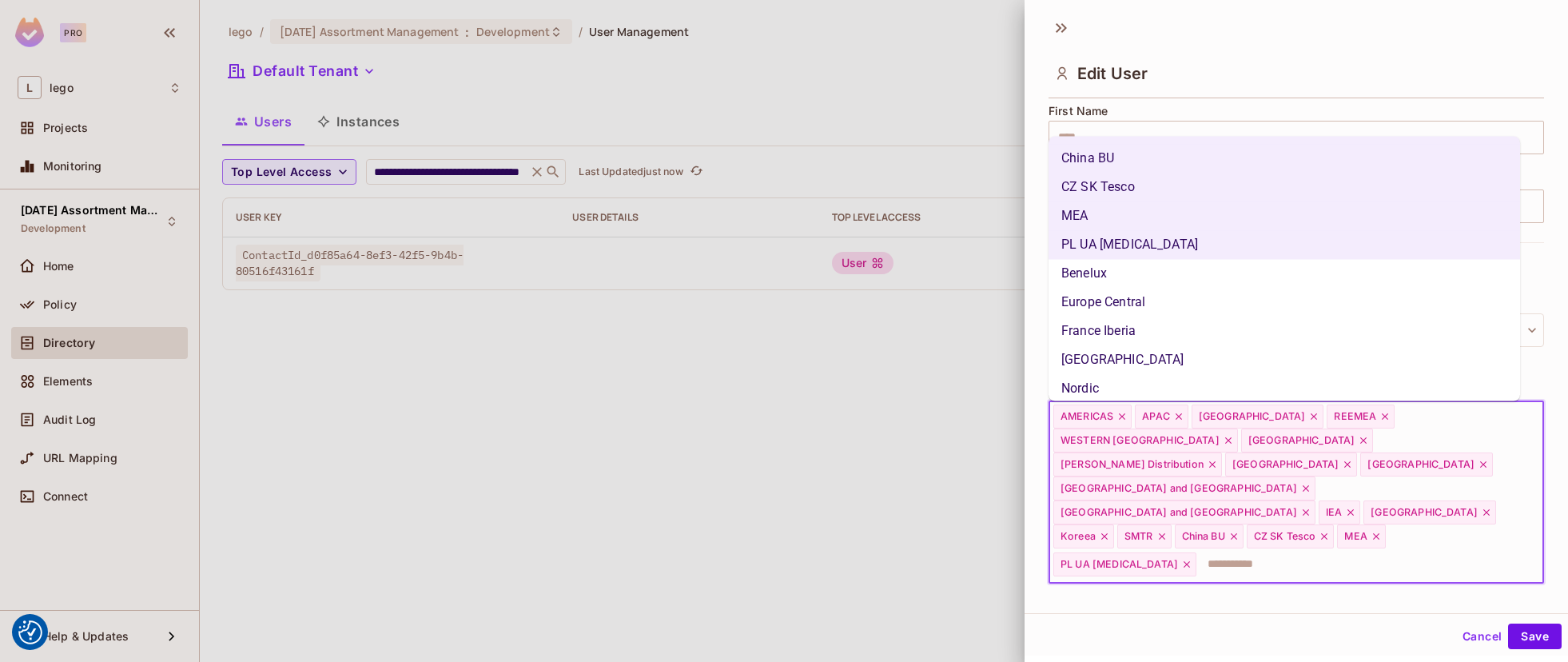
click at [1108, 279] on li "Benelux" at bounding box center [1284, 273] width 472 height 29
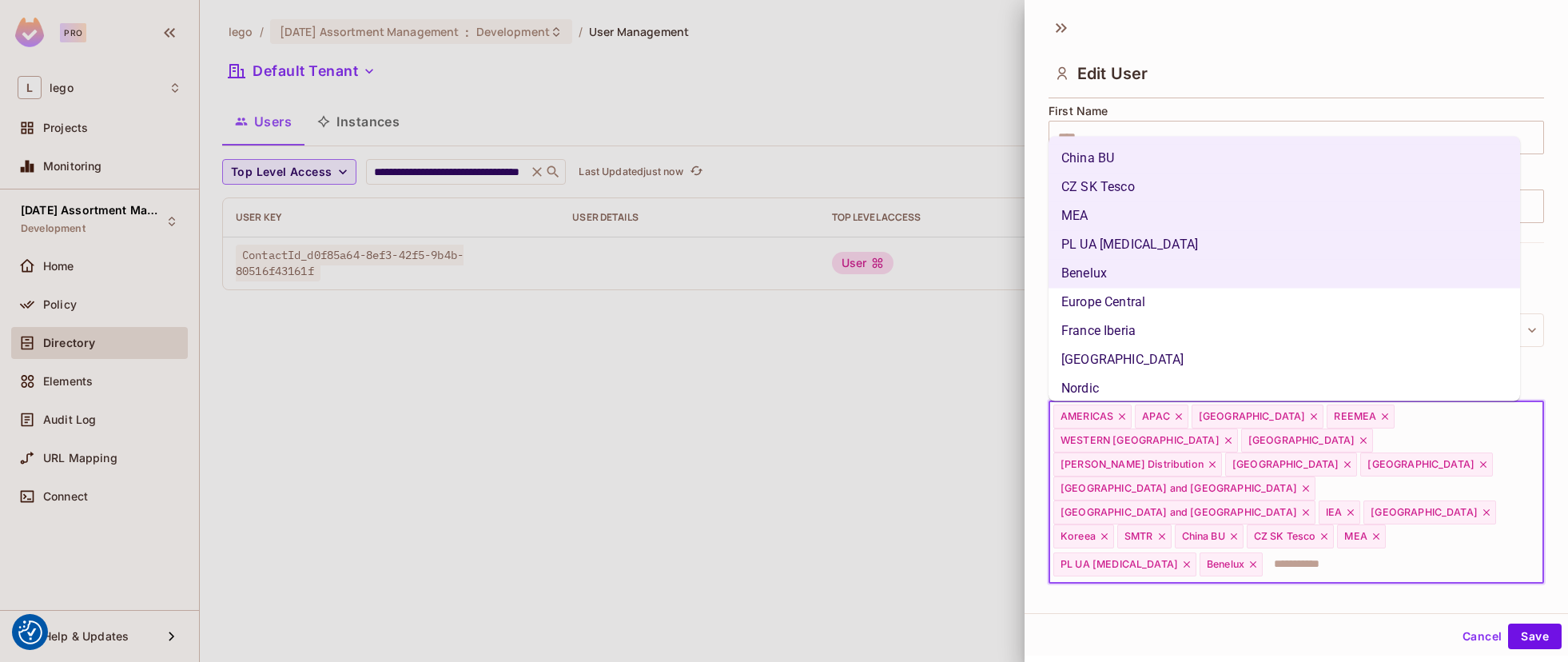
click at [1110, 312] on li "Europe Central" at bounding box center [1284, 302] width 472 height 29
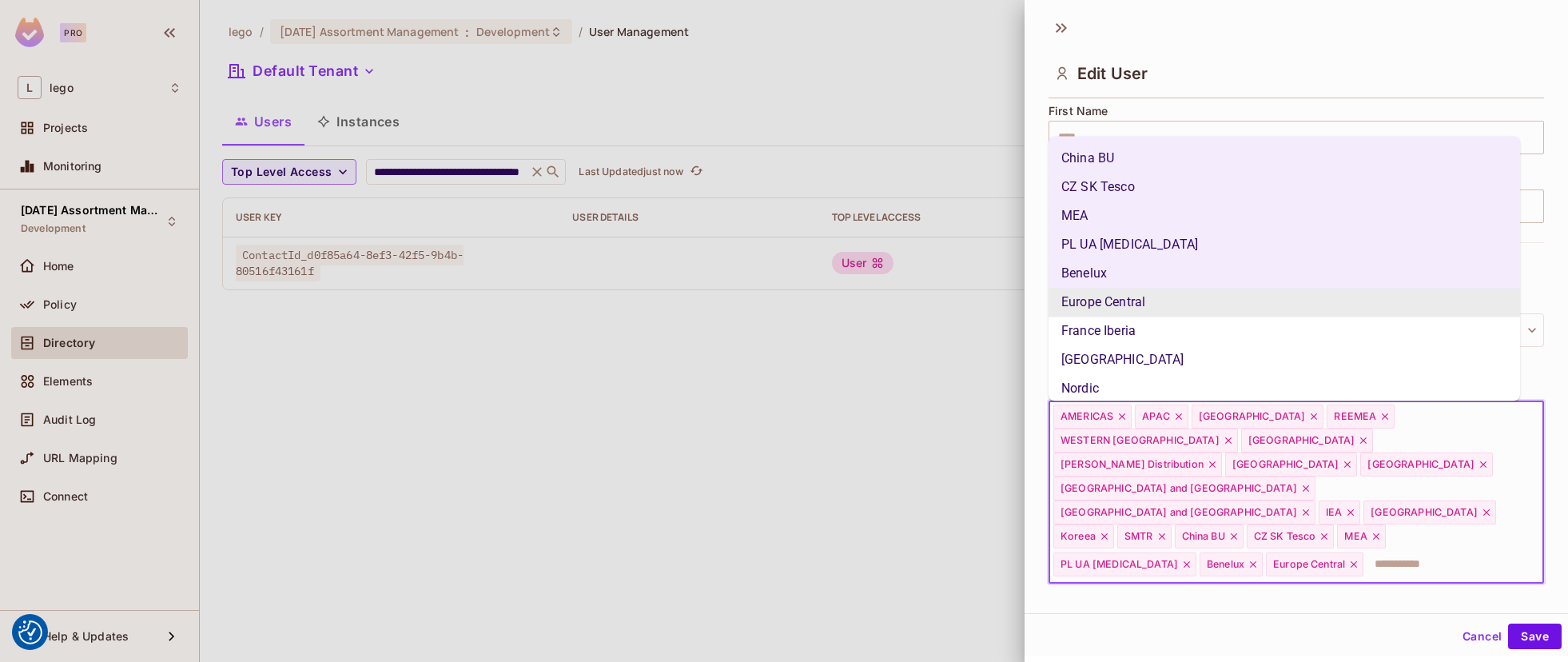
click at [1104, 330] on li "France Iberia" at bounding box center [1284, 331] width 472 height 29
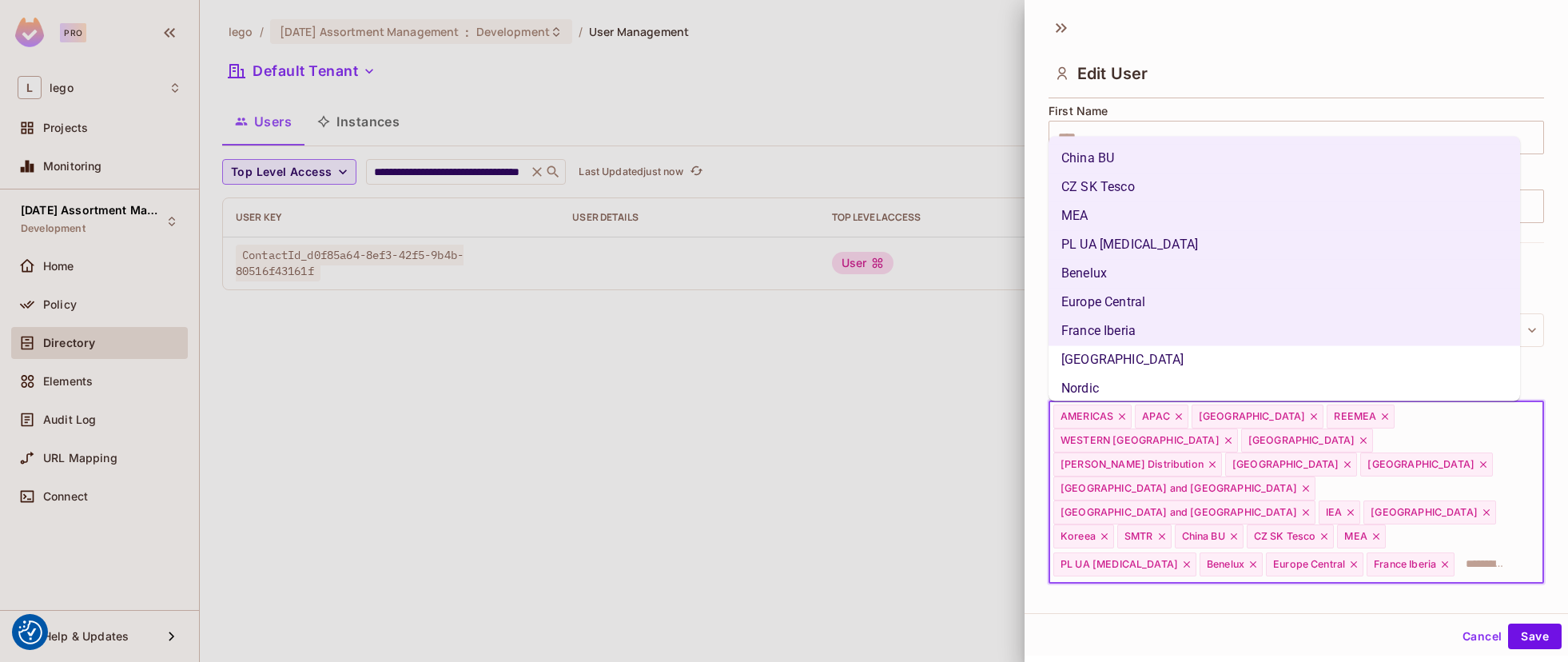
click at [1094, 356] on li "[GEOGRAPHIC_DATA]" at bounding box center [1284, 359] width 472 height 29
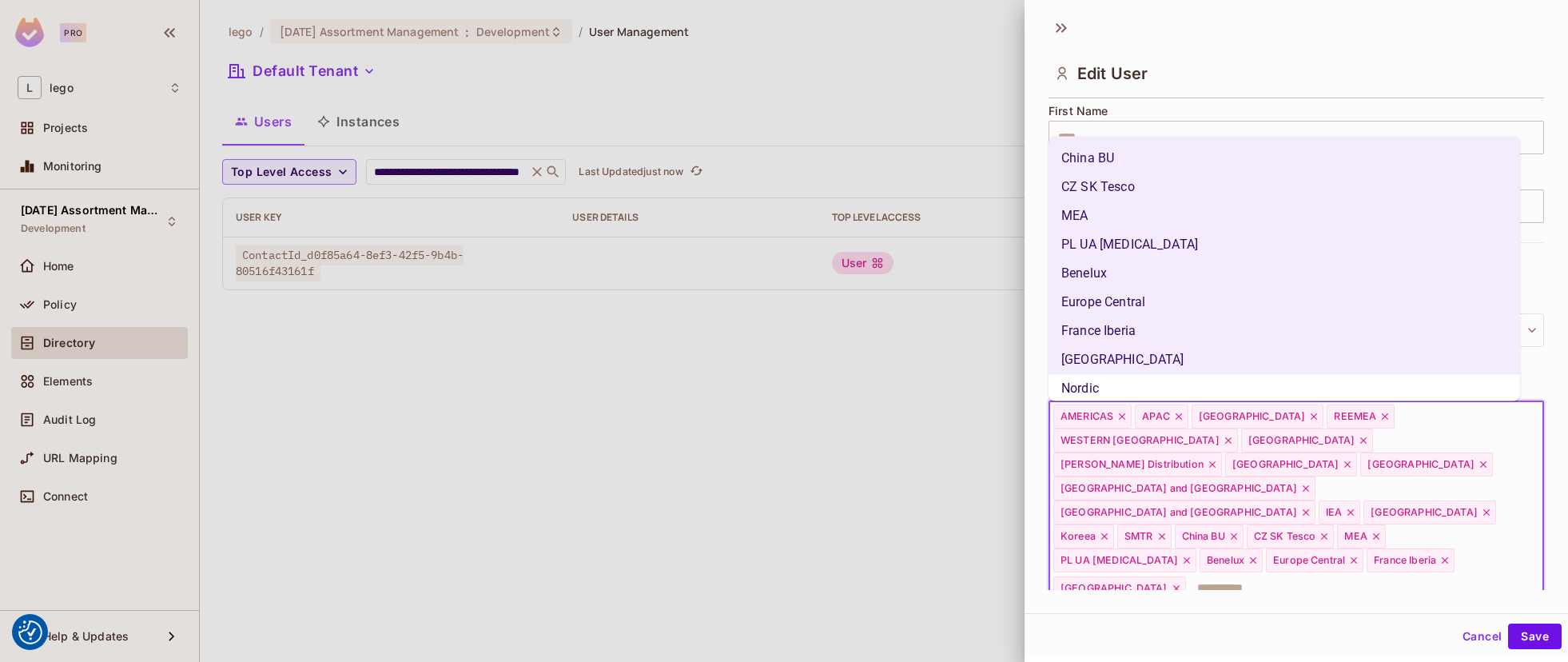
click at [1095, 381] on li "Nordic" at bounding box center [1284, 388] width 472 height 29
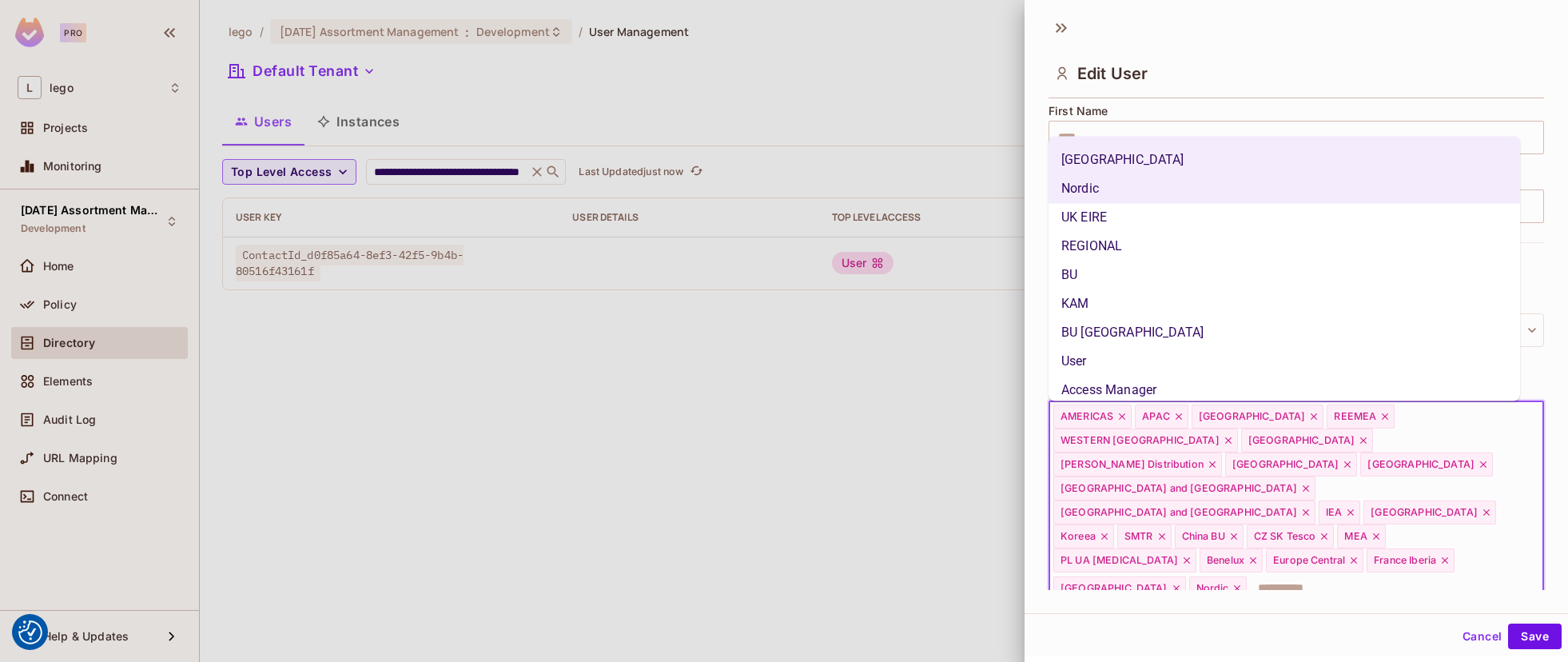
scroll to position [632, 0]
click at [1118, 201] on li "UK EIRE" at bounding box center [1284, 215] width 472 height 29
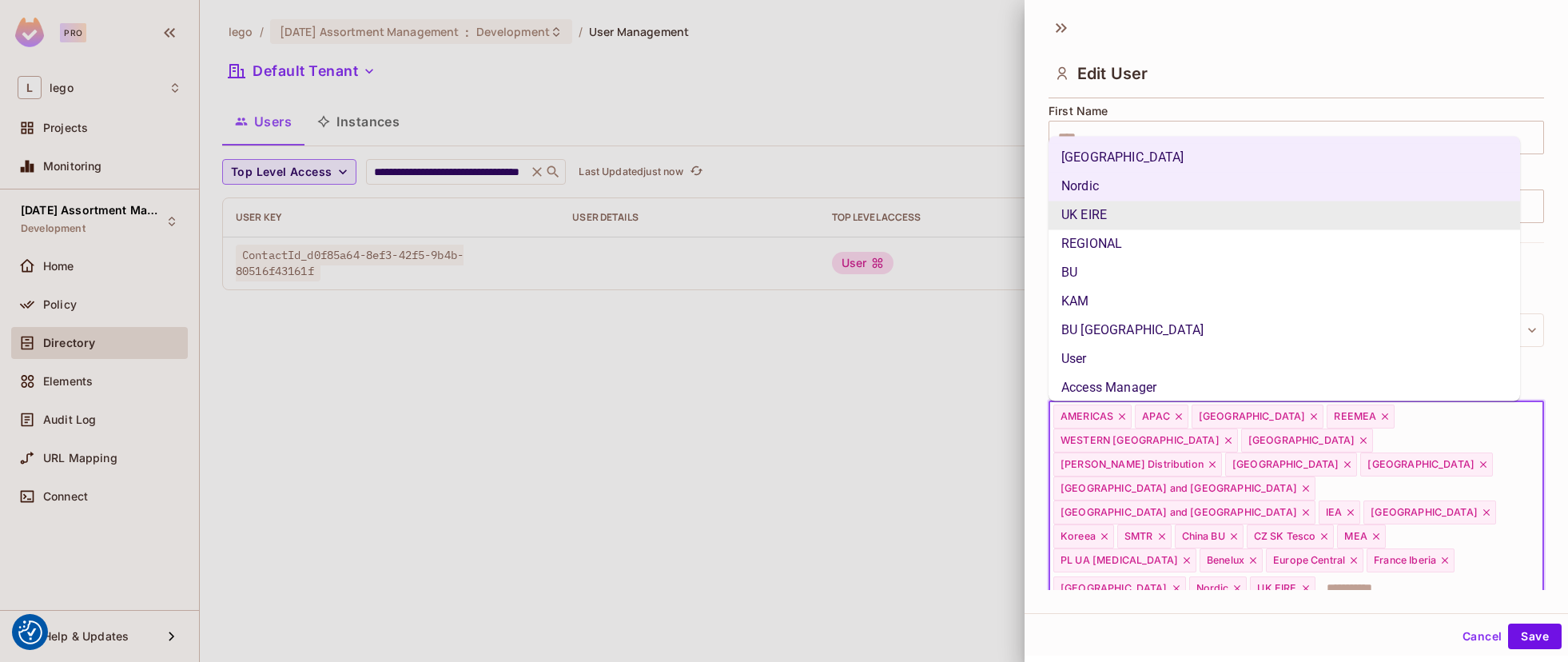
click at [1109, 228] on li "UK EIRE" at bounding box center [1284, 215] width 472 height 29
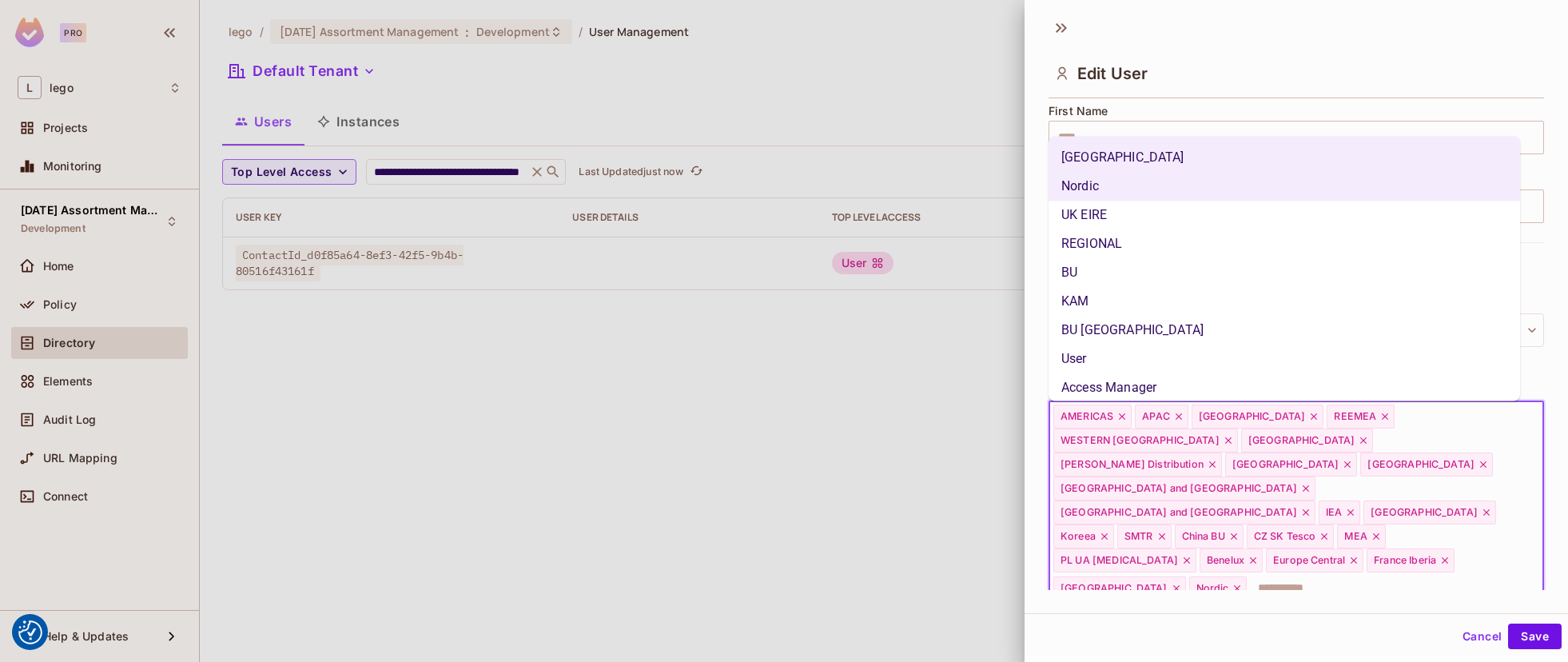
click at [1102, 236] on li "REGIONAL" at bounding box center [1284, 243] width 472 height 29
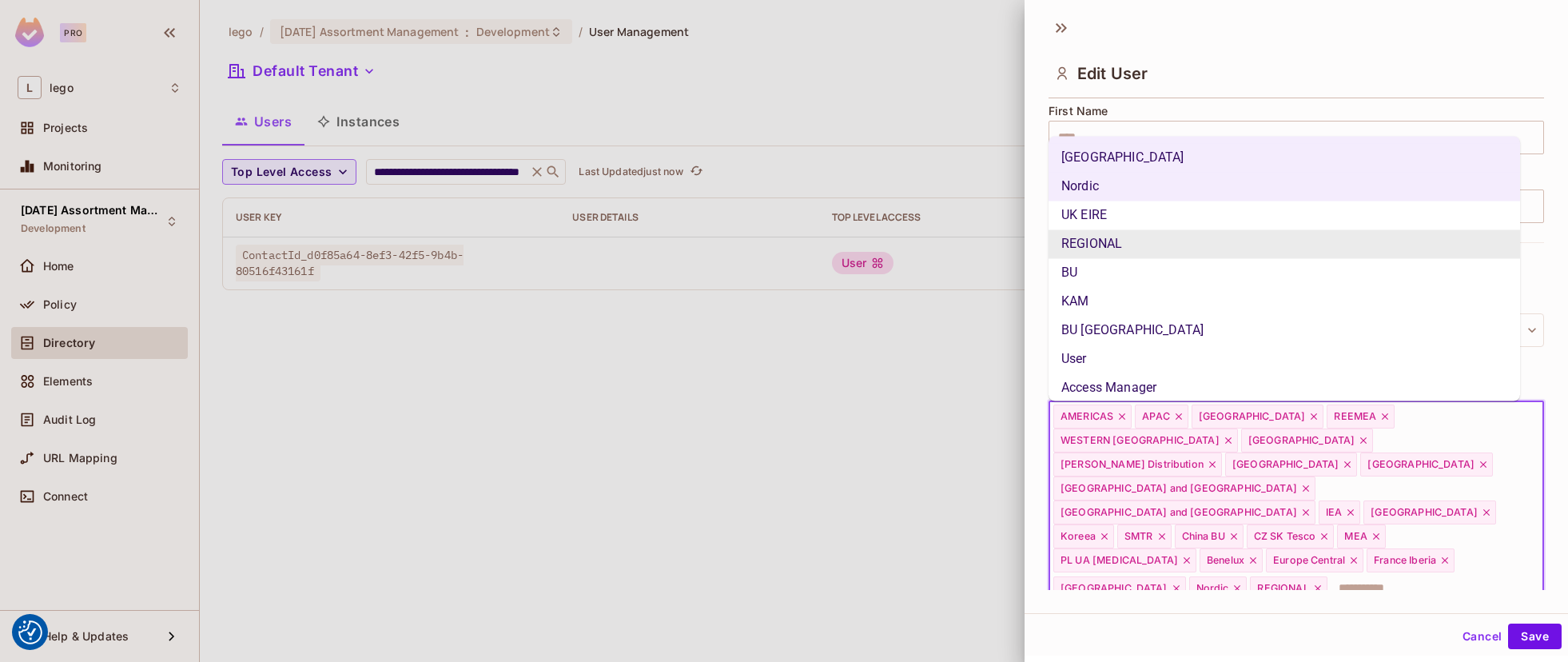
click at [1100, 215] on li "UK EIRE" at bounding box center [1284, 215] width 472 height 29
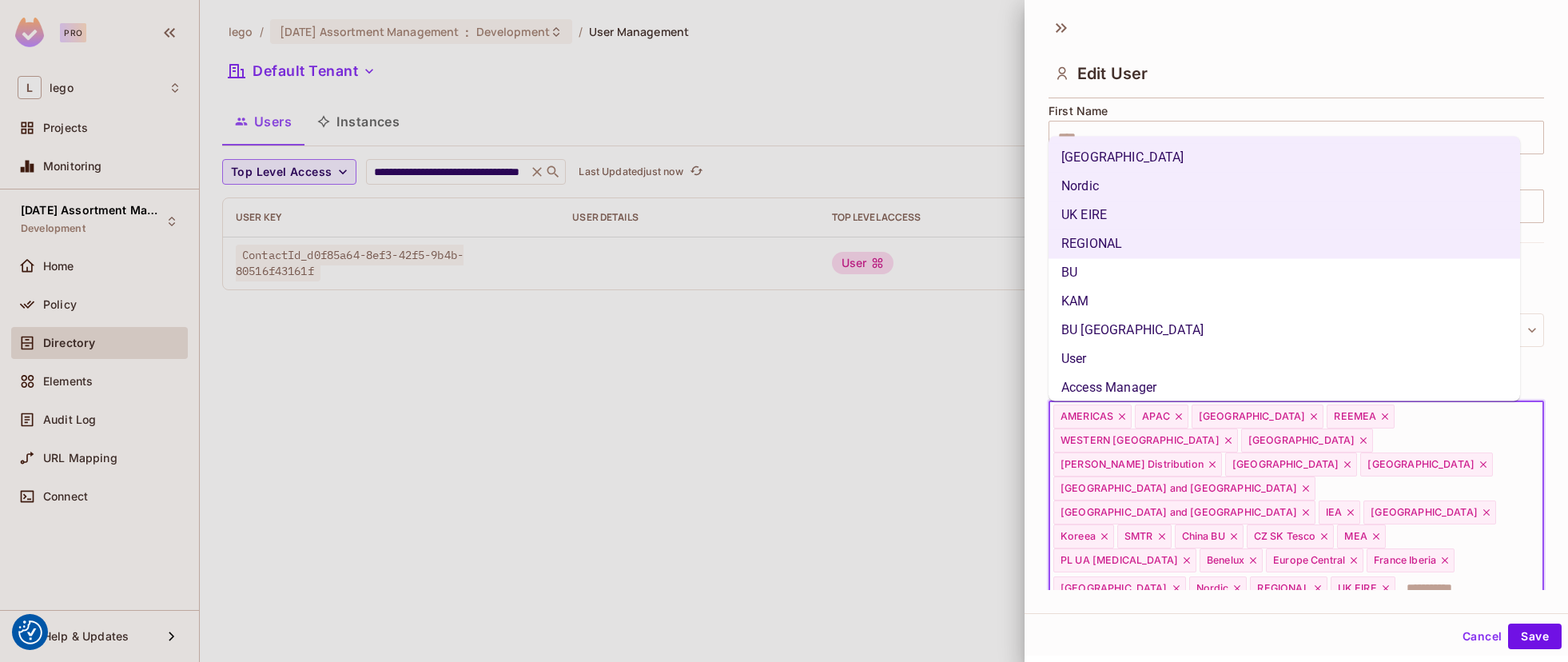
drag, startPoint x: 1100, startPoint y: 269, endPoint x: 1107, endPoint y: 314, distance: 45.5
click at [1102, 275] on li "BU" at bounding box center [1284, 272] width 472 height 29
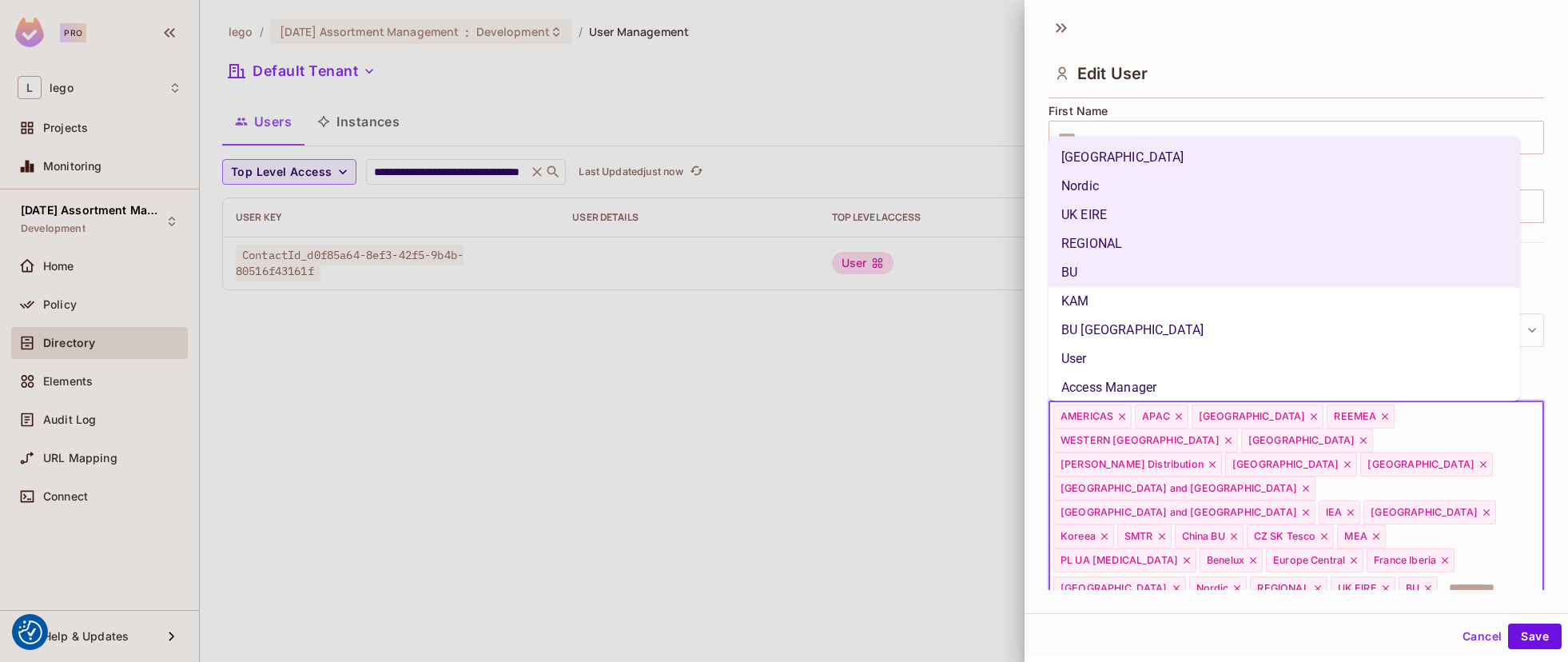
drag, startPoint x: 1104, startPoint y: 312, endPoint x: 1103, endPoint y: 340, distance: 28.0
click at [1104, 312] on li "KAM" at bounding box center [1284, 301] width 472 height 29
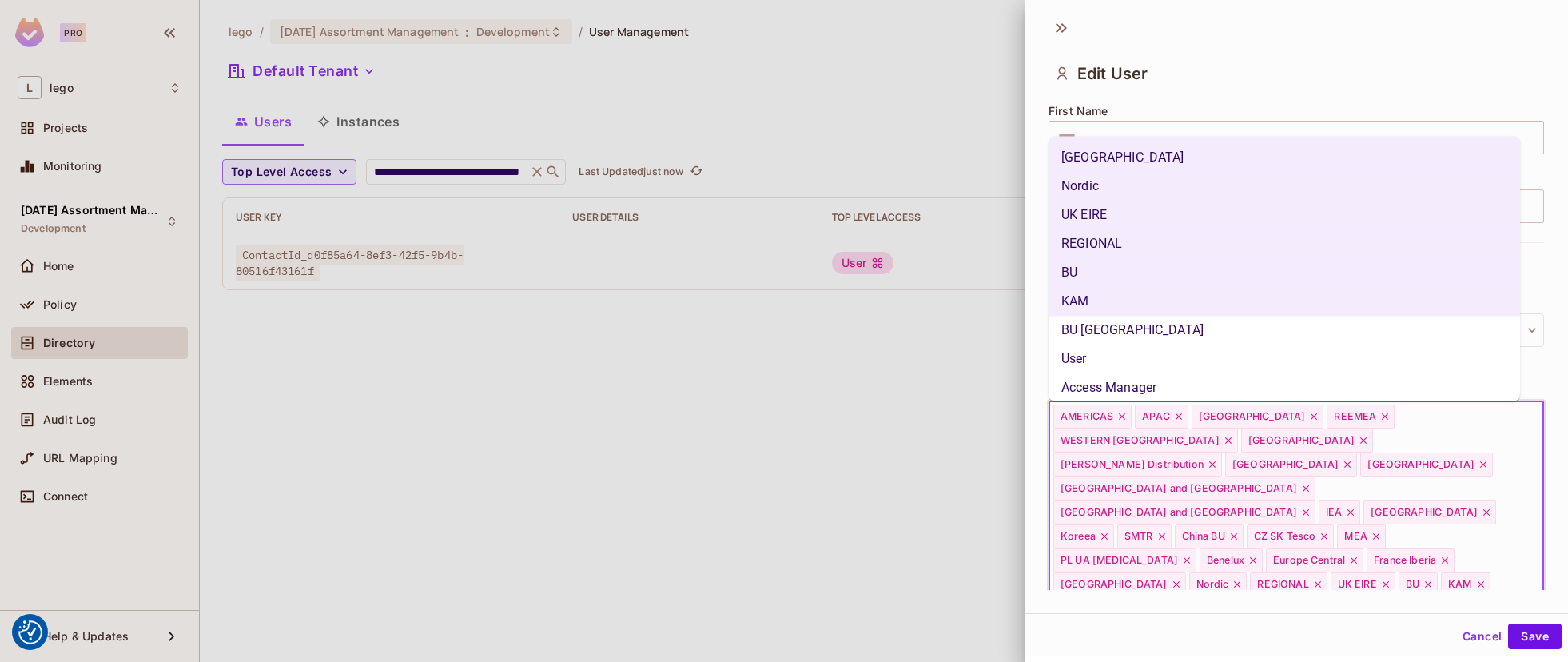
click at [1101, 339] on li "BU [GEOGRAPHIC_DATA]" at bounding box center [1284, 330] width 472 height 29
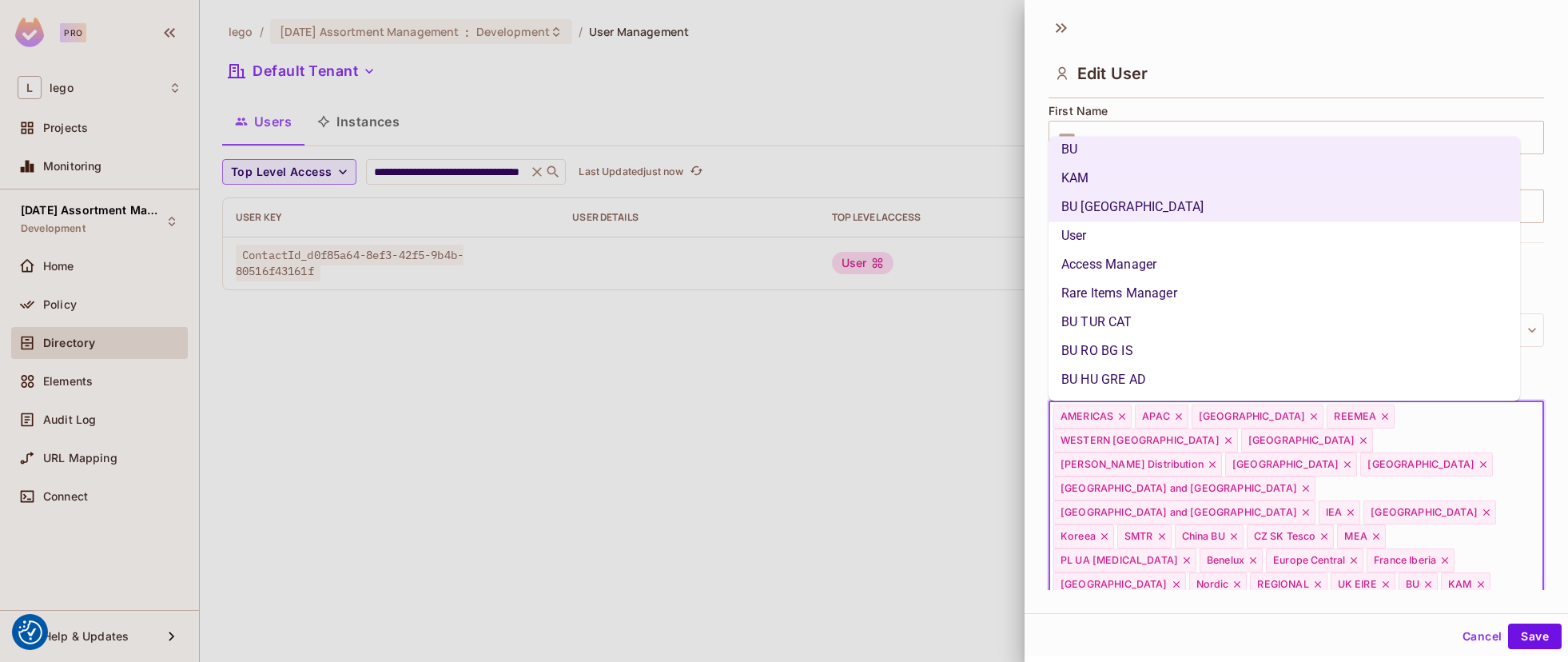
click at [1129, 271] on li "Access Manager" at bounding box center [1284, 264] width 472 height 29
click at [1132, 293] on li "Rare Items Manager" at bounding box center [1284, 293] width 472 height 29
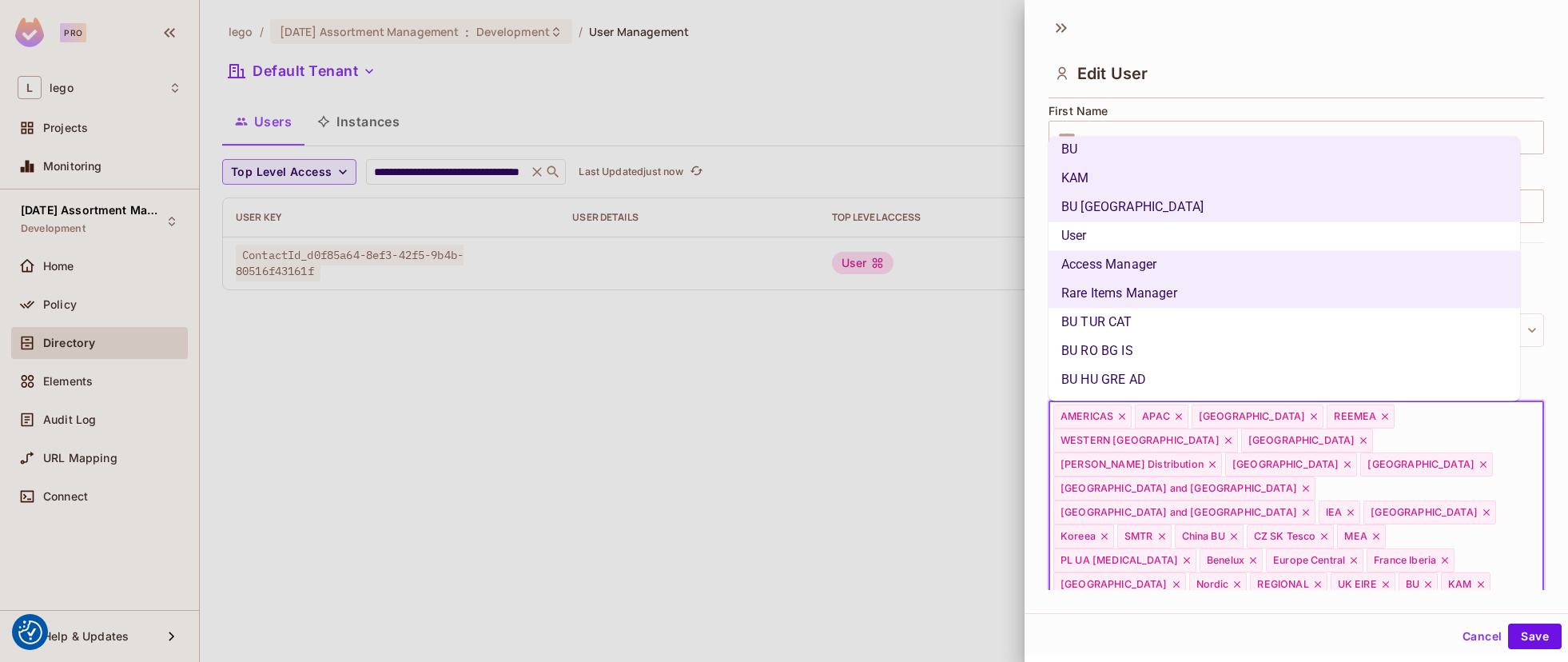
click at [1125, 321] on li "BU TUR CAT" at bounding box center [1284, 322] width 472 height 29
click at [1123, 345] on li "BU RO BG IS" at bounding box center [1284, 350] width 472 height 29
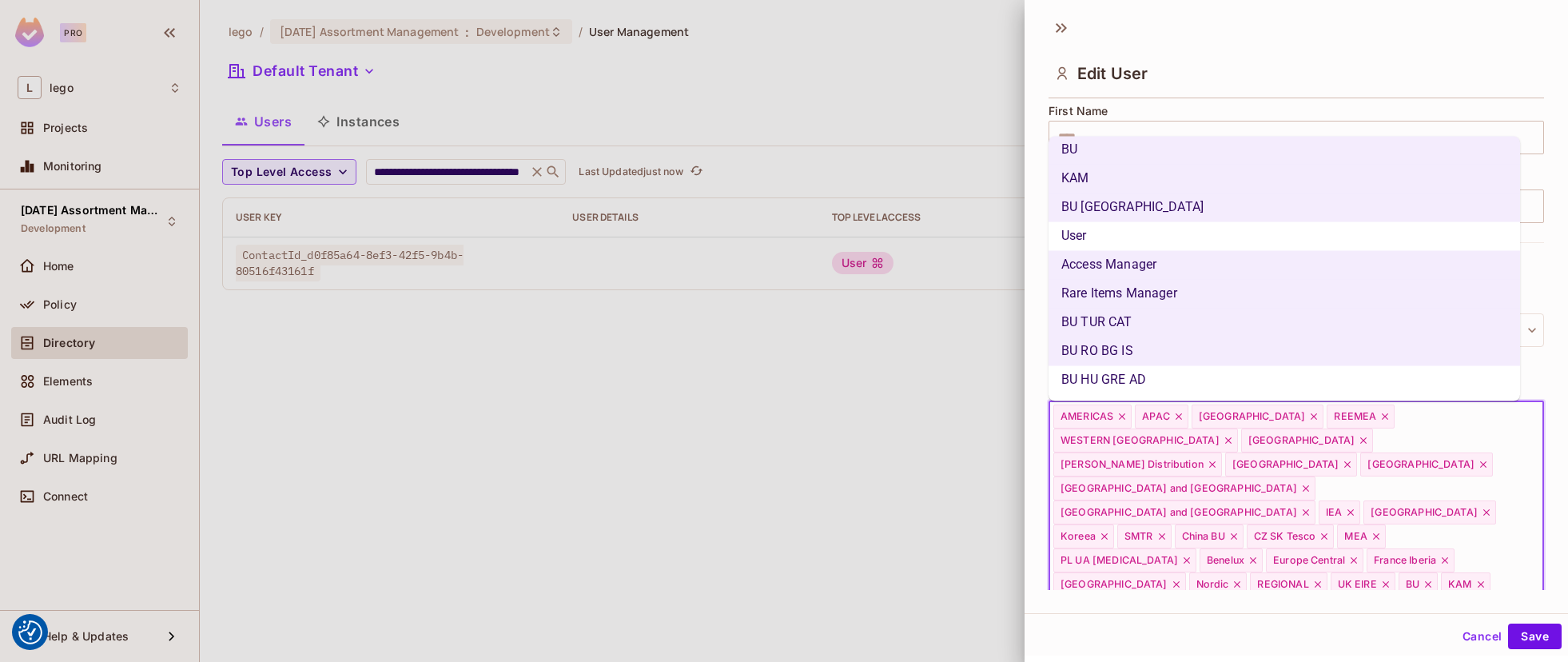
click at [1125, 370] on li "BU HU GRE AD" at bounding box center [1284, 379] width 472 height 29
click at [1533, 636] on button "Save" at bounding box center [1534, 637] width 53 height 25
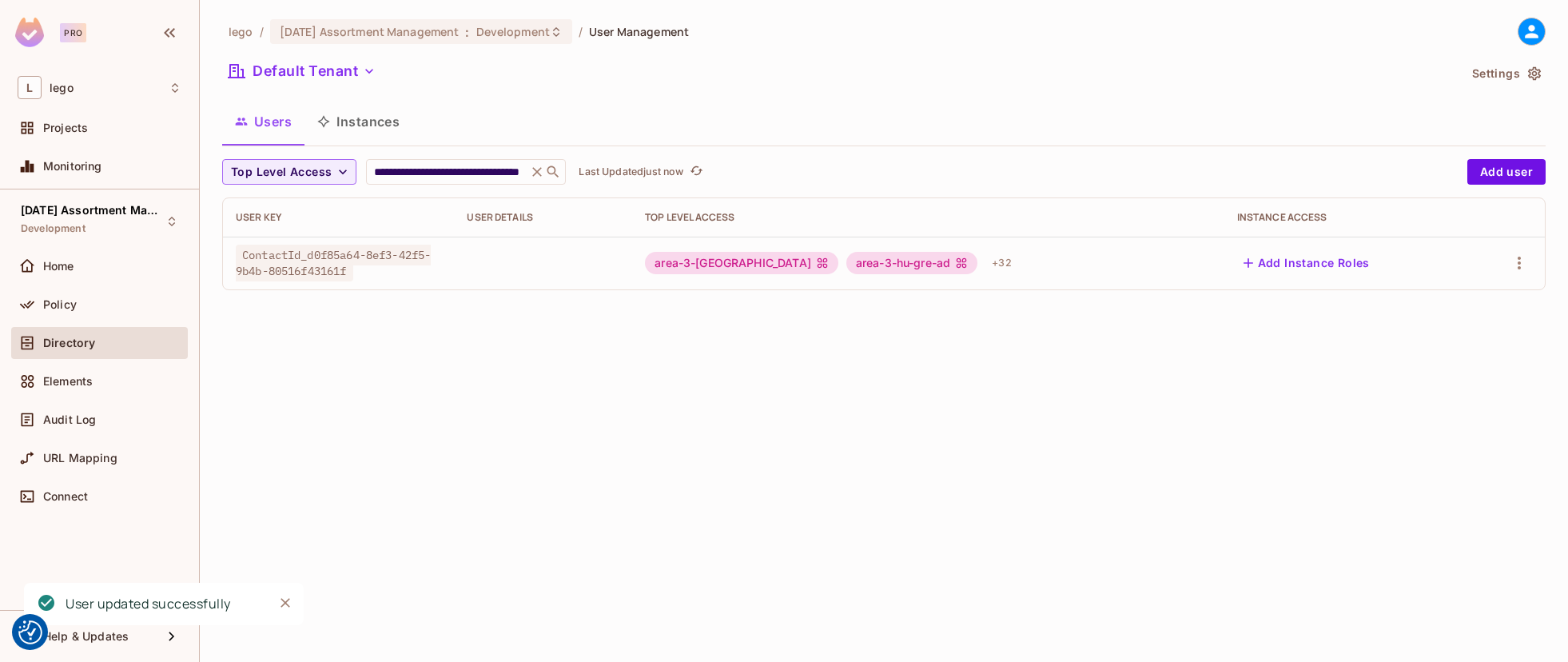
drag, startPoint x: 918, startPoint y: 447, endPoint x: 909, endPoint y: 442, distance: 10.3
click at [919, 447] on div "**********" at bounding box center [883, 331] width 1368 height 662
click at [127, 229] on div "[DATE] Assortment Management Development" at bounding box center [90, 221] width 138 height 35
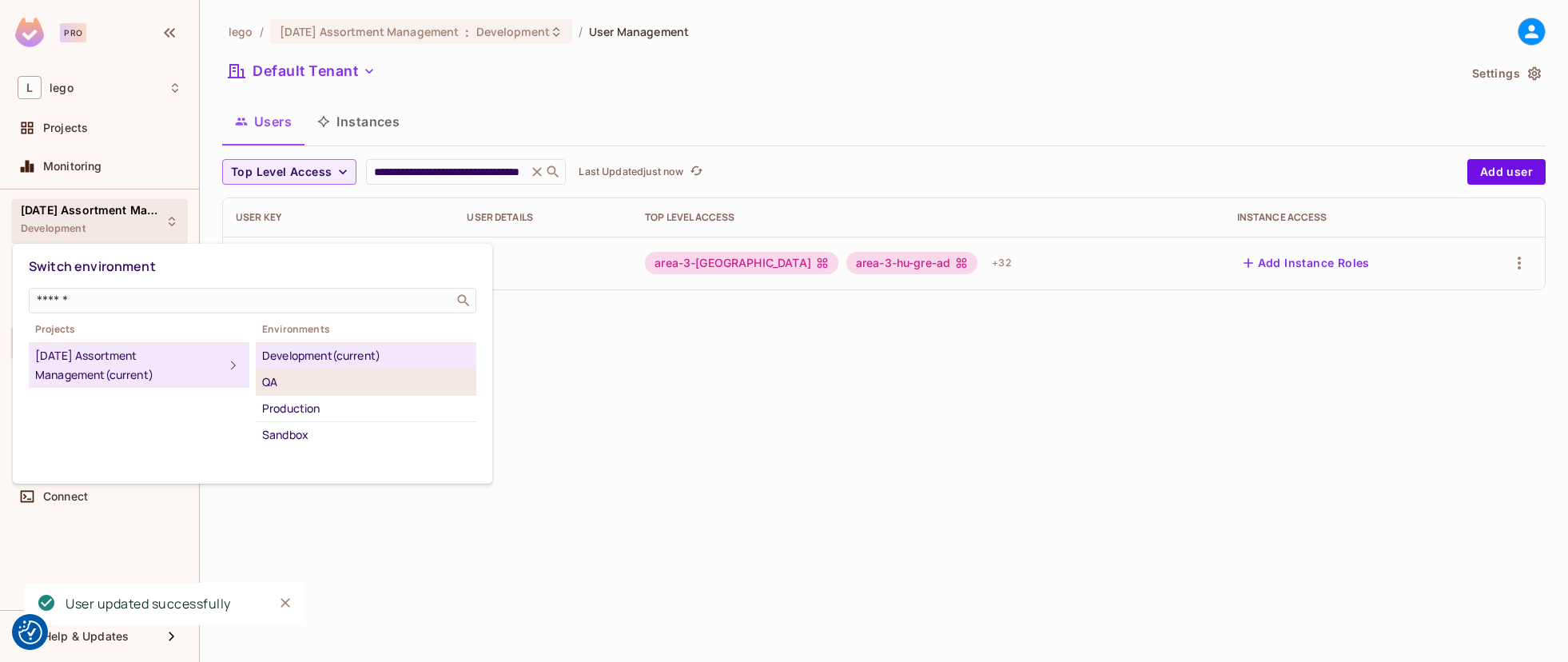
click at [286, 380] on div "QA" at bounding box center [366, 382] width 208 height 19
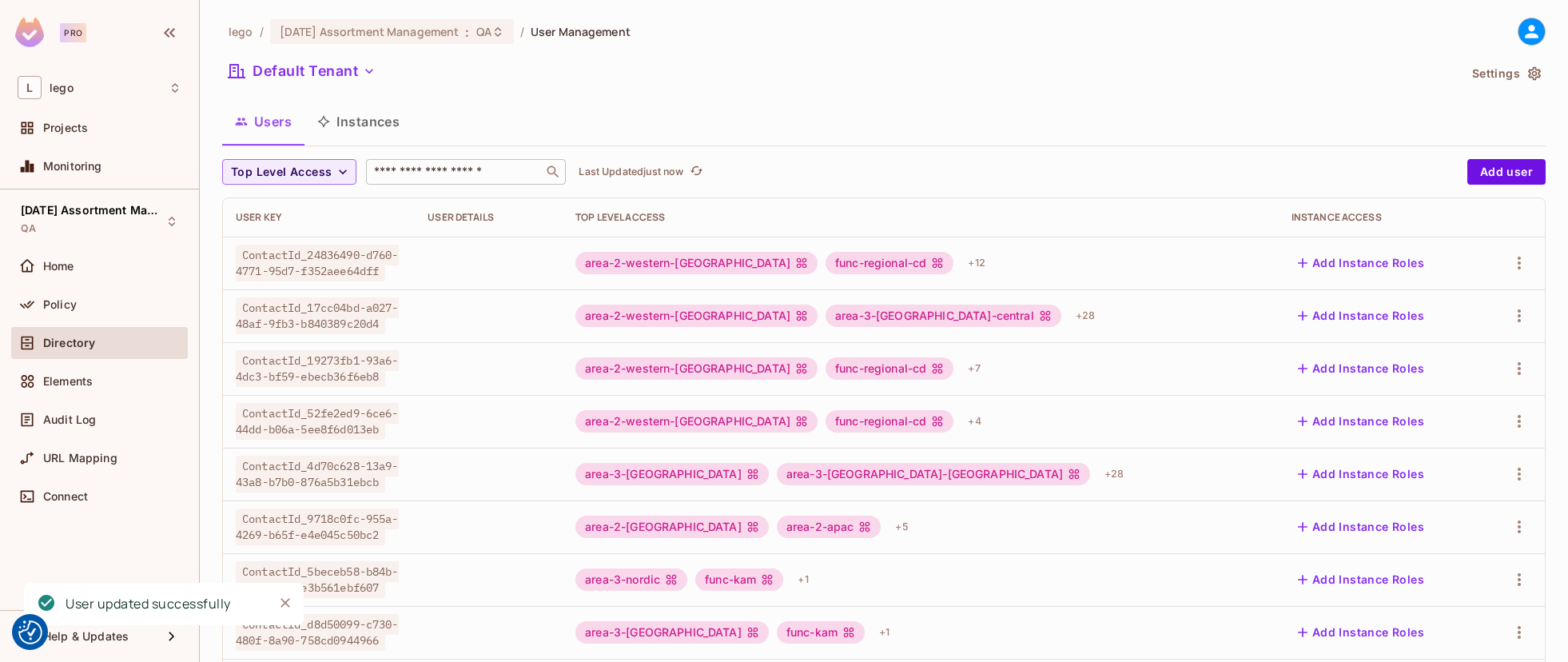
click at [432, 178] on input "text" at bounding box center [454, 171] width 168 height 16
paste input "**********"
type input "**********"
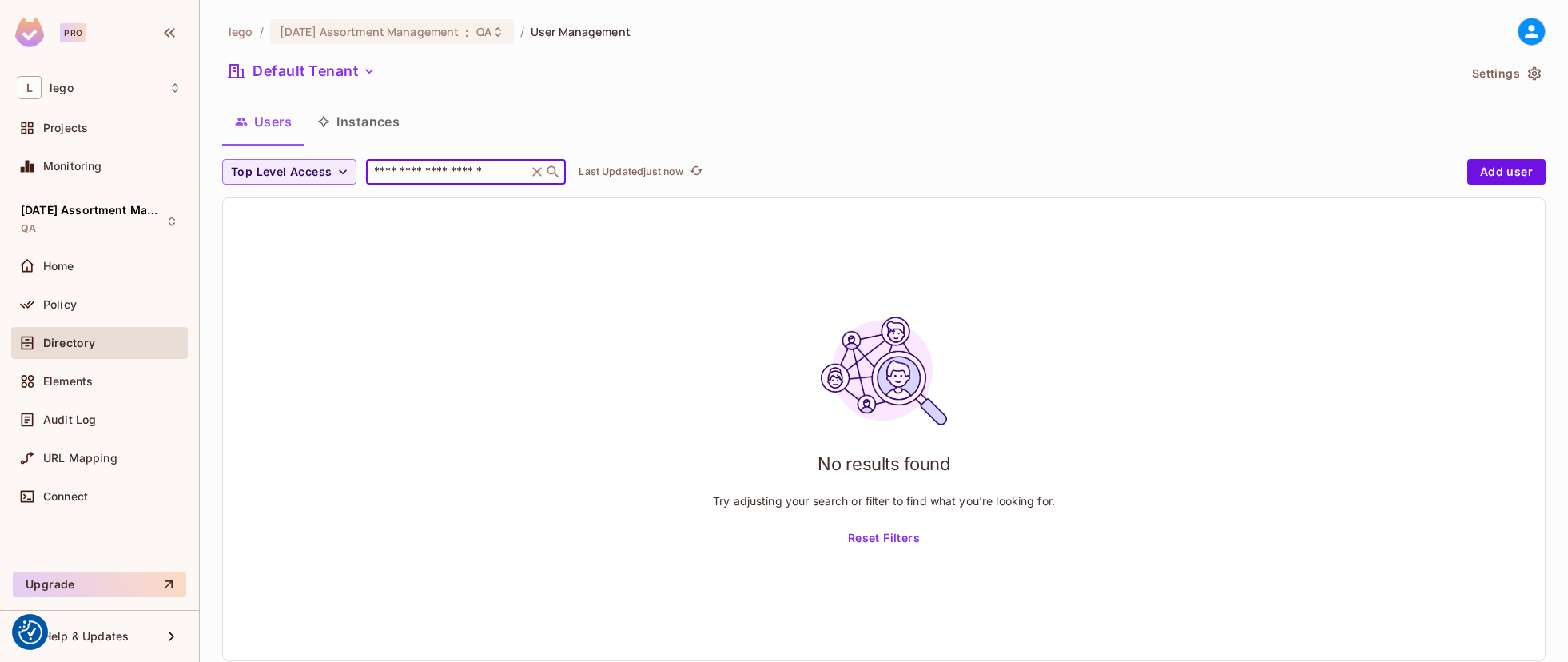
scroll to position [0, 0]
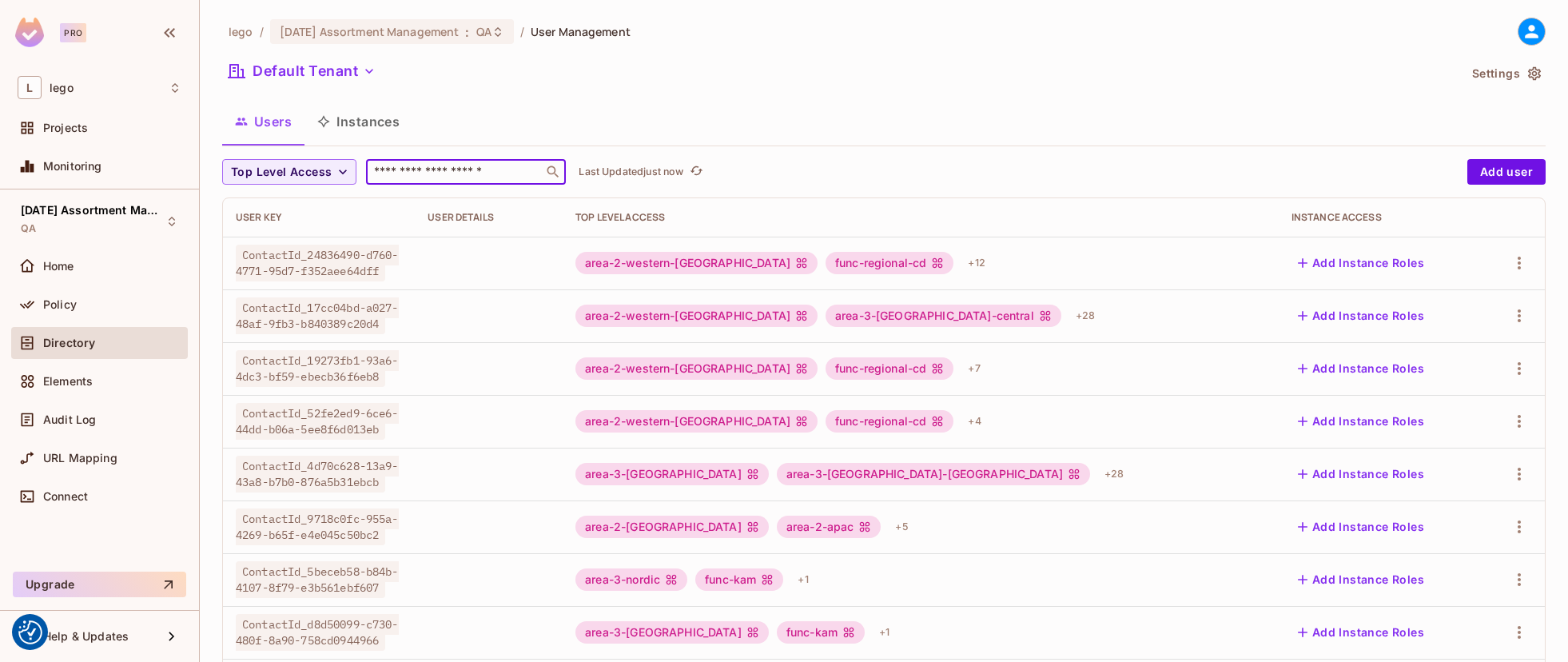
paste input "**********"
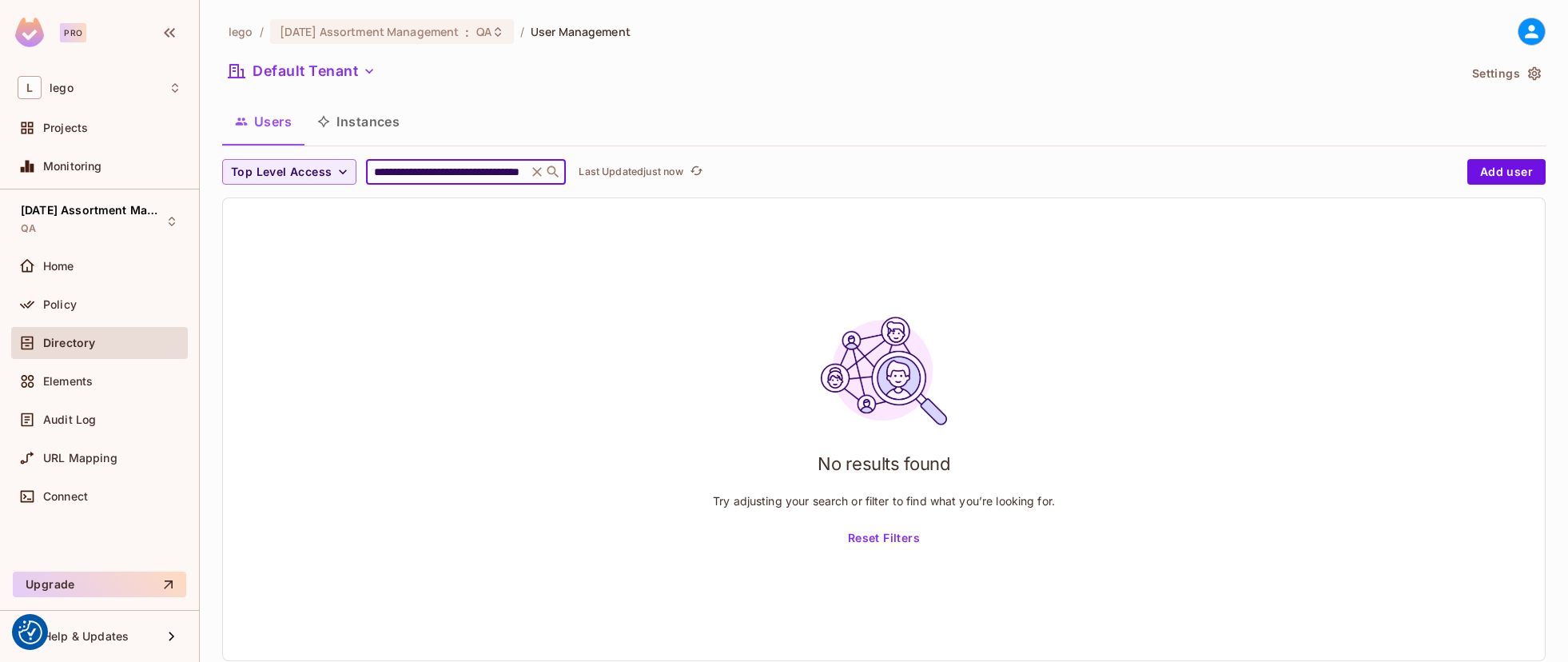
type input "**********"
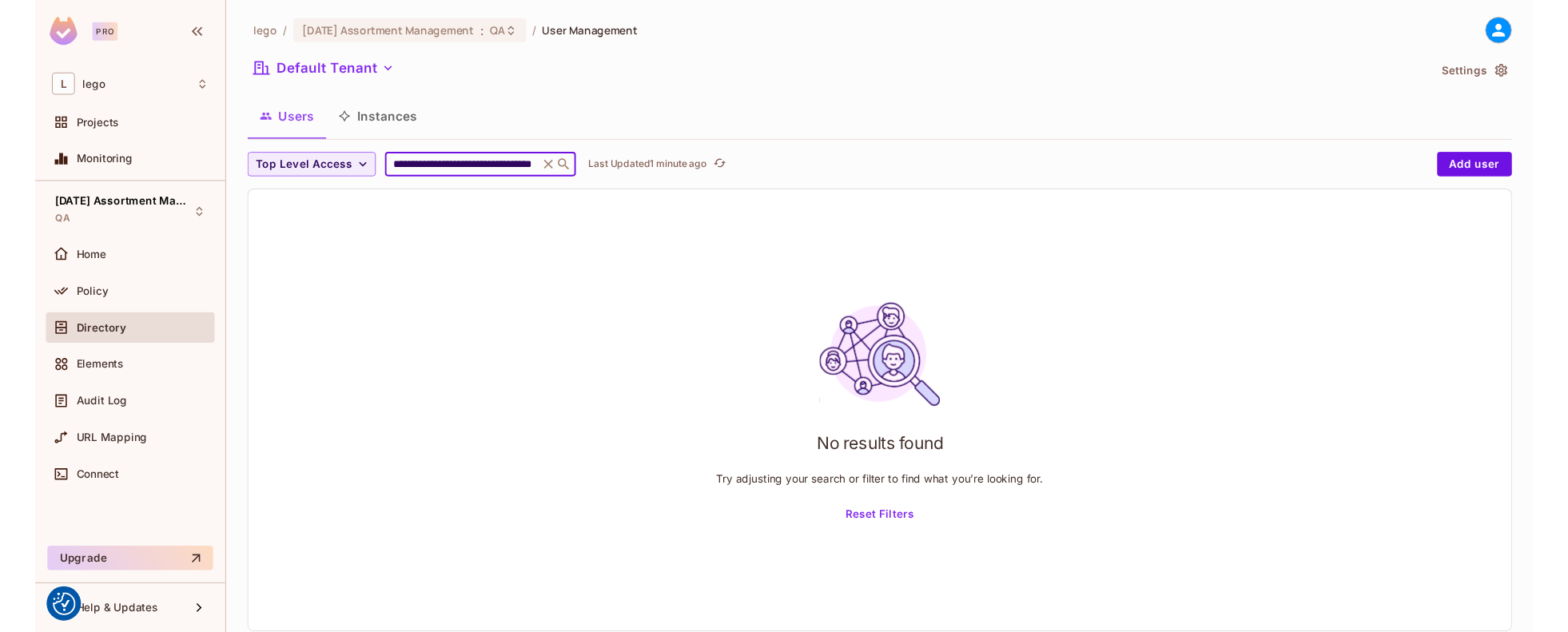
scroll to position [0, 0]
